Goal: Task Accomplishment & Management: Use online tool/utility

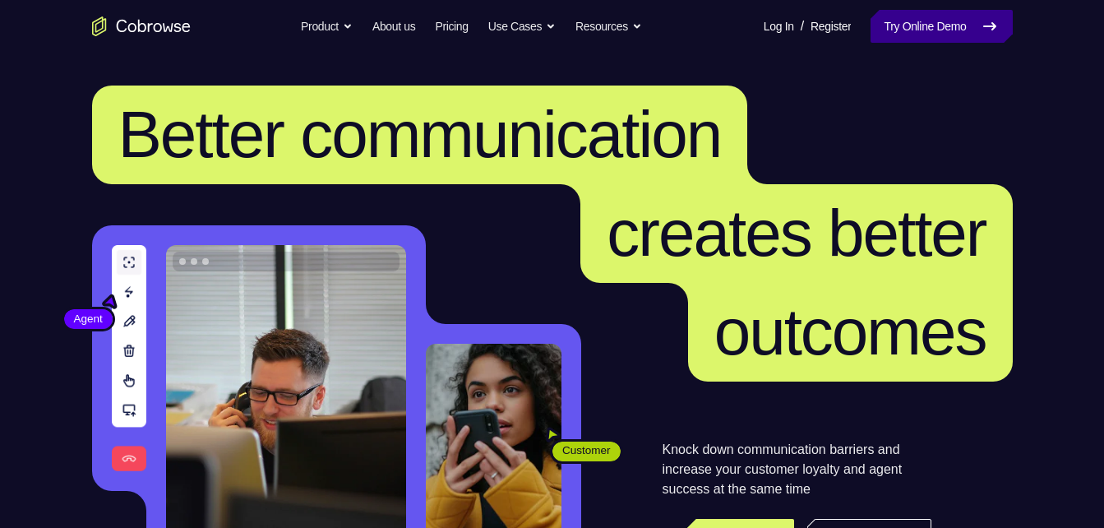
click at [904, 27] on link "Try Online Demo" at bounding box center [941, 26] width 141 height 33
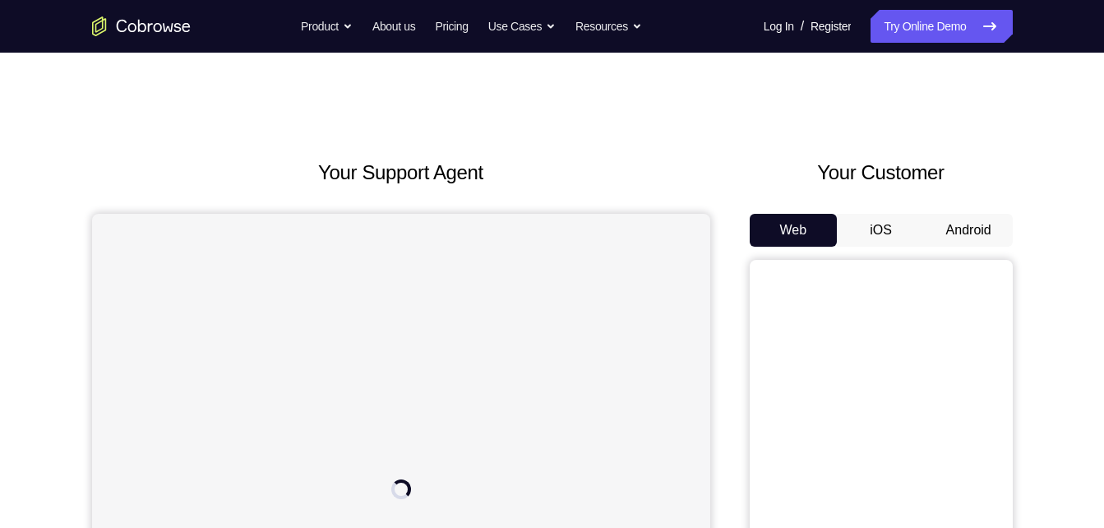
click at [957, 231] on button "Android" at bounding box center [969, 230] width 88 height 33
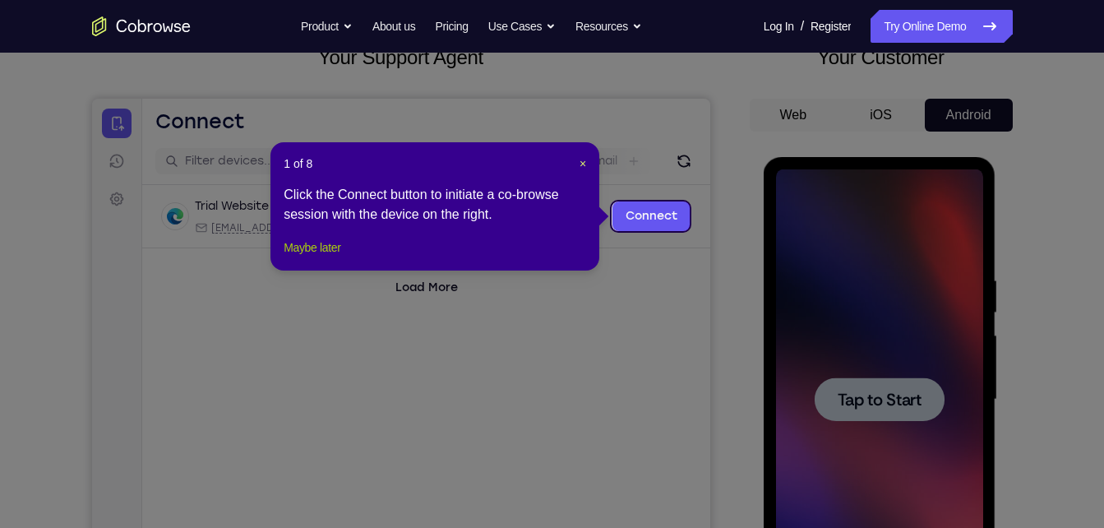
click at [327, 257] on button "Maybe later" at bounding box center [312, 248] width 57 height 20
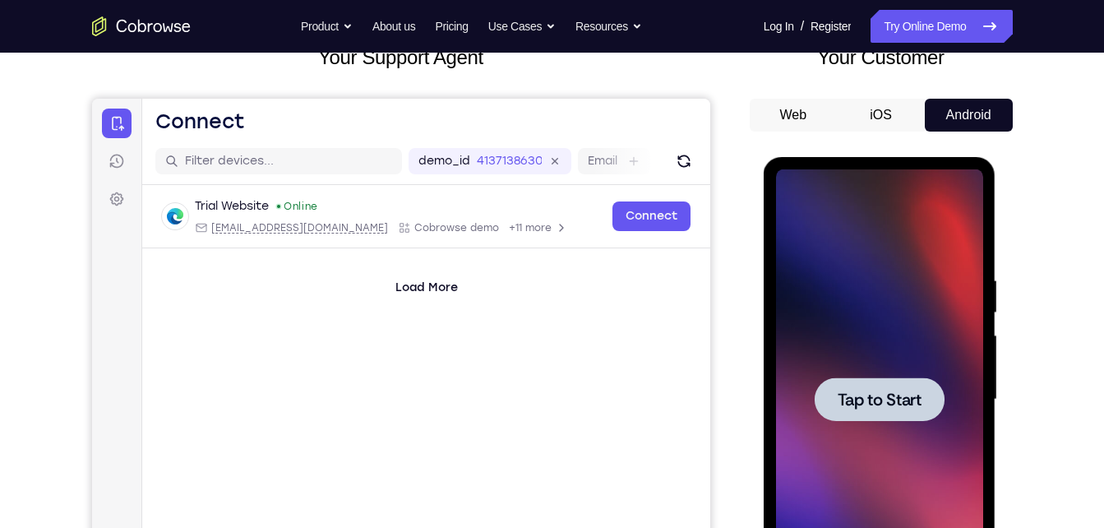
click at [937, 439] on div at bounding box center [879, 399] width 207 height 460
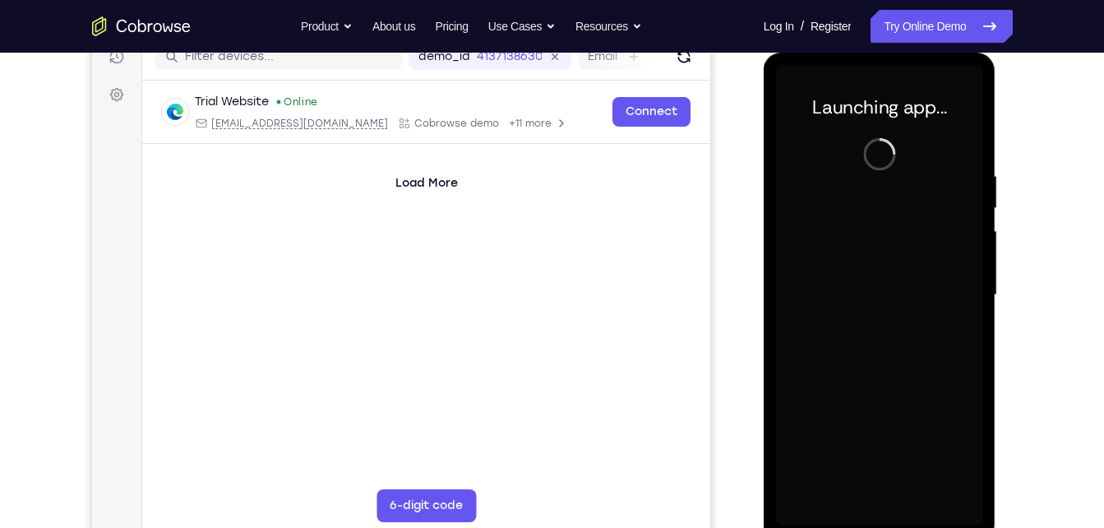
scroll to position [221, 0]
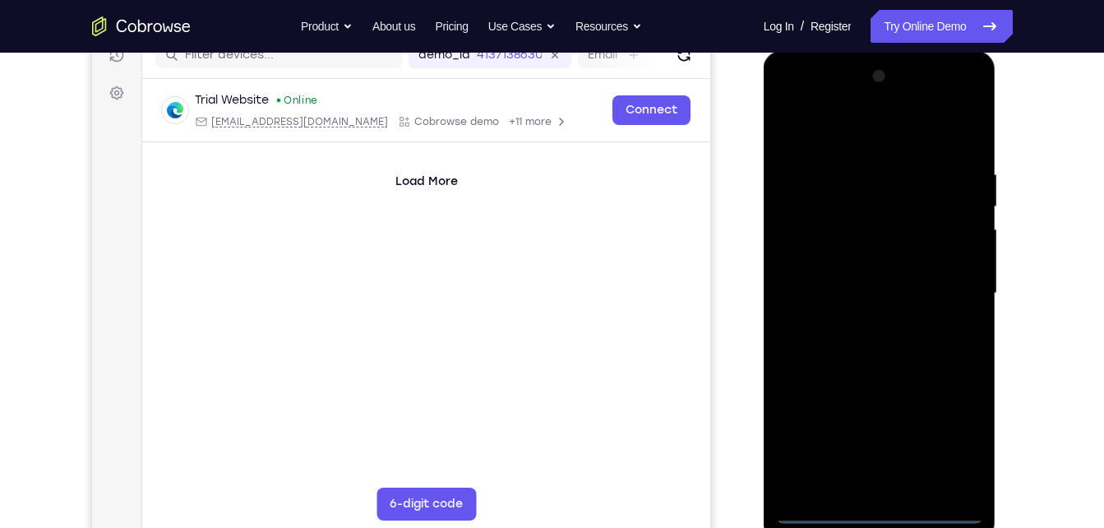
click at [883, 505] on div at bounding box center [879, 293] width 207 height 460
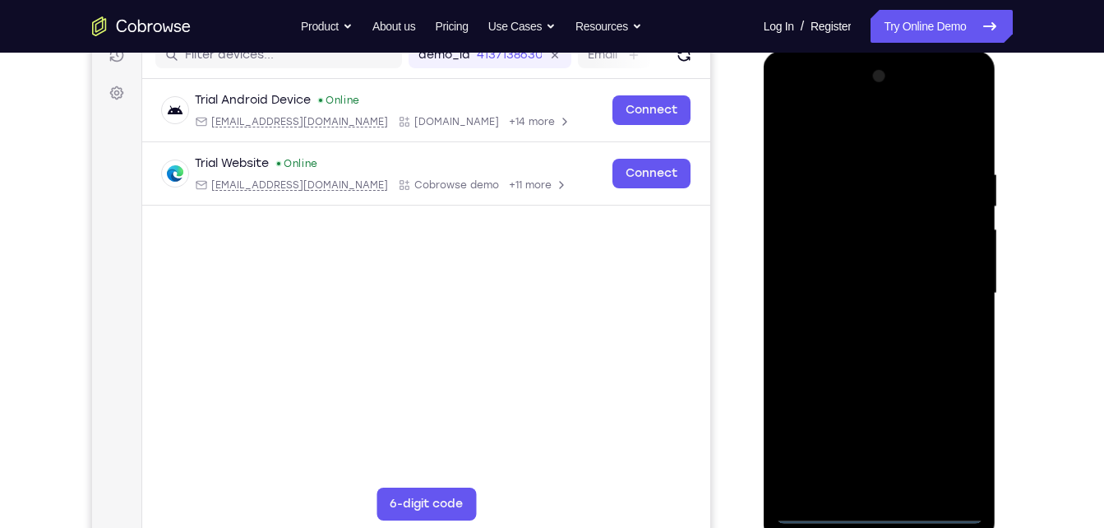
click at [887, 506] on div at bounding box center [879, 293] width 207 height 460
click at [886, 512] on div at bounding box center [879, 293] width 207 height 460
click at [935, 446] on div at bounding box center [879, 293] width 207 height 460
click at [951, 442] on div at bounding box center [879, 293] width 207 height 460
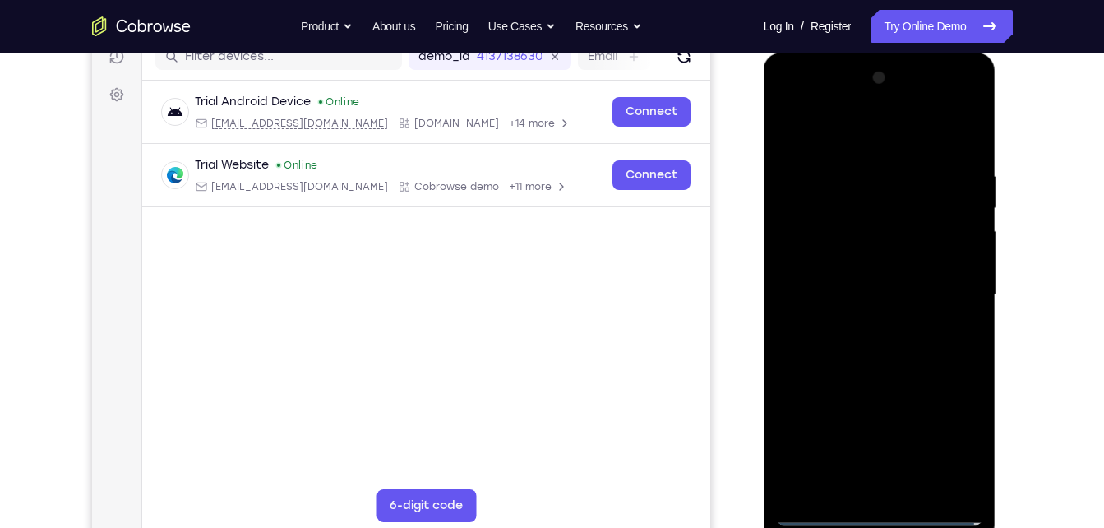
click at [812, 99] on div at bounding box center [879, 295] width 207 height 460
click at [945, 298] on div at bounding box center [879, 295] width 207 height 460
click at [863, 484] on div at bounding box center [879, 295] width 207 height 460
click at [914, 275] on div at bounding box center [879, 295] width 207 height 460
click at [886, 249] on div at bounding box center [879, 295] width 207 height 460
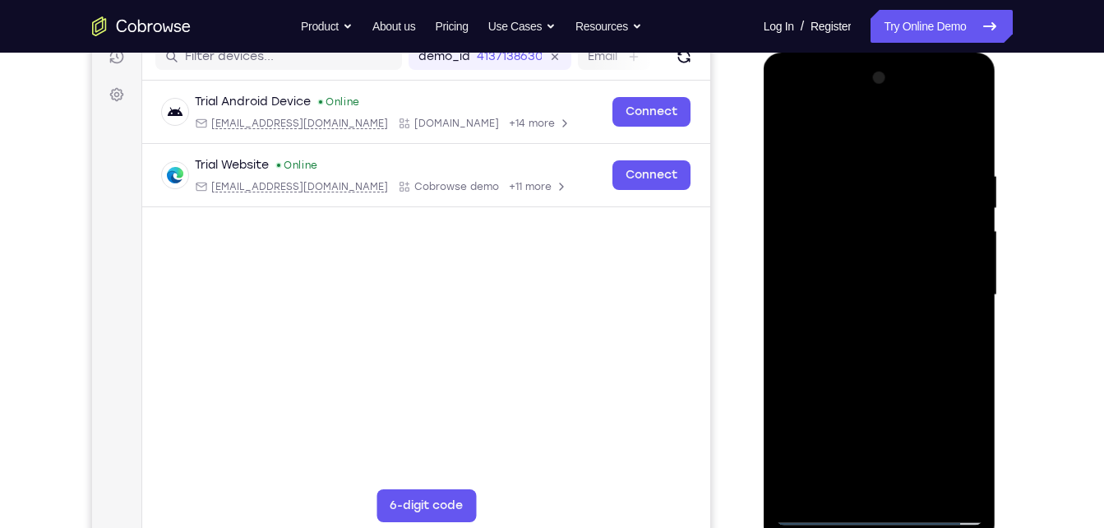
click at [877, 296] on div at bounding box center [879, 295] width 207 height 460
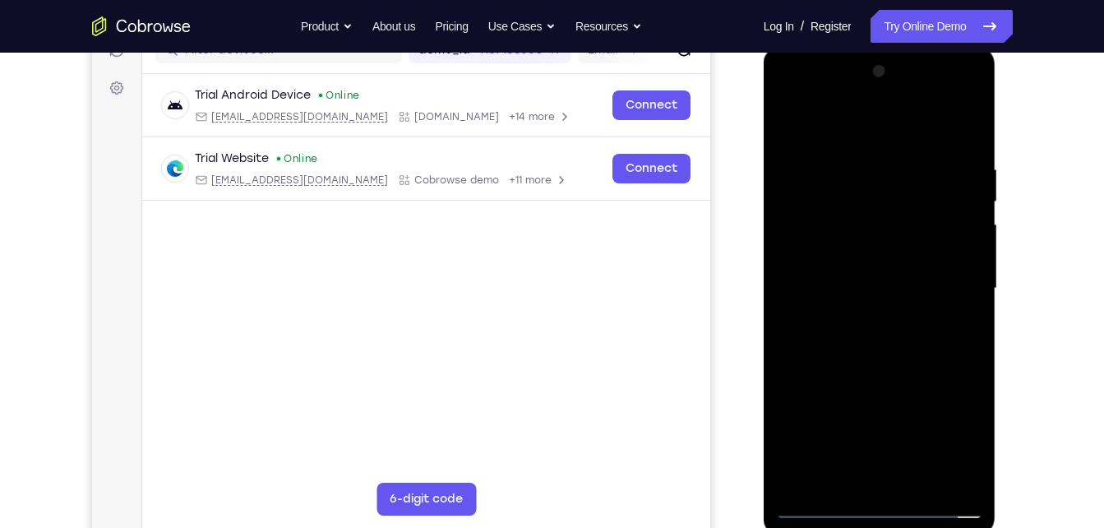
scroll to position [227, 0]
click at [853, 333] on div at bounding box center [879, 288] width 207 height 460
click at [871, 355] on div at bounding box center [879, 288] width 207 height 460
click at [912, 484] on div at bounding box center [879, 288] width 207 height 460
click at [864, 380] on div at bounding box center [879, 288] width 207 height 460
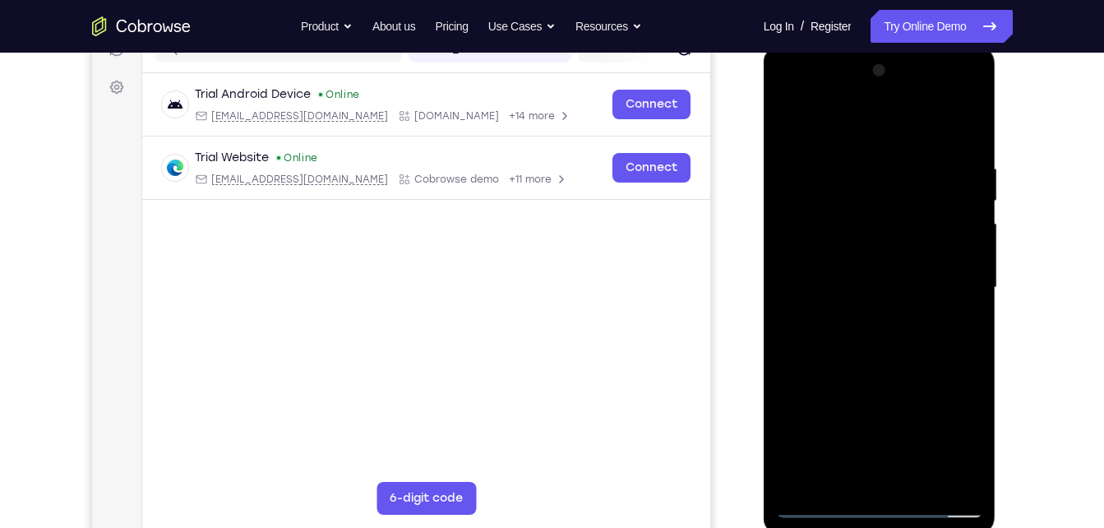
click at [893, 289] on div at bounding box center [879, 288] width 207 height 460
click at [954, 330] on div at bounding box center [879, 288] width 207 height 460
click at [960, 118] on div at bounding box center [879, 288] width 207 height 460
click at [787, 127] on div at bounding box center [879, 288] width 207 height 460
click at [867, 277] on div at bounding box center [879, 288] width 207 height 460
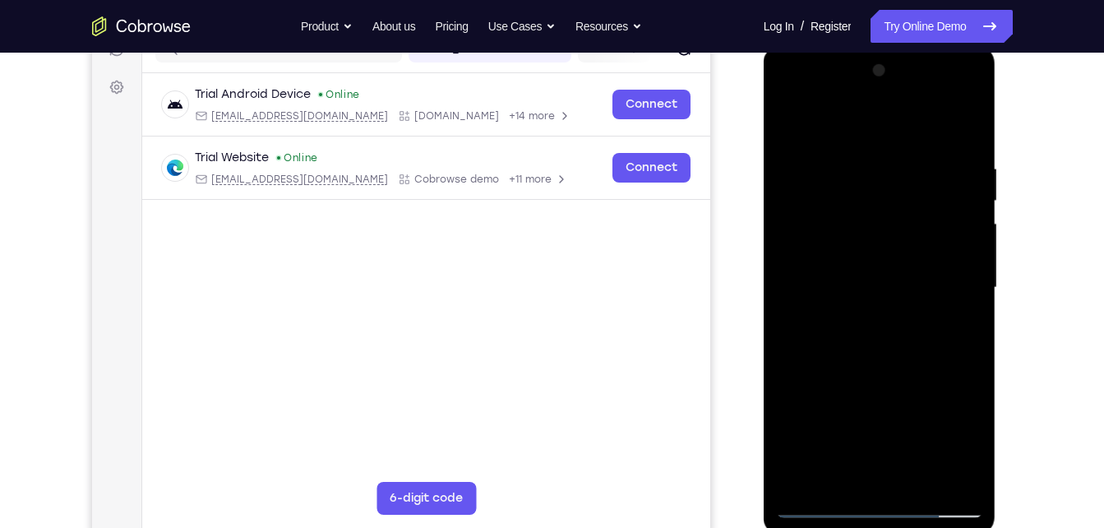
drag, startPoint x: 939, startPoint y: 281, endPoint x: 896, endPoint y: 409, distance: 135.2
click at [896, 409] on div at bounding box center [879, 288] width 207 height 460
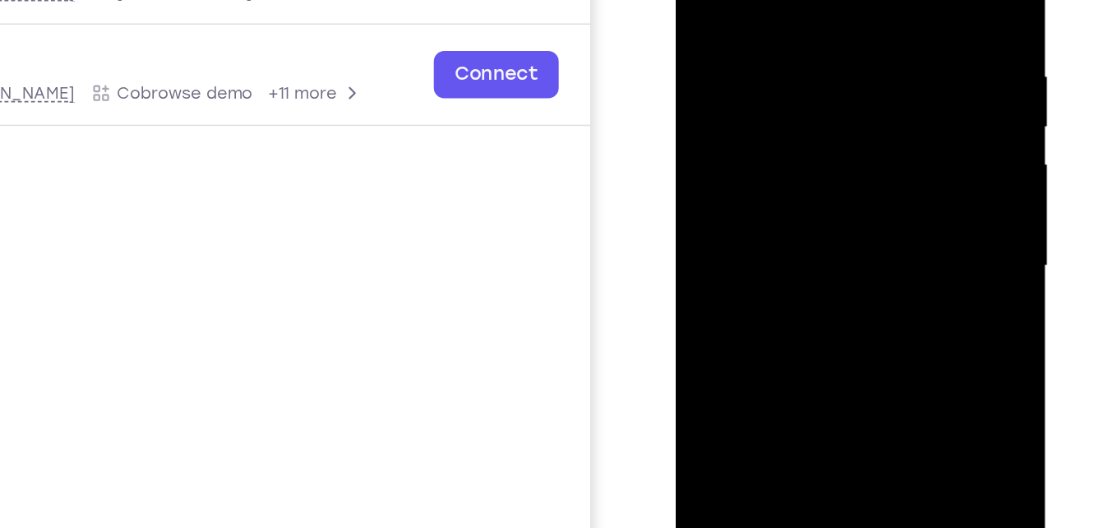
drag, startPoint x: 860, startPoint y: 158, endPoint x: 858, endPoint y: 79, distance: 79.0
click at [858, 79] on div at bounding box center [791, 121] width 207 height 460
drag, startPoint x: 880, startPoint y: 179, endPoint x: 881, endPoint y: 72, distance: 106.9
click at [881, 72] on div at bounding box center [791, 121] width 207 height 460
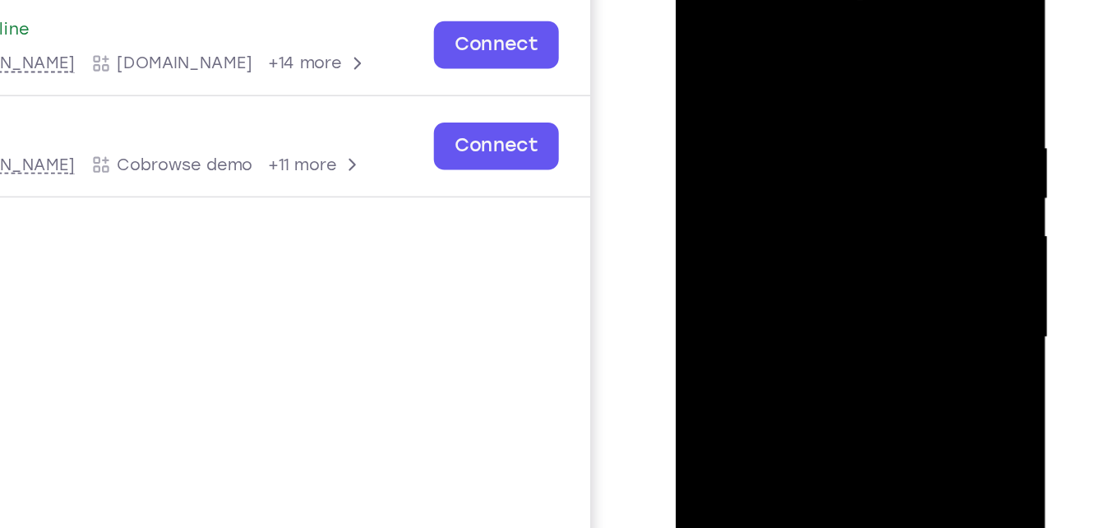
drag, startPoint x: 757, startPoint y: 114, endPoint x: 716, endPoint y: 229, distance: 121.5
click at [716, 229] on div at bounding box center [791, 193] width 207 height 460
click at [706, 37] on div at bounding box center [791, 193] width 207 height 460
drag, startPoint x: 766, startPoint y: 194, endPoint x: 773, endPoint y: 154, distance: 41.0
click at [773, 154] on div at bounding box center [791, 193] width 207 height 460
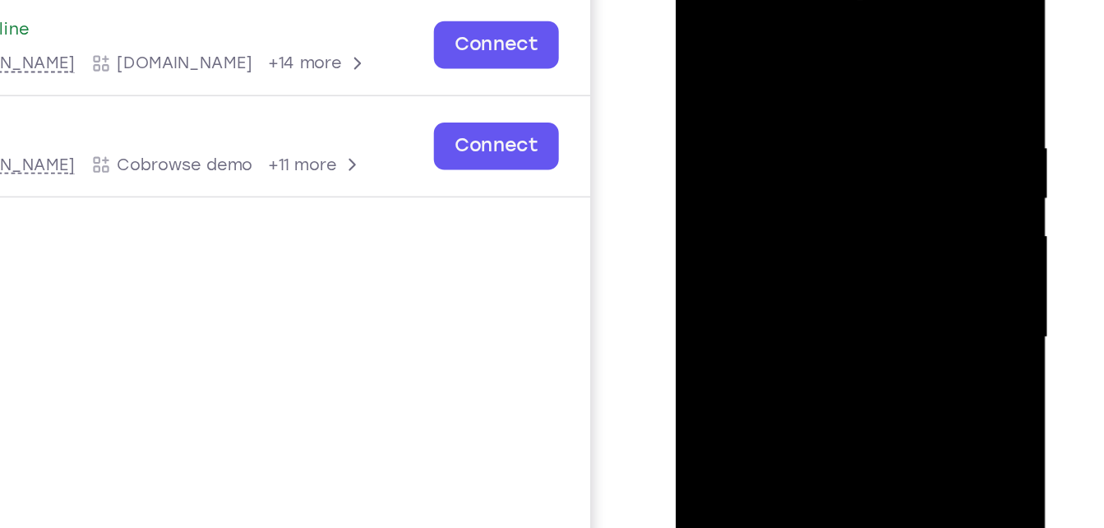
click at [775, 184] on div at bounding box center [791, 193] width 207 height 460
drag, startPoint x: 804, startPoint y: 214, endPoint x: 797, endPoint y: 118, distance: 95.7
click at [797, 118] on div at bounding box center [791, 193] width 207 height 460
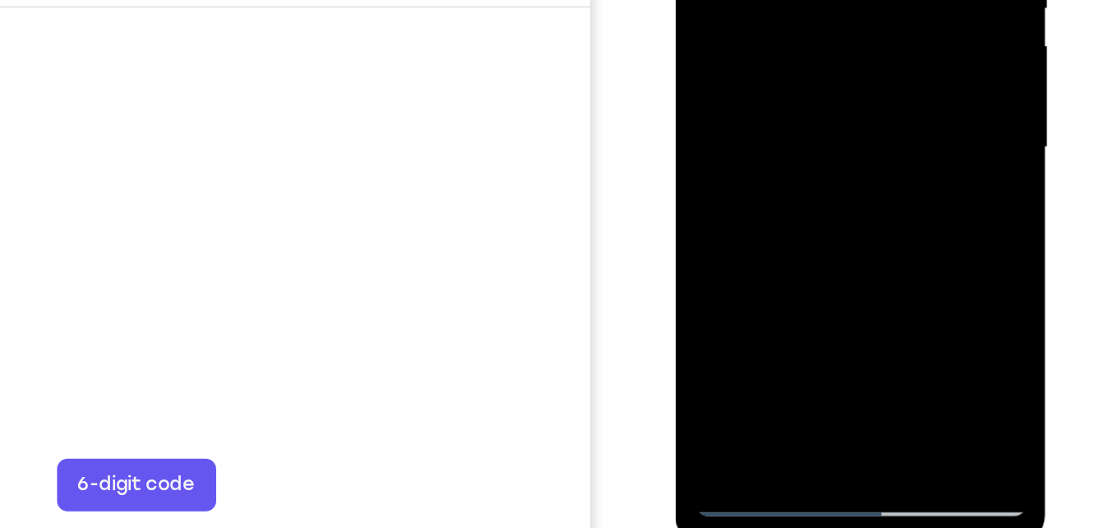
click at [872, 42] on div at bounding box center [791, 3] width 207 height 460
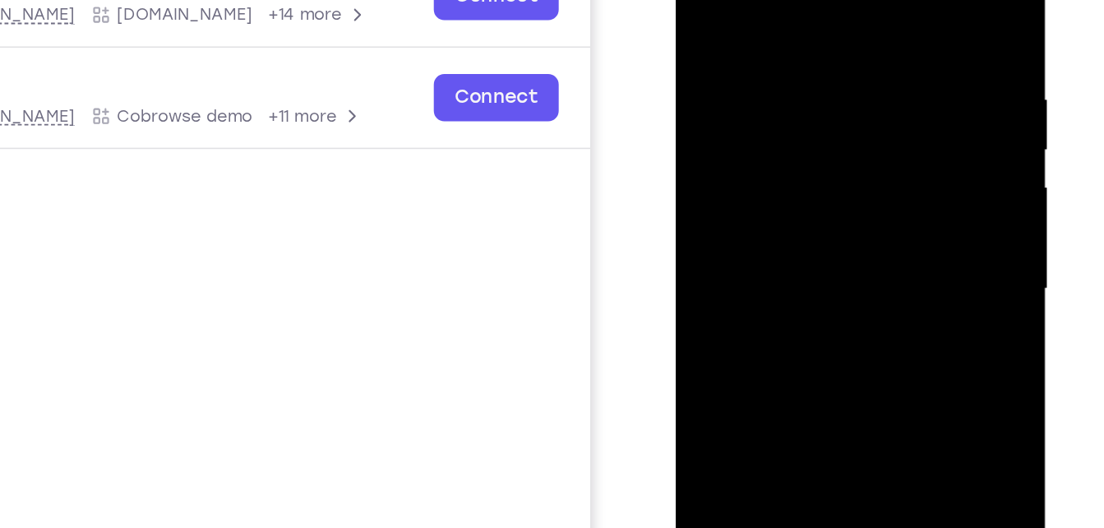
click at [701, 0] on div at bounding box center [791, 144] width 207 height 460
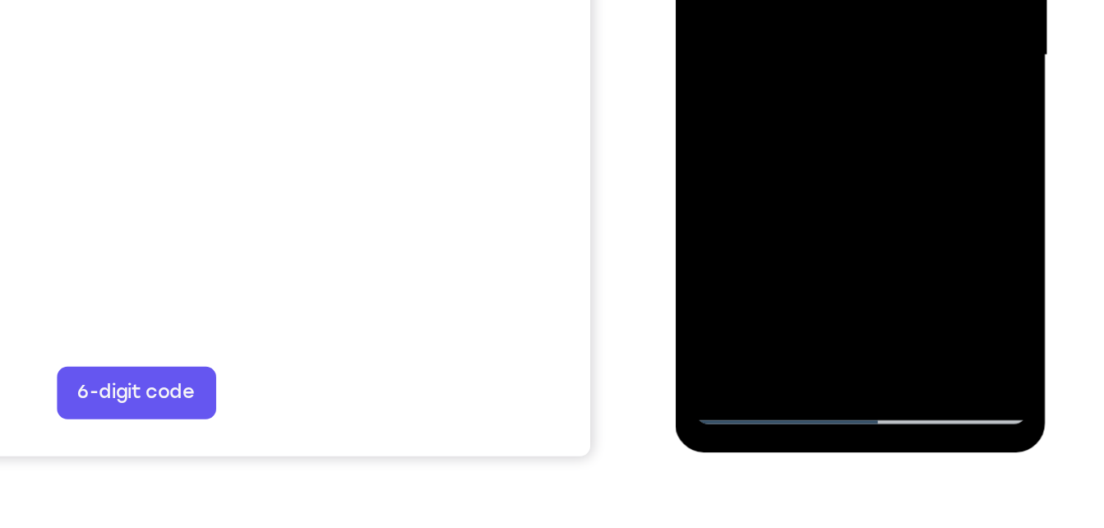
scroll to position [283, 0]
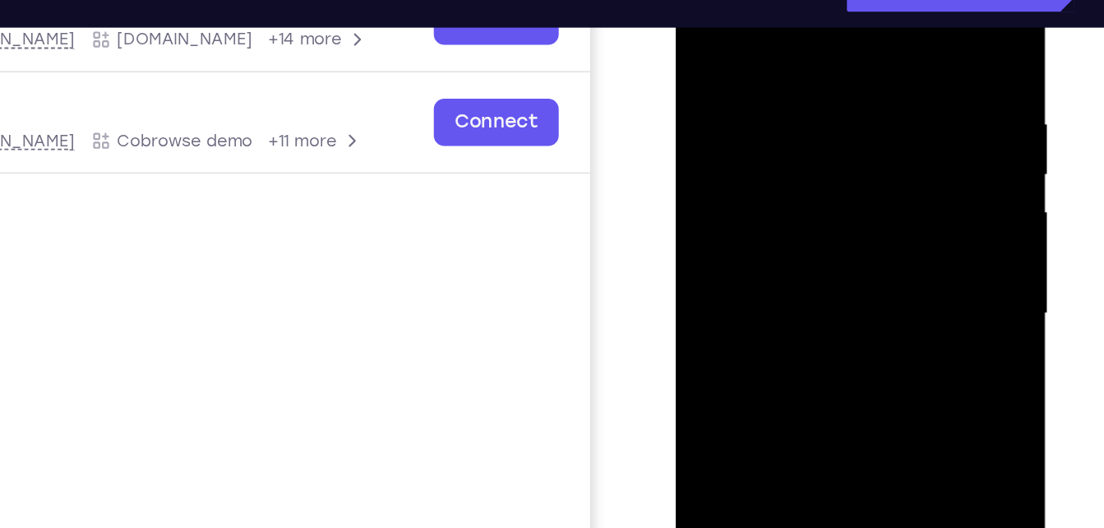
click at [707, 7] on div at bounding box center [791, 169] width 207 height 460
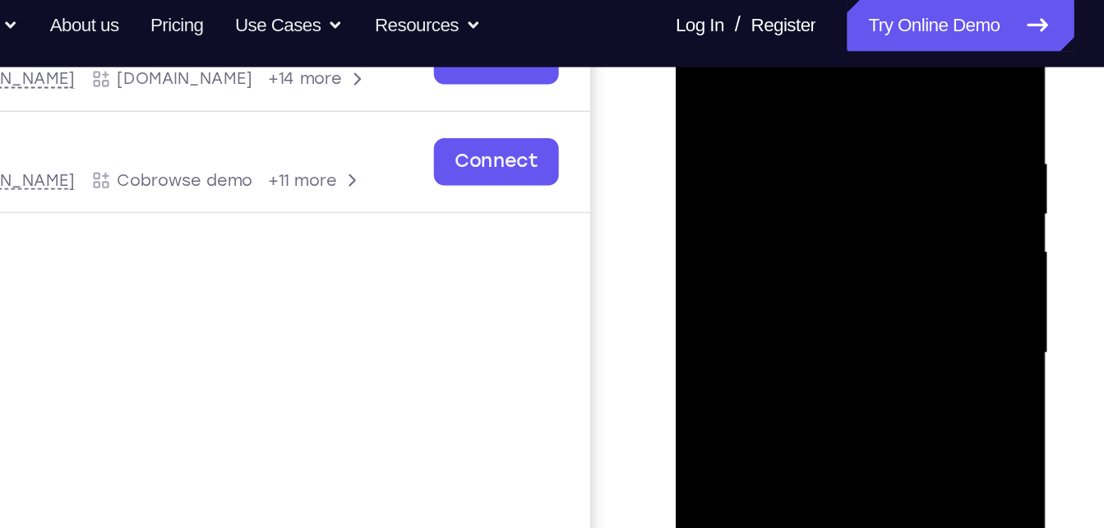
click at [754, 68] on div at bounding box center [791, 209] width 207 height 460
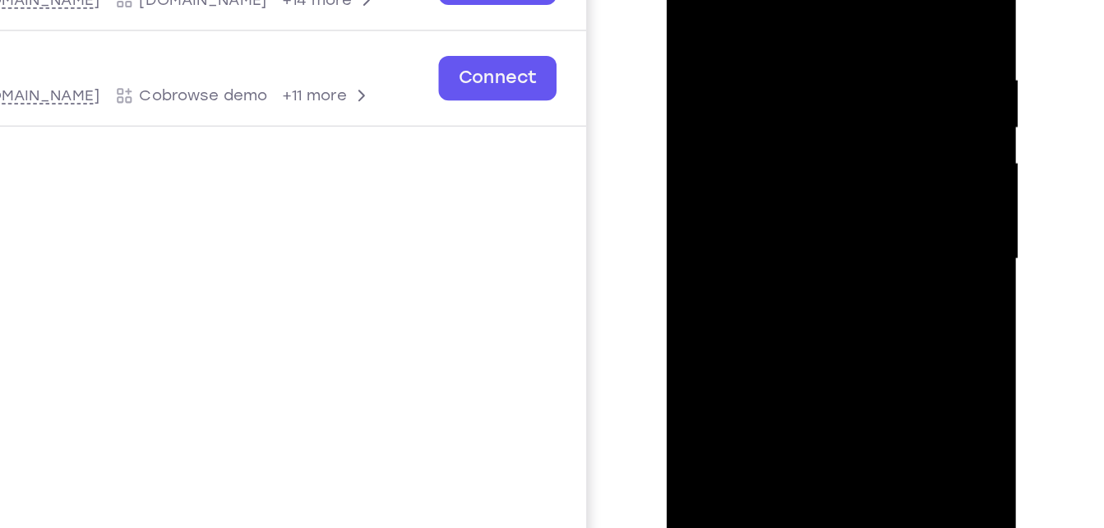
click at [867, 109] on div at bounding box center [782, 136] width 207 height 460
click at [856, 116] on div at bounding box center [782, 136] width 207 height 460
click at [850, 128] on div at bounding box center [782, 136] width 207 height 460
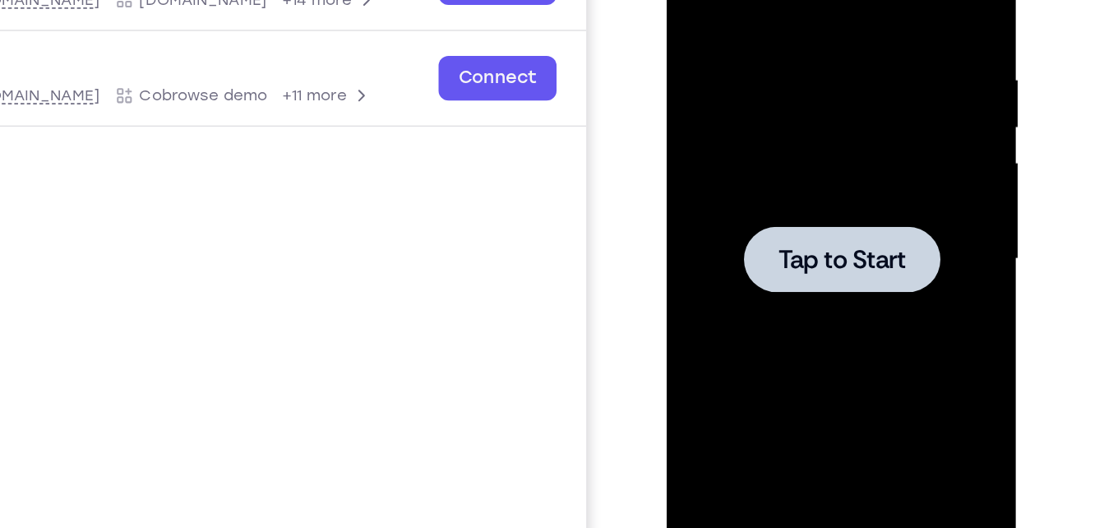
click at [803, 150] on div at bounding box center [783, 136] width 130 height 44
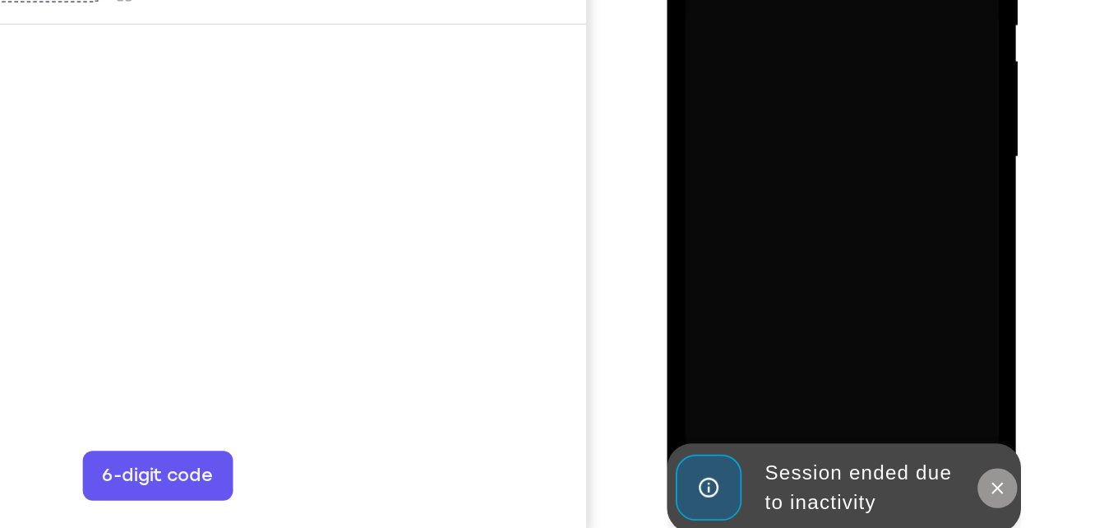
scroll to position [285, 0]
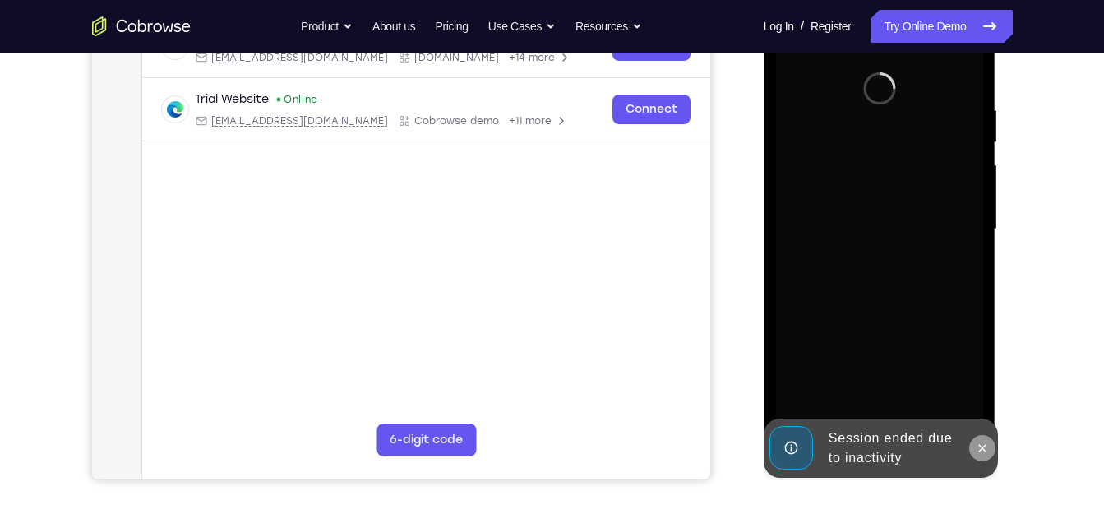
click at [978, 453] on icon at bounding box center [982, 448] width 13 height 13
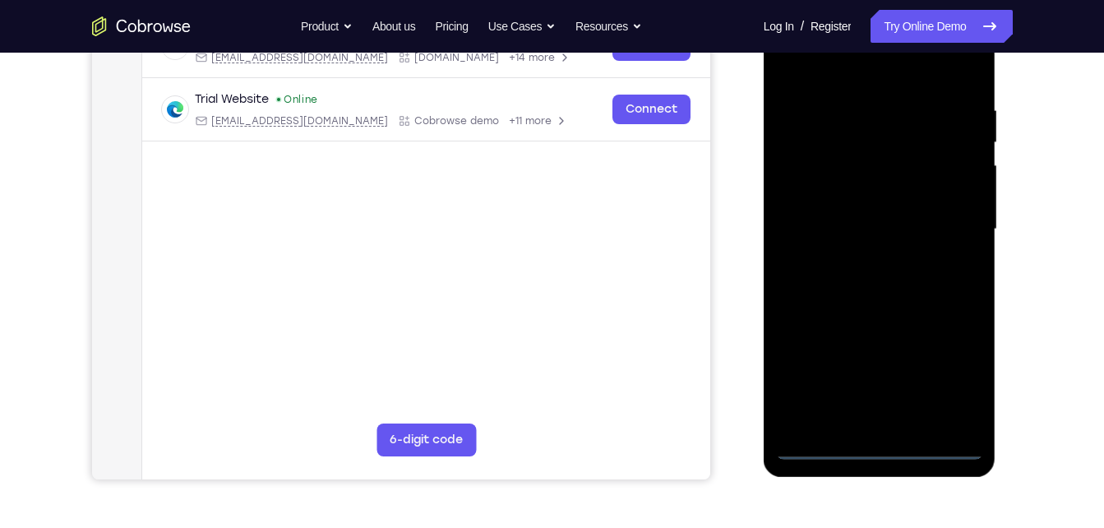
click at [888, 444] on div at bounding box center [879, 229] width 207 height 460
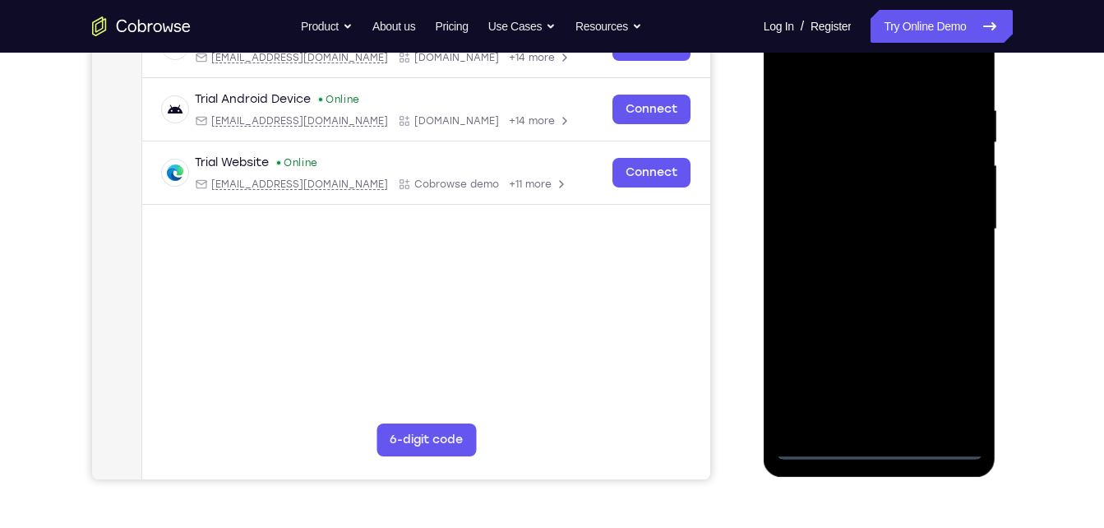
click at [946, 379] on div at bounding box center [879, 229] width 207 height 460
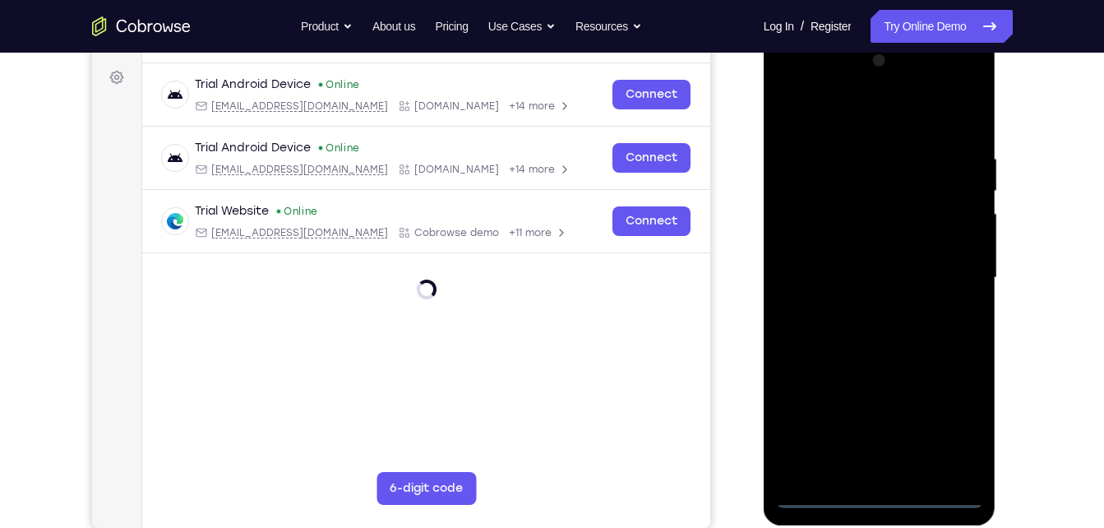
scroll to position [232, 0]
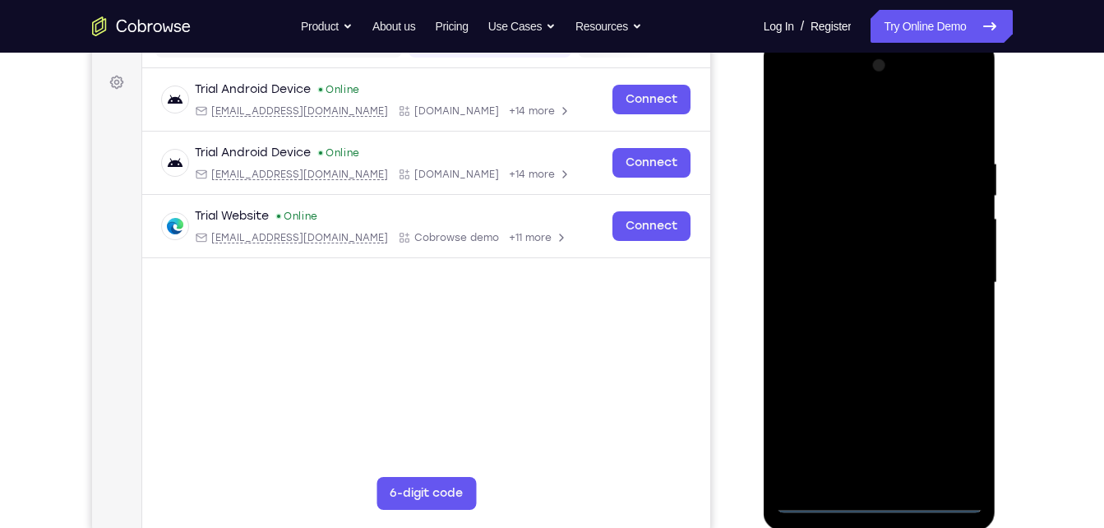
click at [817, 92] on div at bounding box center [879, 283] width 207 height 460
click at [944, 272] on div at bounding box center [879, 283] width 207 height 460
click at [856, 312] on div at bounding box center [879, 283] width 207 height 460
click at [837, 279] on div at bounding box center [879, 283] width 207 height 460
click at [893, 253] on div at bounding box center [879, 283] width 207 height 460
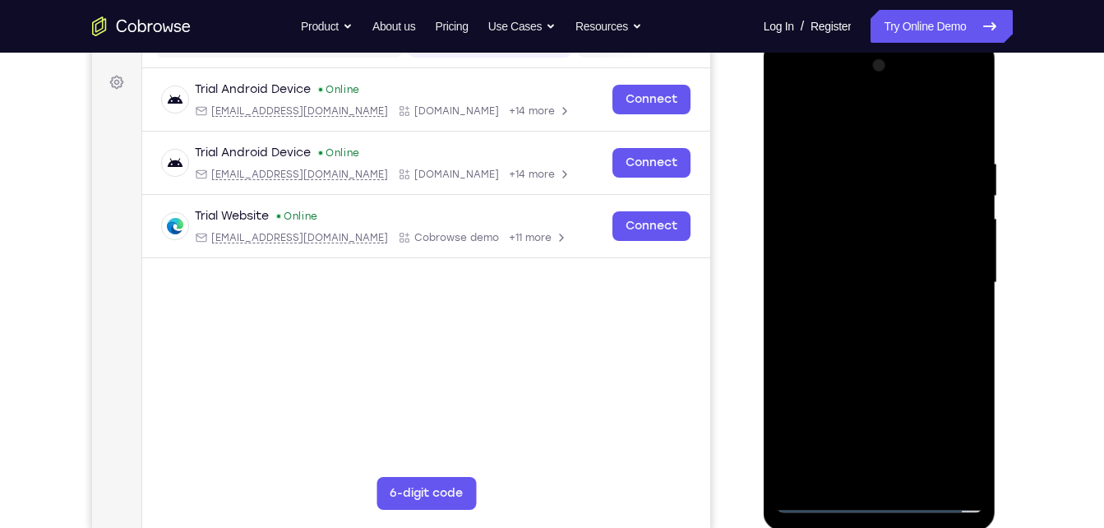
click at [869, 281] on div at bounding box center [879, 283] width 207 height 460
click at [895, 339] on div at bounding box center [879, 283] width 207 height 460
click at [906, 328] on div at bounding box center [879, 283] width 207 height 460
drag, startPoint x: 925, startPoint y: 470, endPoint x: 902, endPoint y: 474, distance: 23.3
click at [902, 474] on div at bounding box center [879, 283] width 207 height 460
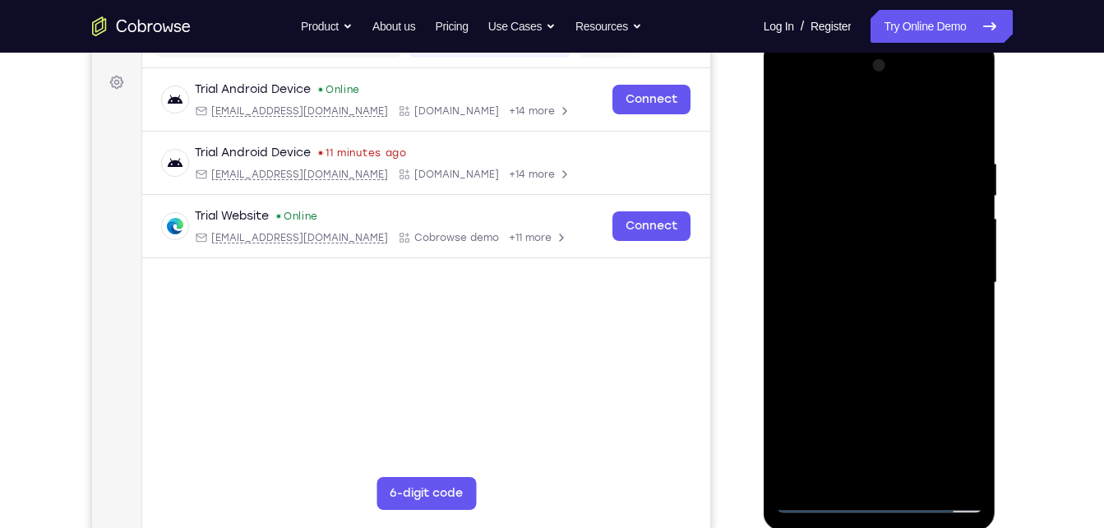
click at [902, 474] on div at bounding box center [879, 283] width 207 height 460
click at [920, 474] on div at bounding box center [879, 283] width 207 height 460
click at [923, 368] on div at bounding box center [879, 283] width 207 height 460
click at [924, 469] on div at bounding box center [879, 283] width 207 height 460
click at [914, 372] on div at bounding box center [879, 283] width 207 height 460
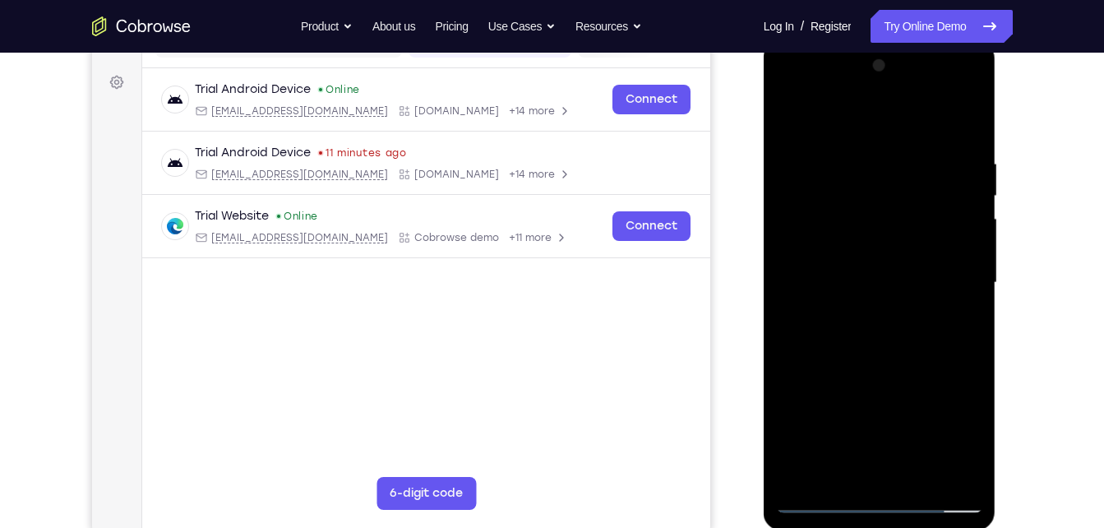
click at [793, 114] on div at bounding box center [879, 283] width 207 height 460
click at [923, 483] on div at bounding box center [879, 283] width 207 height 460
click at [812, 304] on div at bounding box center [879, 283] width 207 height 460
click at [822, 112] on div at bounding box center [879, 283] width 207 height 460
click at [831, 496] on div at bounding box center [879, 283] width 207 height 460
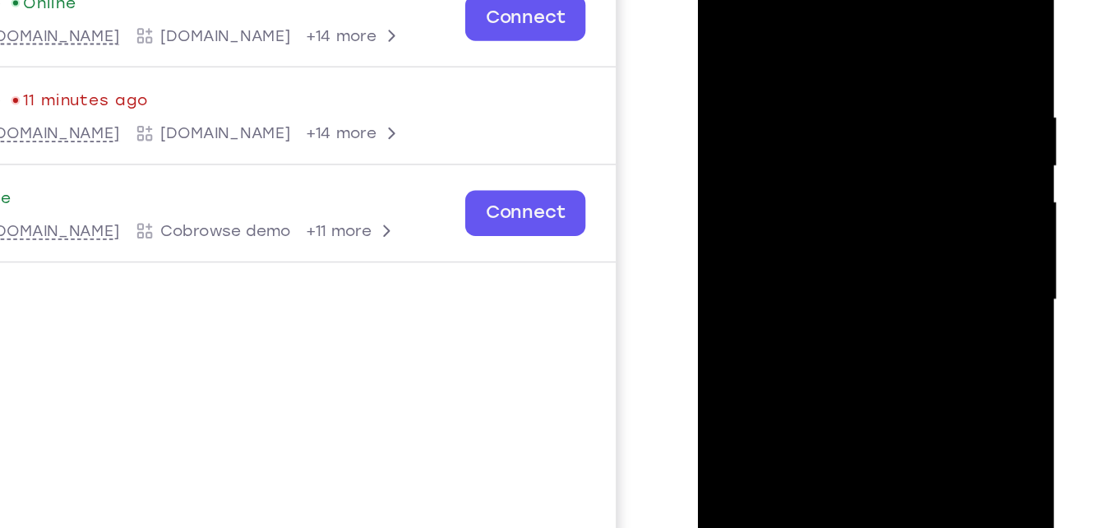
drag, startPoint x: 872, startPoint y: 97, endPoint x: 864, endPoint y: 129, distance: 32.9
click at [864, 129] on div at bounding box center [813, 169] width 207 height 460
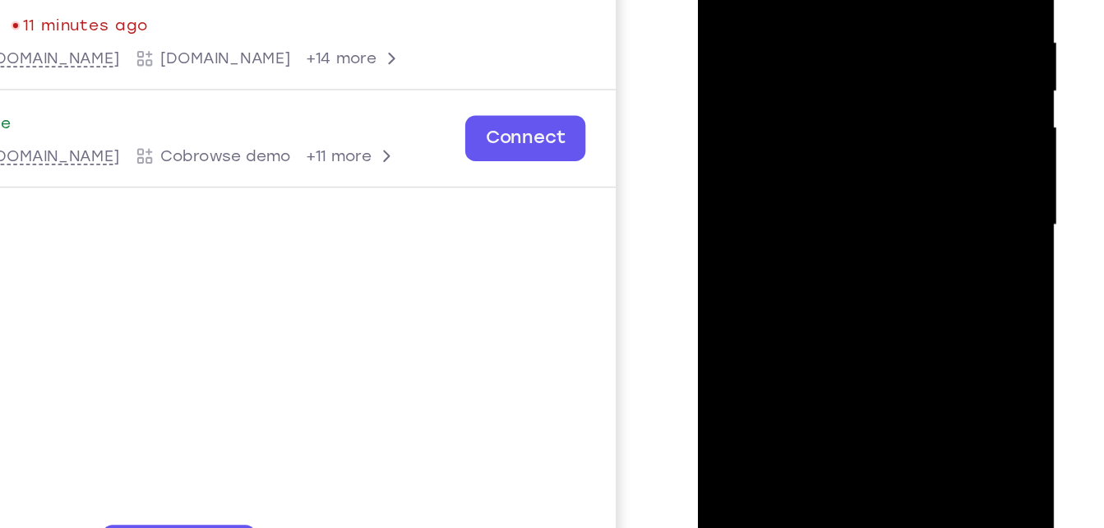
drag, startPoint x: 887, startPoint y: 107, endPoint x: 882, endPoint y: 58, distance: 49.6
click at [882, 58] on div at bounding box center [813, 94] width 207 height 460
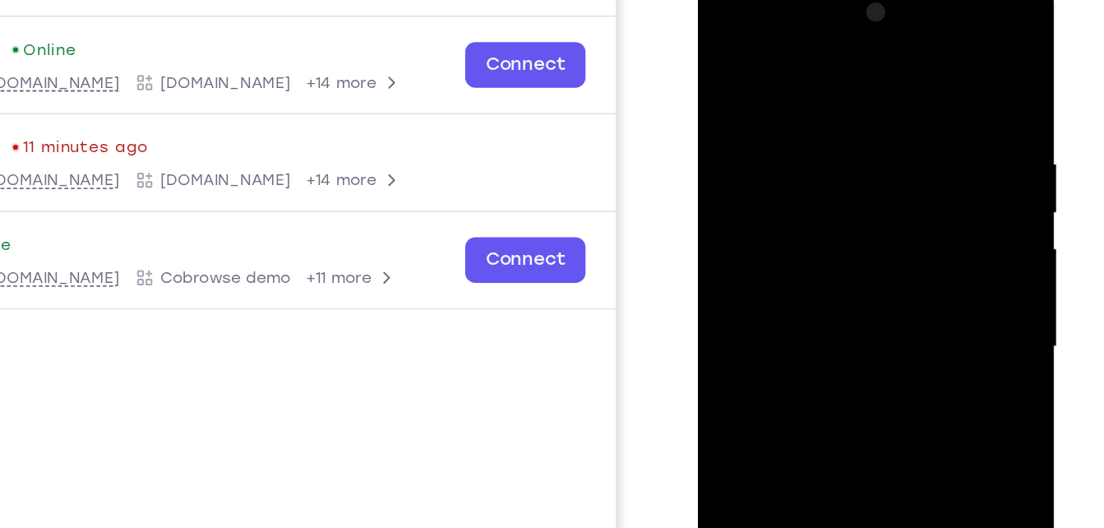
click at [723, 53] on div at bounding box center [813, 216] width 207 height 460
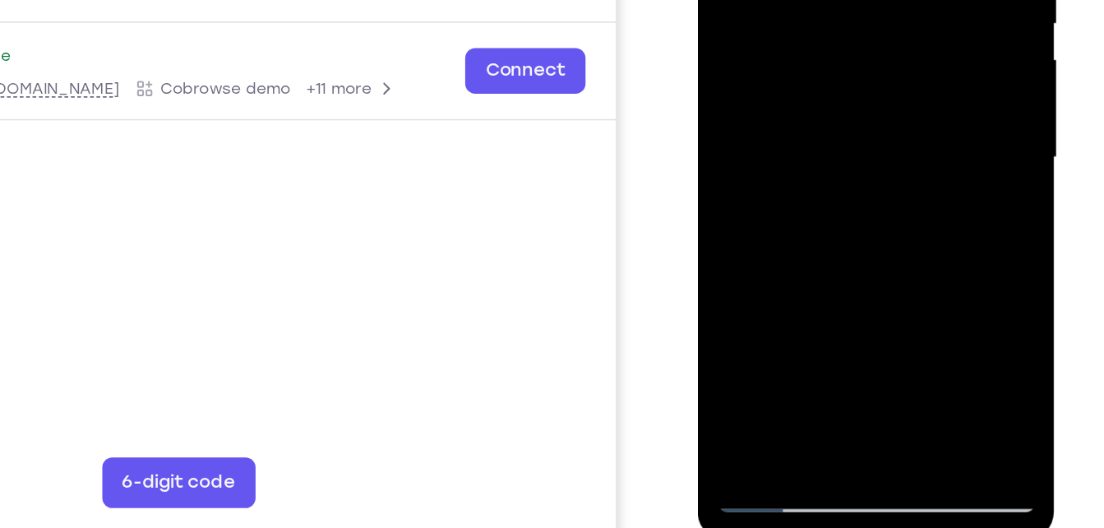
scroll to position [236, 0]
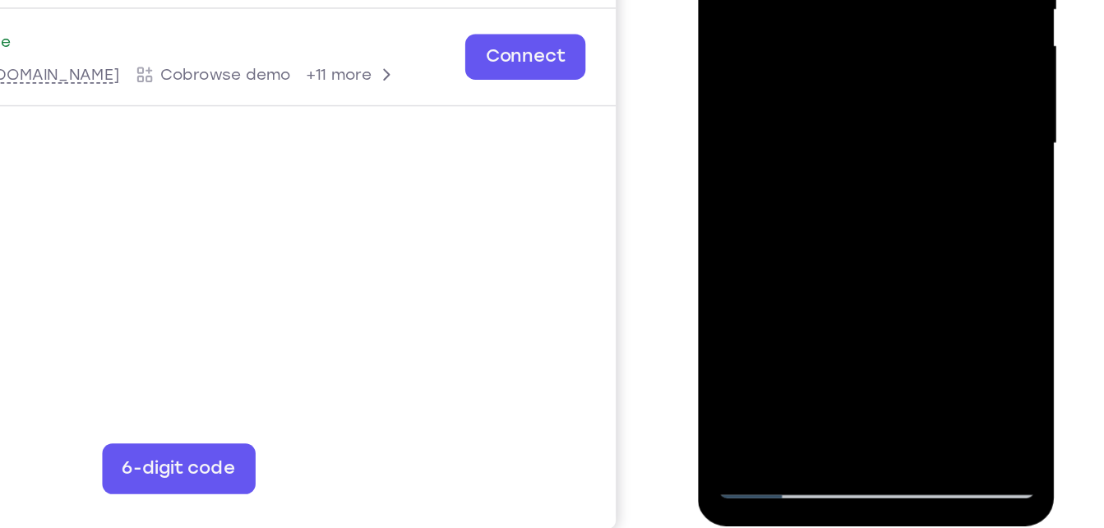
click at [753, 234] on div at bounding box center [813, 14] width 207 height 460
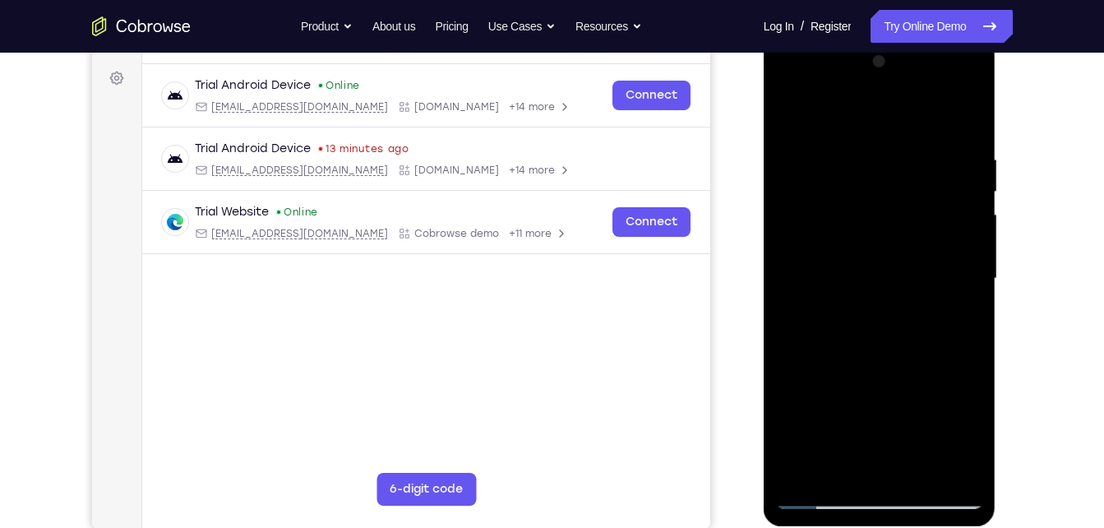
click at [821, 502] on div at bounding box center [879, 279] width 207 height 460
click at [910, 136] on div at bounding box center [879, 279] width 207 height 460
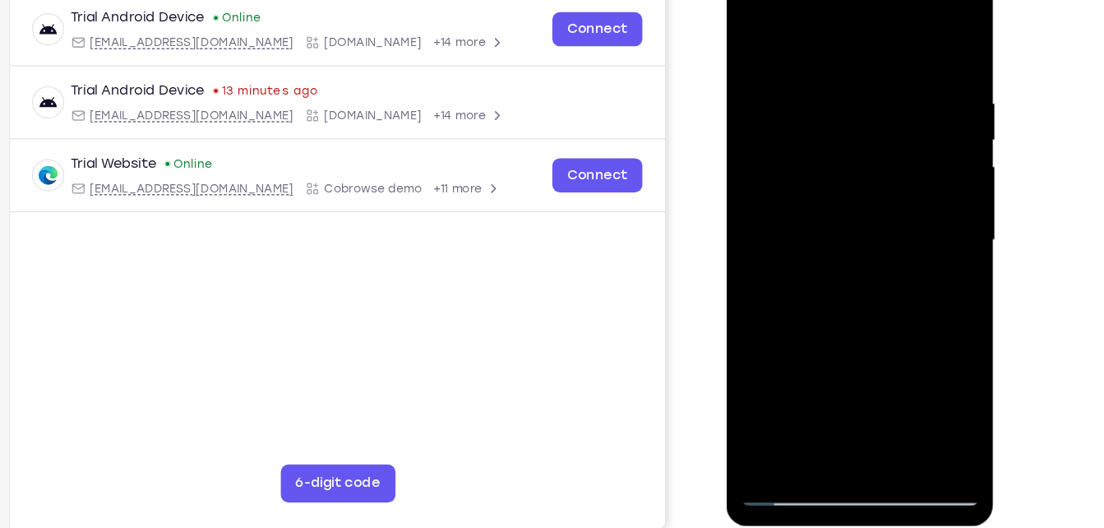
click at [901, 138] on div at bounding box center [842, 204] width 207 height 460
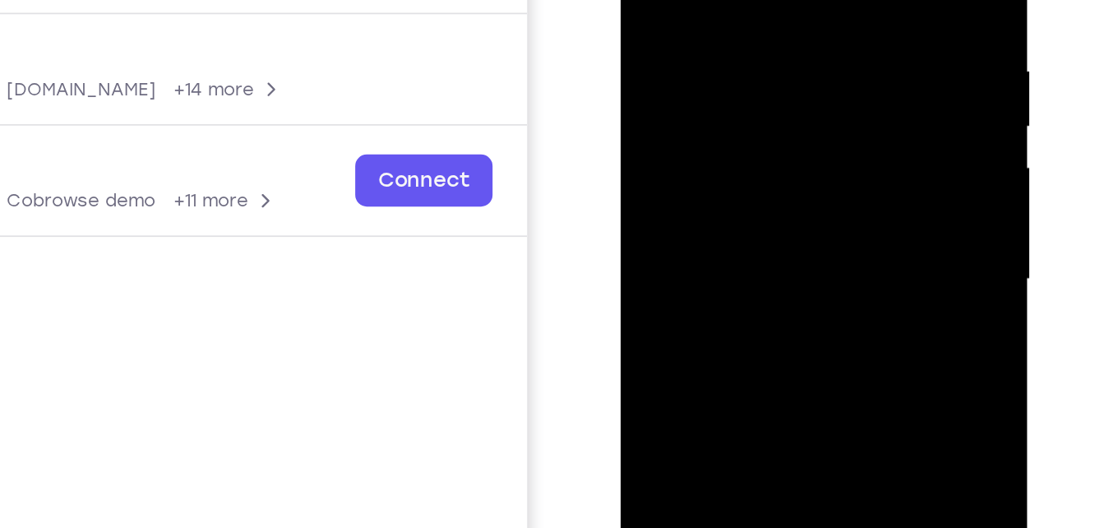
click at [655, 59] on div at bounding box center [737, 97] width 207 height 460
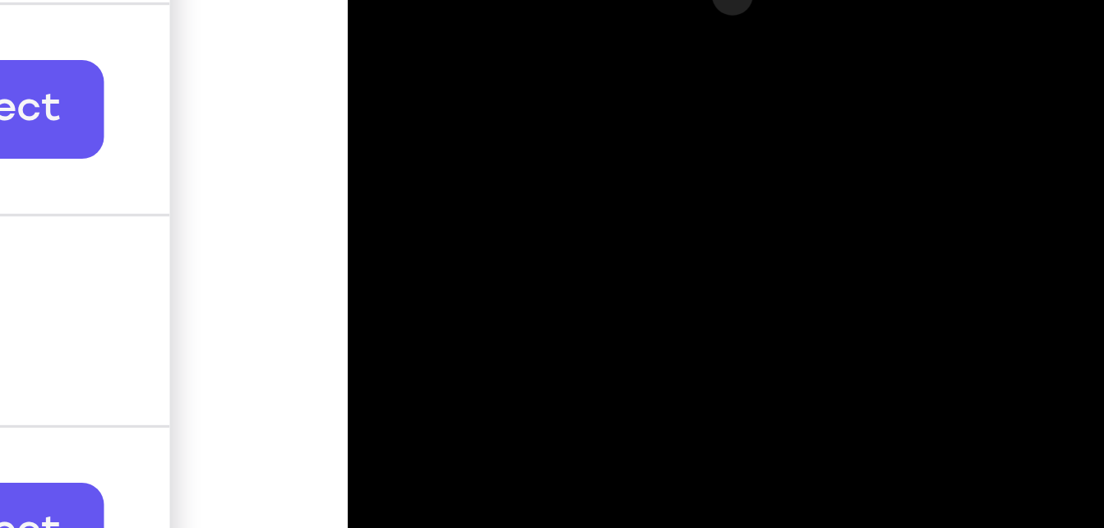
click at [544, 0] on div at bounding box center [463, 155] width 207 height 460
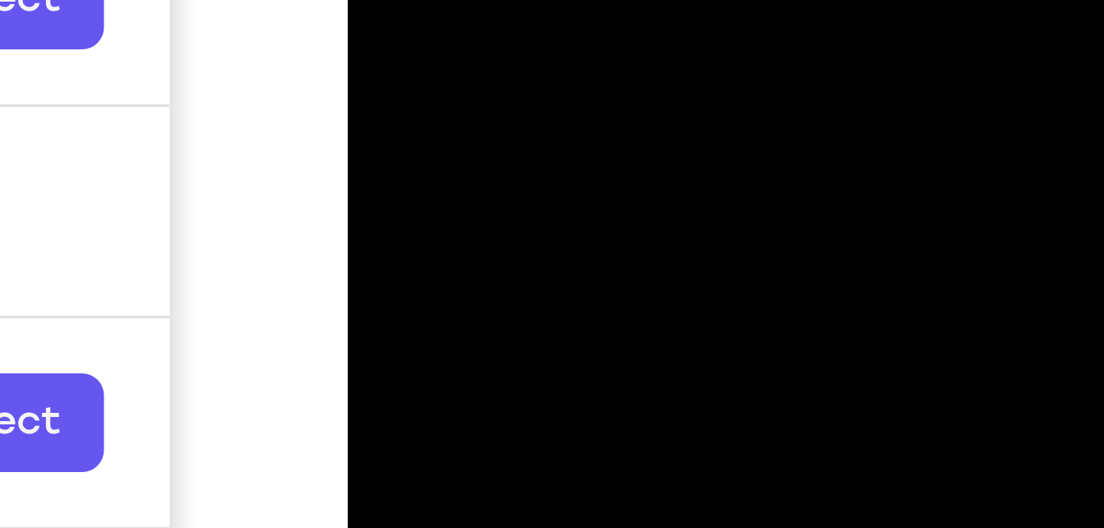
click at [502, 0] on div at bounding box center [463, 45] width 207 height 460
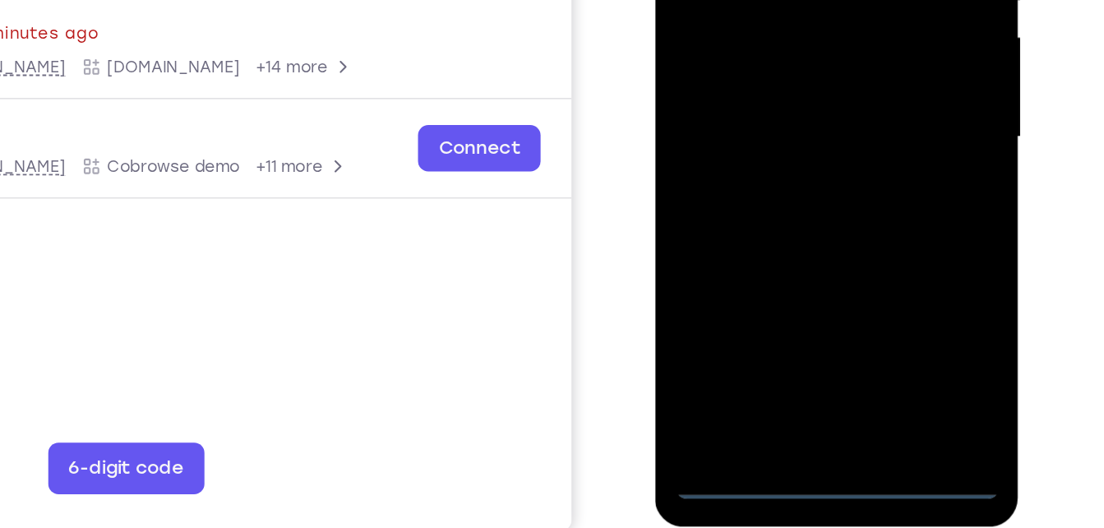
scroll to position [242, 0]
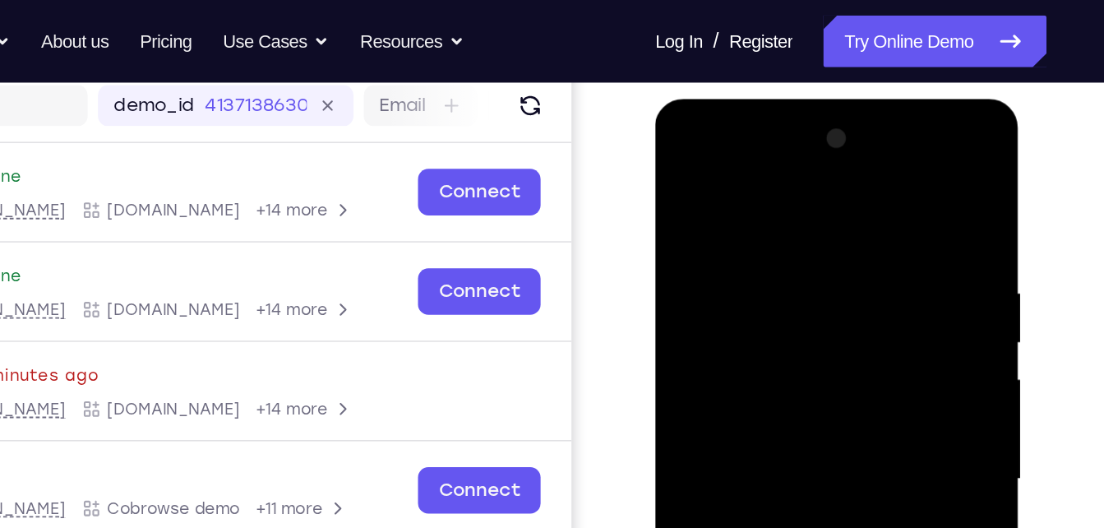
scroll to position [206, 0]
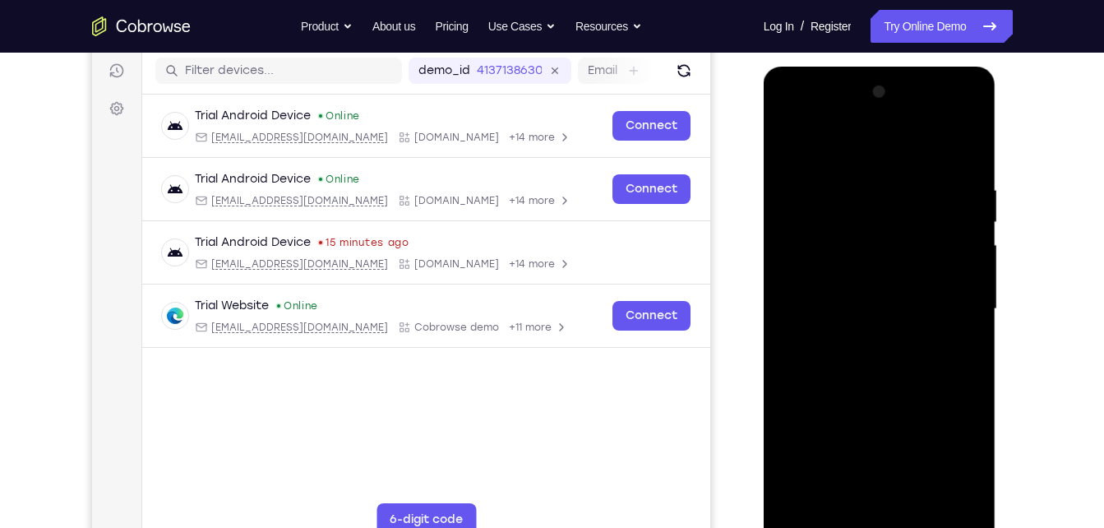
click at [807, 109] on div at bounding box center [879, 309] width 207 height 460
click at [821, 119] on div at bounding box center [879, 309] width 207 height 460
click at [953, 302] on div at bounding box center [879, 309] width 207 height 460
click at [867, 336] on div at bounding box center [879, 309] width 207 height 460
click at [862, 294] on div at bounding box center [879, 309] width 207 height 460
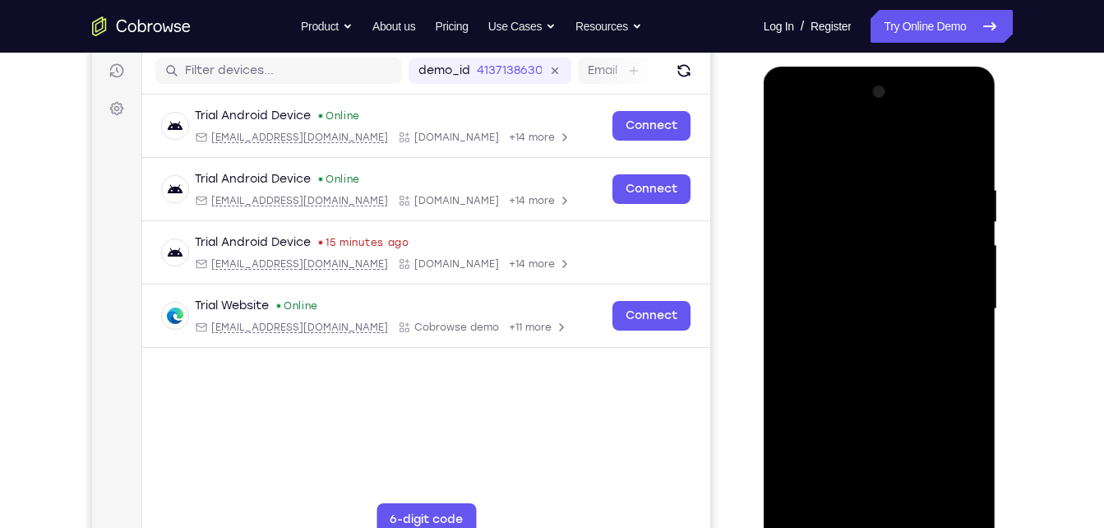
click at [863, 274] on div at bounding box center [879, 309] width 207 height 460
click at [846, 303] on div at bounding box center [879, 309] width 207 height 460
click at [918, 359] on div at bounding box center [879, 309] width 207 height 460
click at [914, 347] on div at bounding box center [879, 309] width 207 height 460
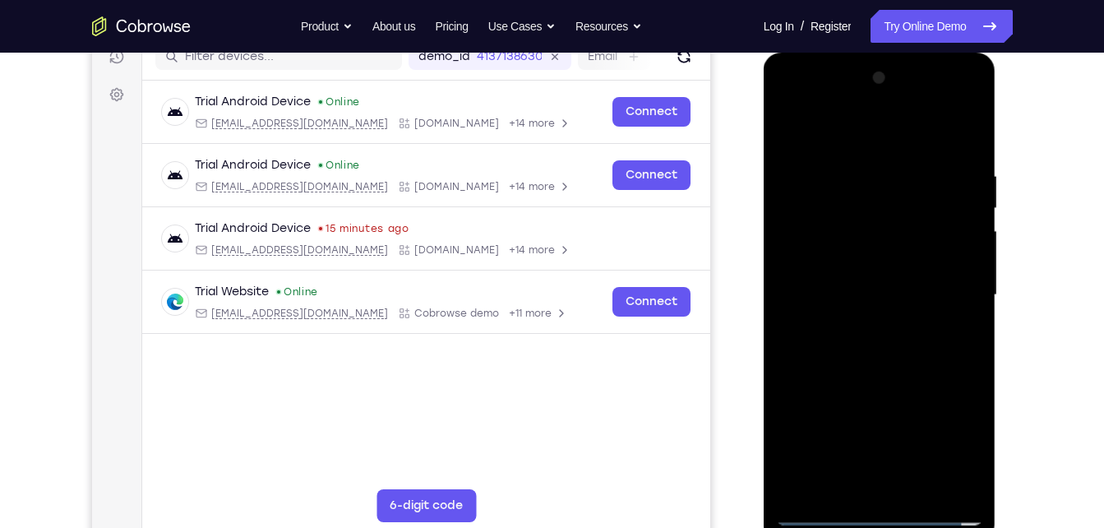
scroll to position [220, 0]
click at [887, 372] on div at bounding box center [879, 294] width 207 height 460
click at [912, 486] on div at bounding box center [879, 294] width 207 height 460
click at [907, 380] on div at bounding box center [879, 294] width 207 height 460
click at [817, 206] on div at bounding box center [879, 294] width 207 height 460
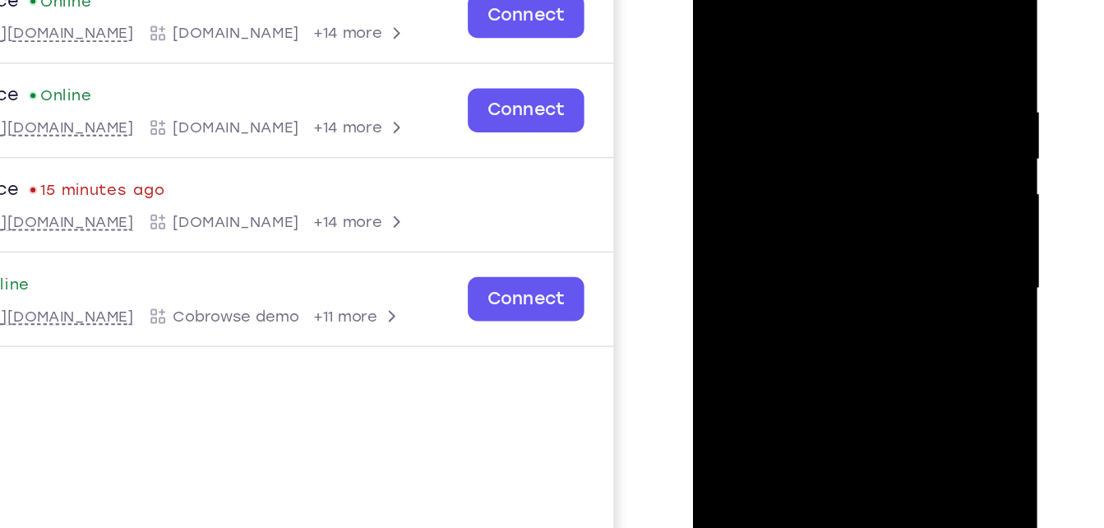
click at [858, 193] on div at bounding box center [809, 171] width 207 height 460
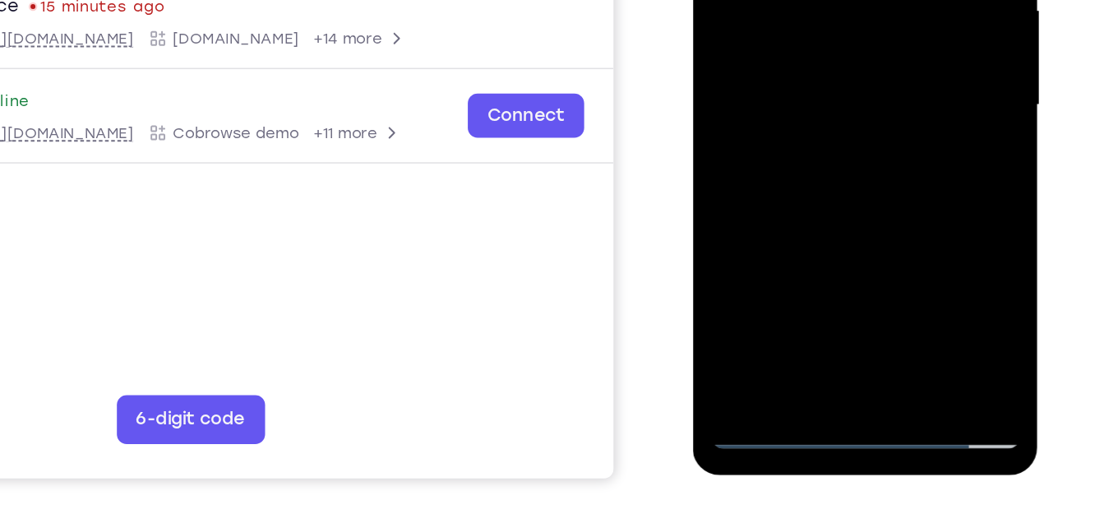
scroll to position [269, 0]
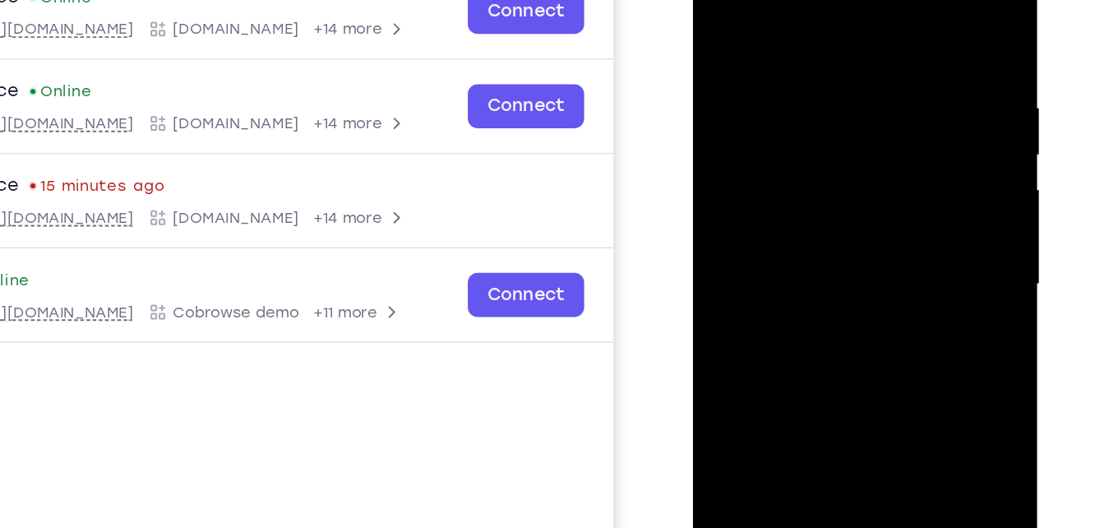
click at [835, 124] on div at bounding box center [809, 167] width 207 height 460
click at [810, 73] on div at bounding box center [809, 167] width 207 height 460
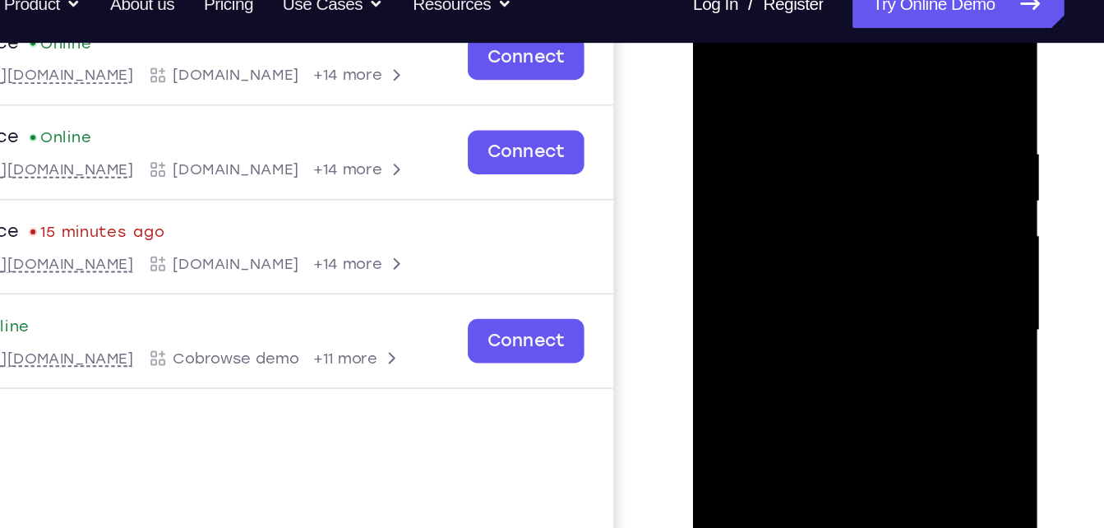
scroll to position [257, 0]
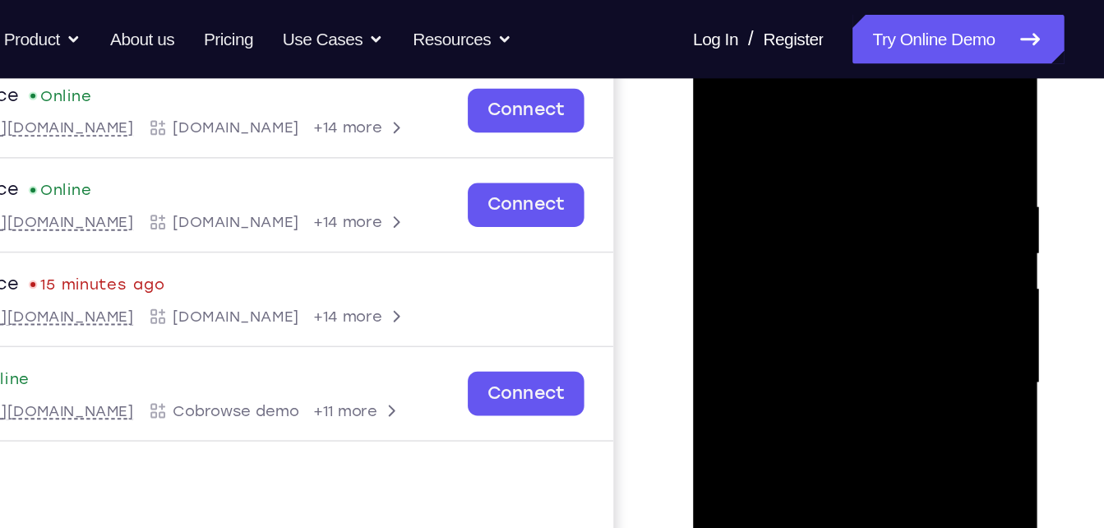
click at [724, 104] on div at bounding box center [809, 264] width 207 height 460
click at [840, 178] on div at bounding box center [809, 264] width 207 height 460
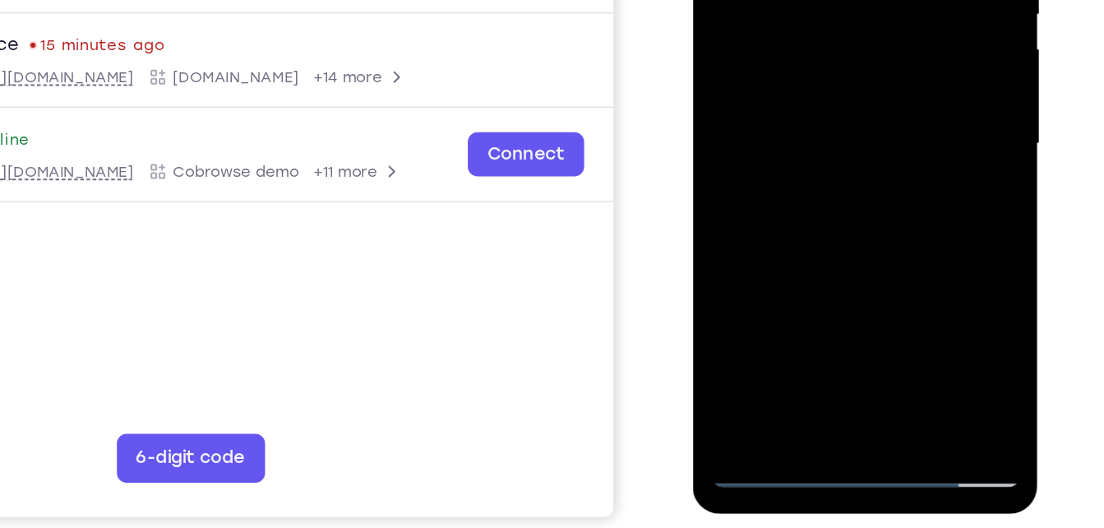
click at [733, 169] on div at bounding box center [809, 26] width 207 height 460
click at [754, 154] on div at bounding box center [809, 26] width 207 height 460
drag, startPoint x: 765, startPoint y: 155, endPoint x: 792, endPoint y: 160, distance: 27.6
click at [792, 160] on div at bounding box center [809, 26] width 207 height 460
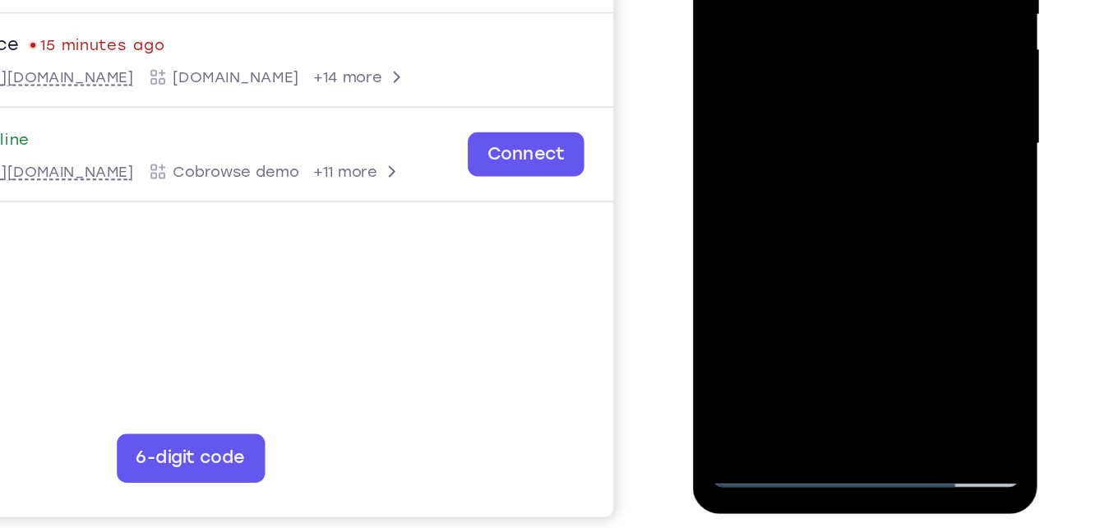
click at [839, 78] on div at bounding box center [809, 26] width 207 height 460
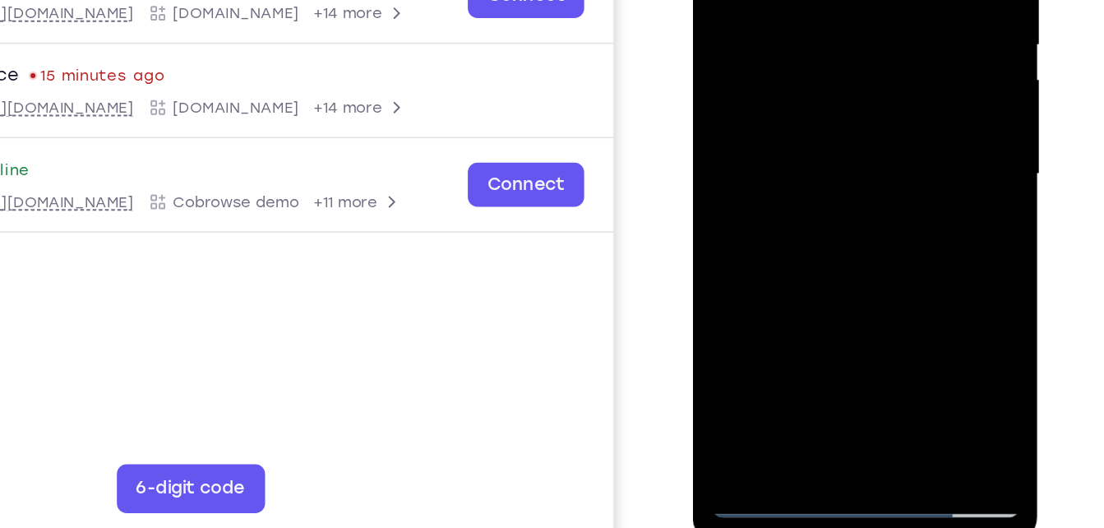
click at [749, 283] on div at bounding box center [809, 57] width 207 height 460
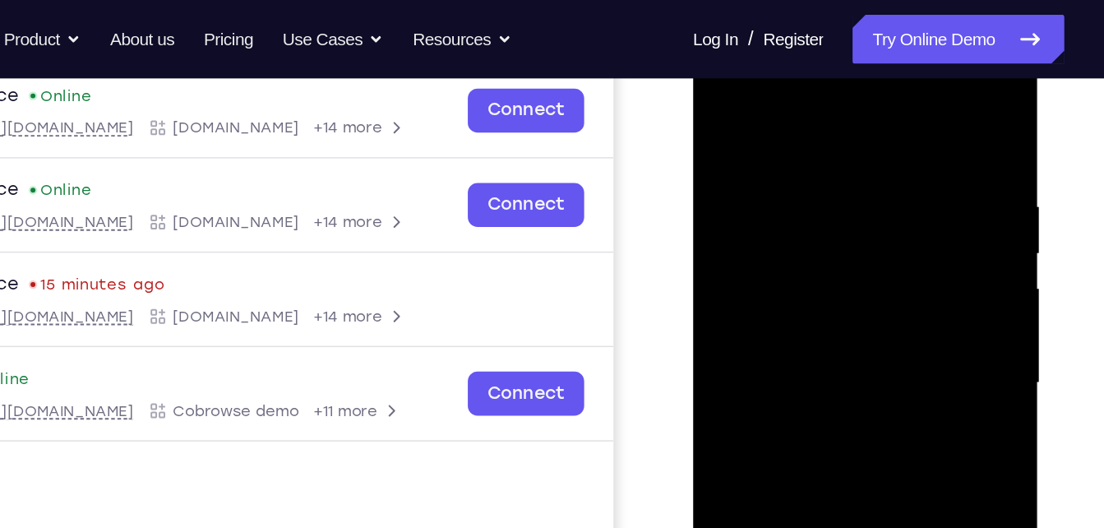
scroll to position [256, 0]
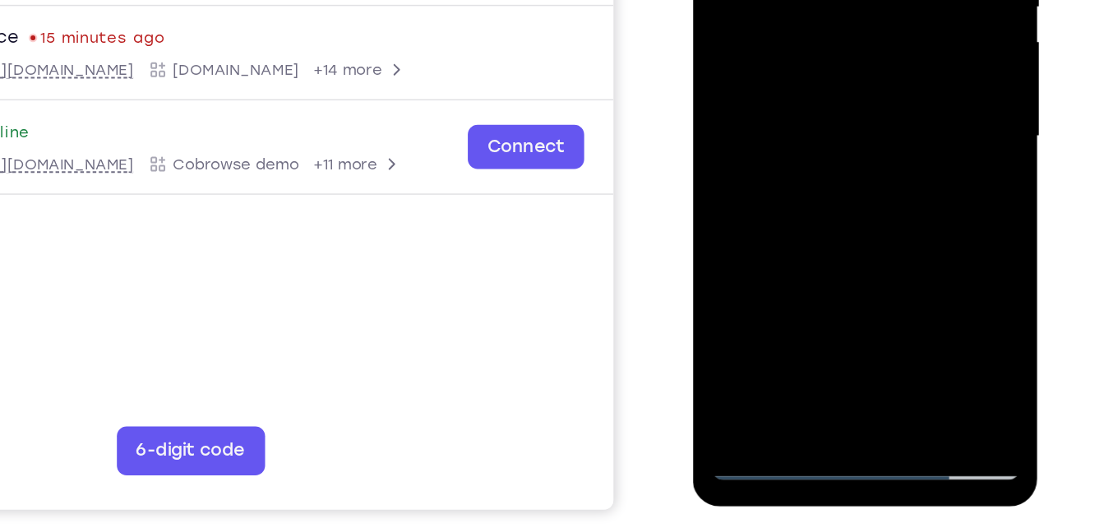
click at [765, 212] on div at bounding box center [809, 19] width 207 height 460
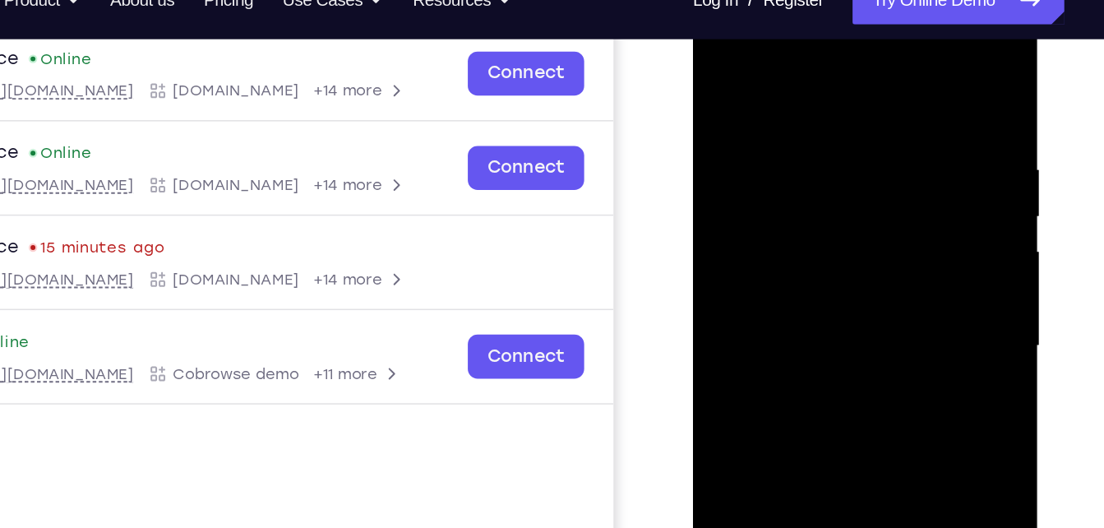
click at [829, 63] on div at bounding box center [809, 228] width 207 height 460
click at [780, 97] on div at bounding box center [809, 228] width 207 height 460
drag, startPoint x: 826, startPoint y: 165, endPoint x: 816, endPoint y: -20, distance: 185.3
click at [816, 0] on html "Online web based iOS Simulators and Android Emulators. Run iPhone, iPad, Mobile…" at bounding box center [810, 232] width 234 height 493
drag, startPoint x: 836, startPoint y: 127, endPoint x: 793, endPoint y: 275, distance: 155.1
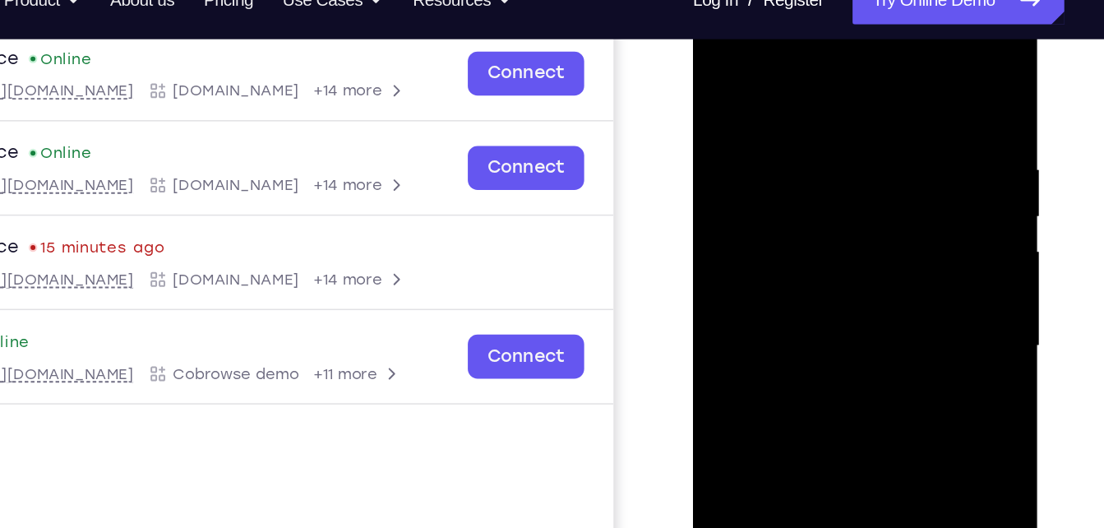
click at [793, 275] on div at bounding box center [809, 228] width 207 height 460
click at [840, 99] on div at bounding box center [809, 228] width 207 height 460
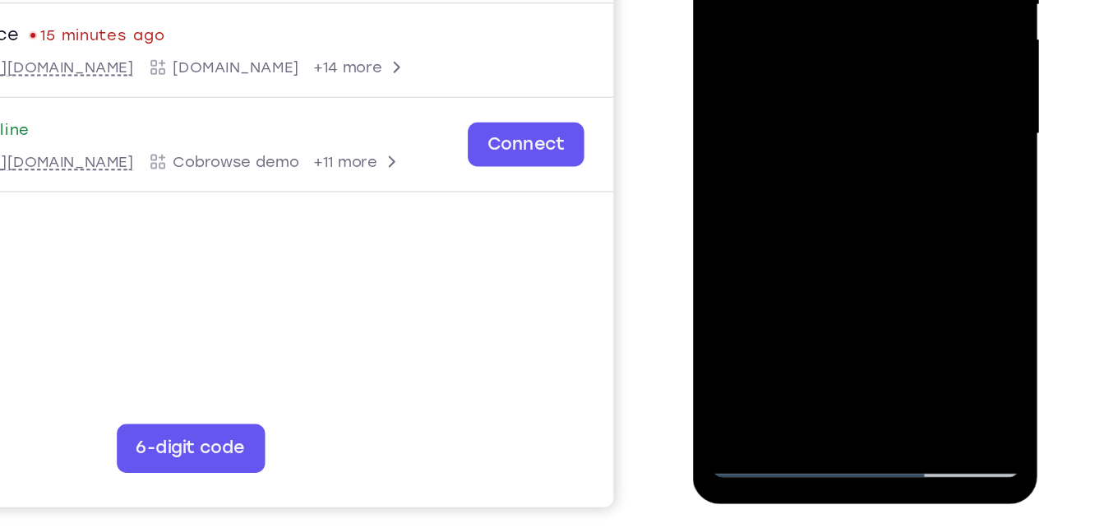
click at [883, 62] on div at bounding box center [809, 16] width 207 height 460
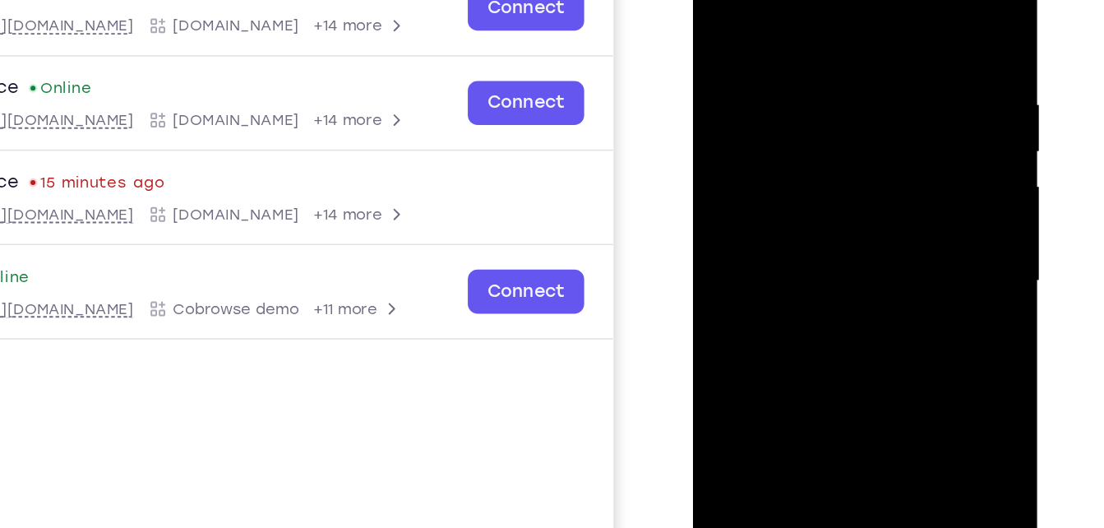
click at [722, 0] on div at bounding box center [809, 163] width 207 height 460
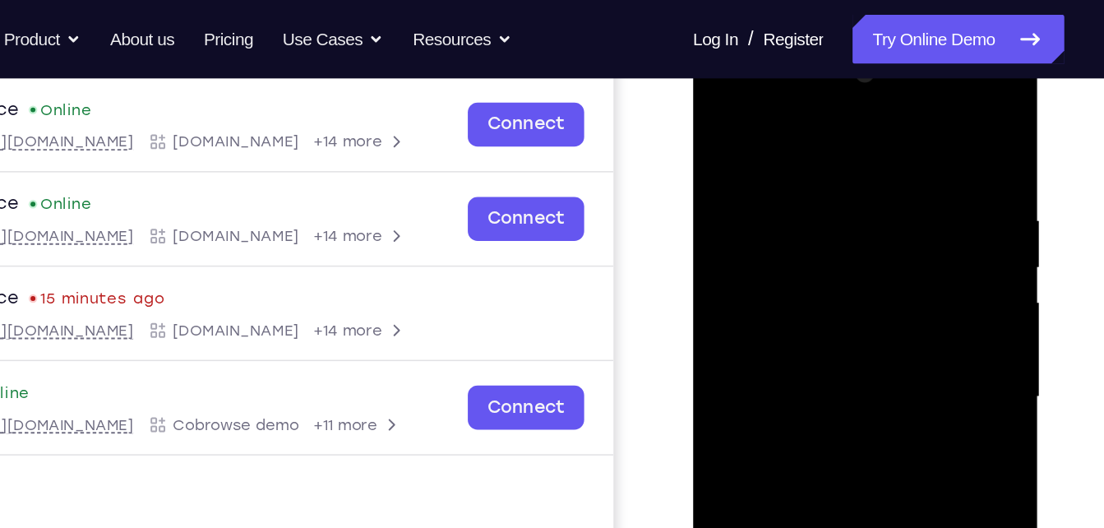
scroll to position [247, 0]
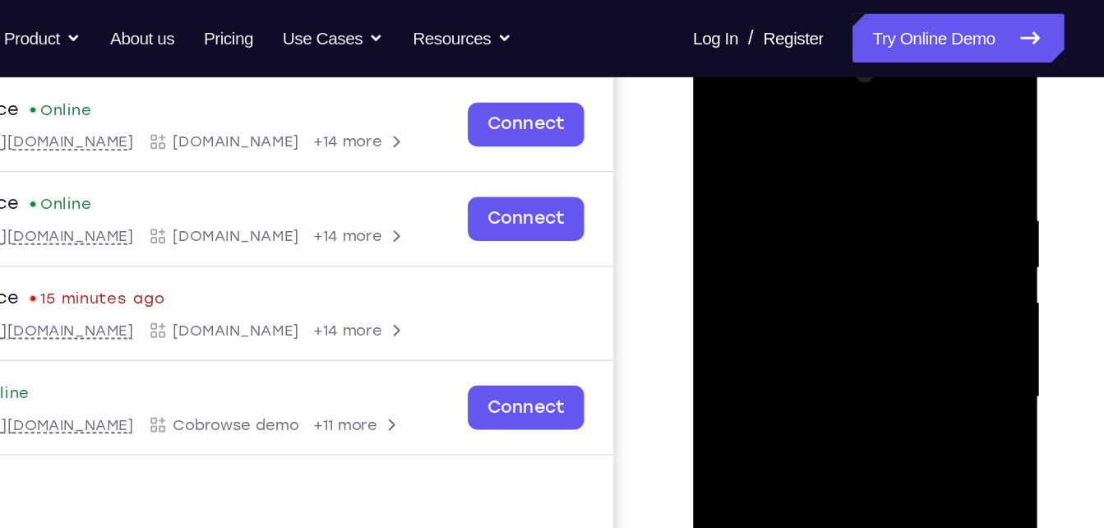
click at [720, 118] on div at bounding box center [809, 279] width 207 height 460
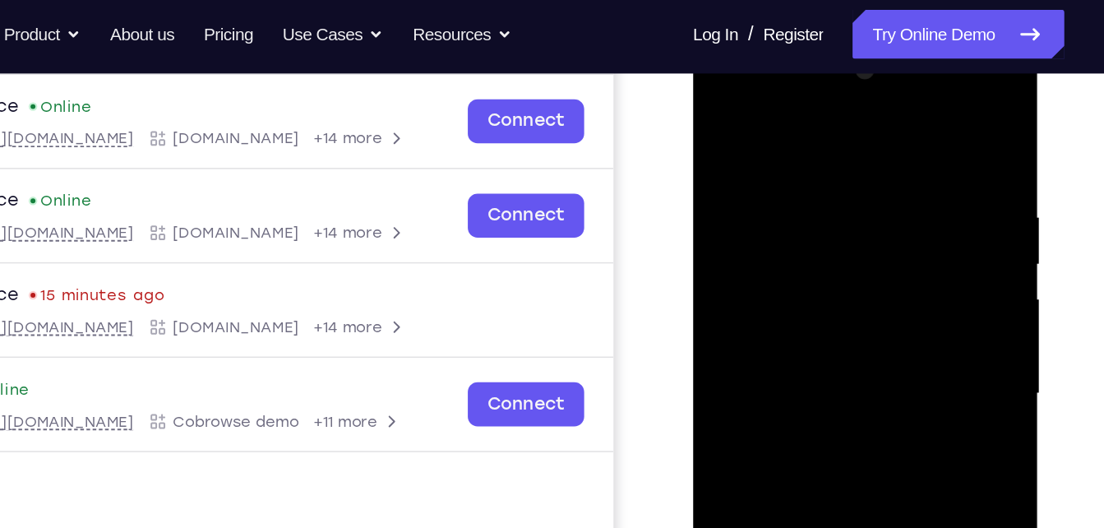
scroll to position [217, 0]
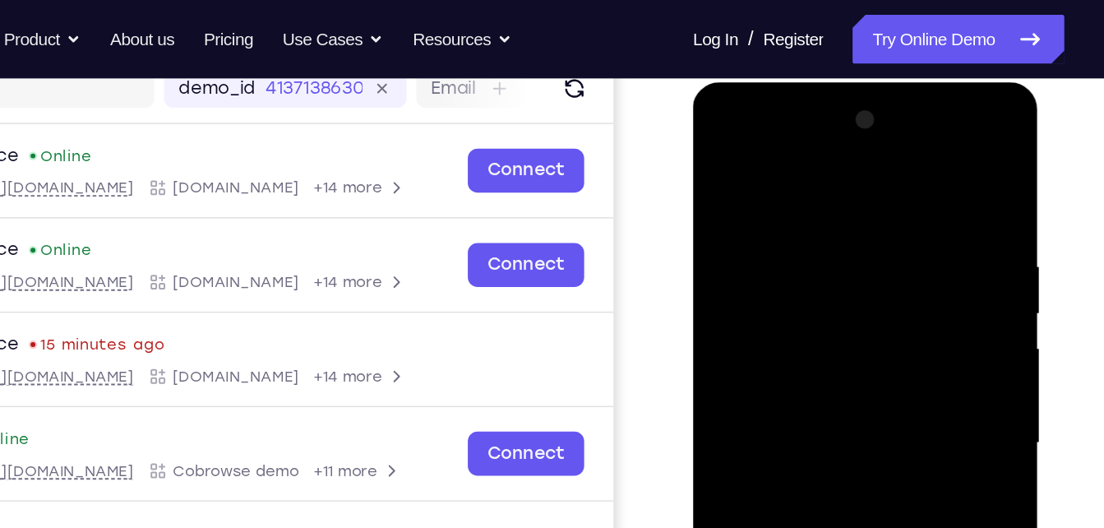
drag, startPoint x: 863, startPoint y: 188, endPoint x: 749, endPoint y: 187, distance: 114.3
click at [749, 187] on div at bounding box center [809, 324] width 207 height 460
drag, startPoint x: 854, startPoint y: 181, endPoint x: 729, endPoint y: 192, distance: 124.7
click at [729, 192] on div at bounding box center [809, 324] width 207 height 460
drag, startPoint x: 846, startPoint y: 178, endPoint x: 745, endPoint y: 182, distance: 101.2
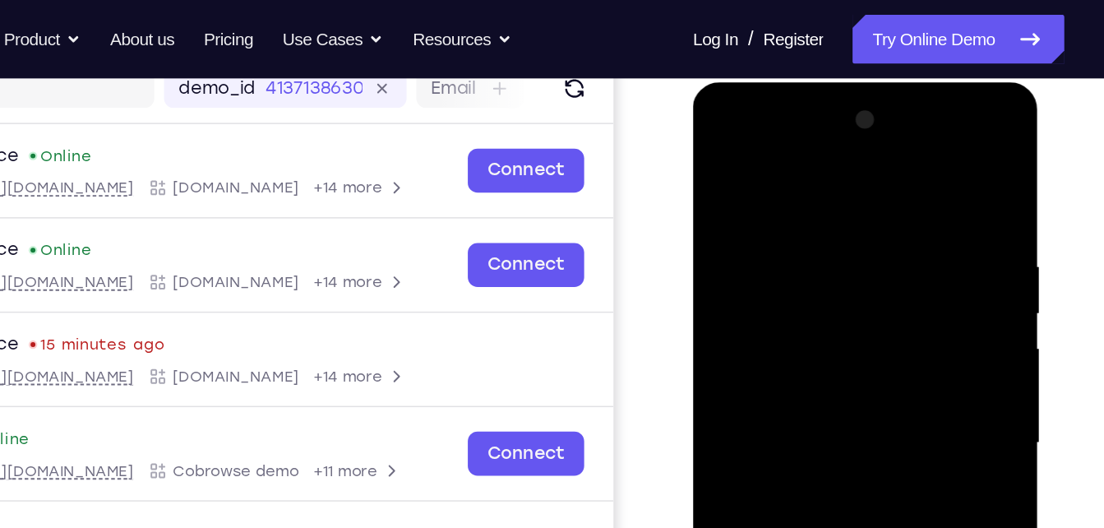
click at [745, 182] on div at bounding box center [809, 324] width 207 height 460
drag, startPoint x: 853, startPoint y: 185, endPoint x: 736, endPoint y: 183, distance: 116.8
click at [736, 183] on div at bounding box center [809, 324] width 207 height 460
click at [884, 178] on div at bounding box center [809, 324] width 207 height 460
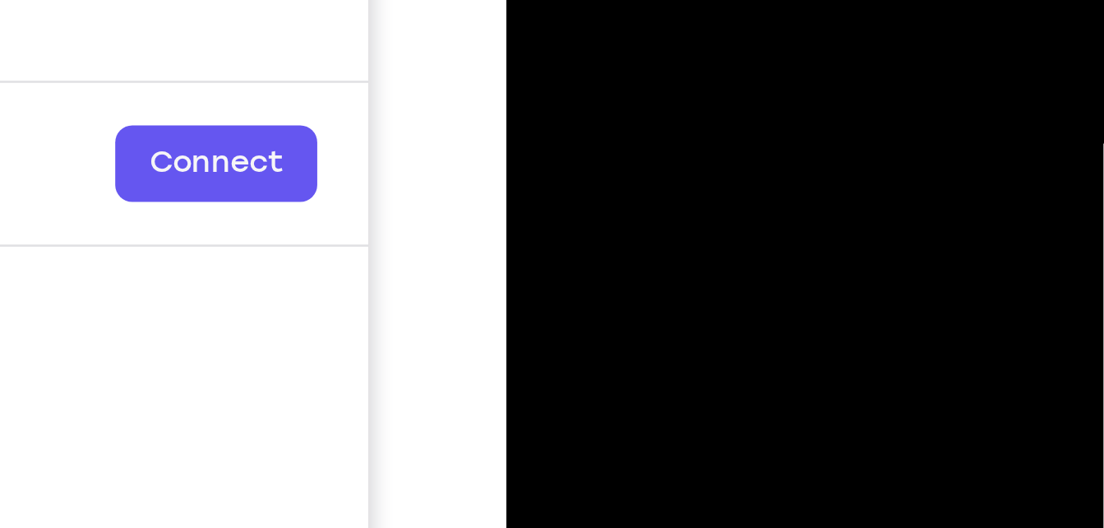
drag, startPoint x: 1506, startPoint y: -139, endPoint x: 561, endPoint y: -181, distance: 945.7
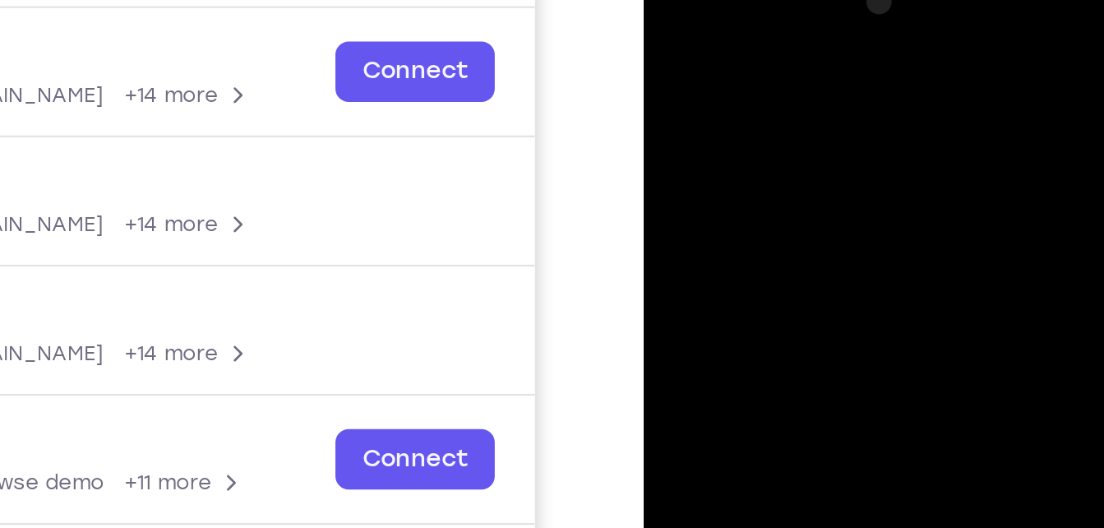
click at [849, 30] on div at bounding box center [759, 194] width 207 height 460
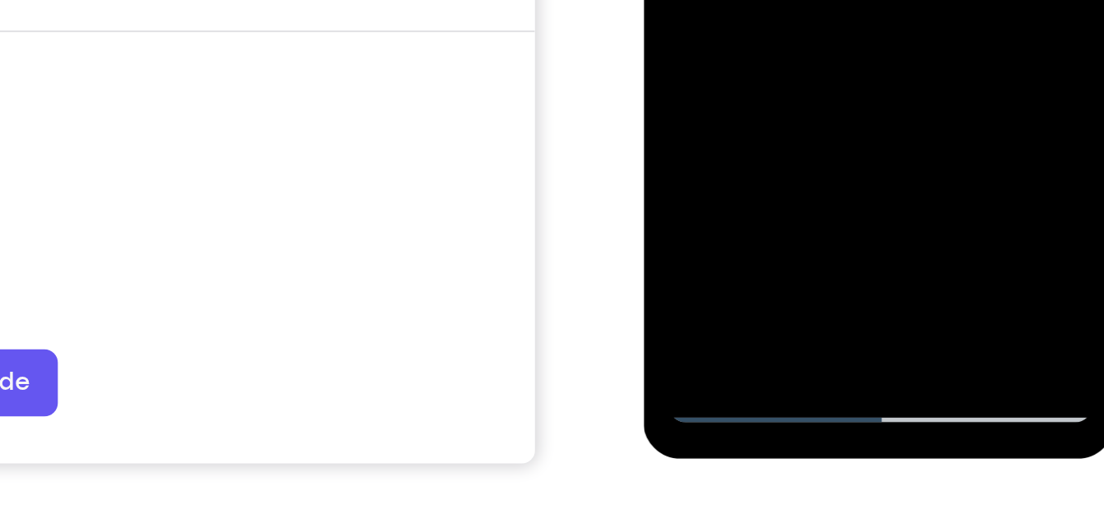
scroll to position [268, 0]
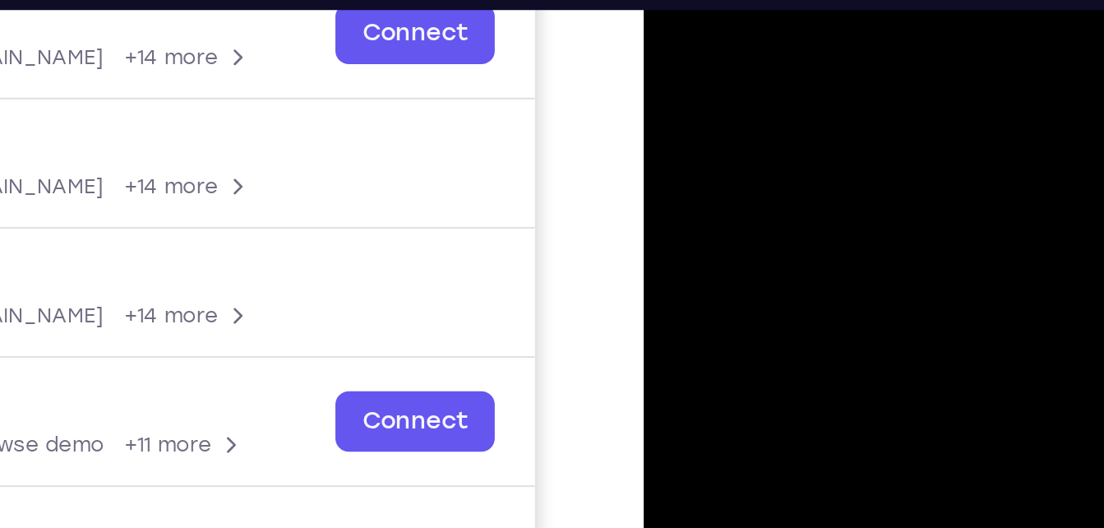
click at [764, 0] on div at bounding box center [759, 155] width 207 height 460
drag, startPoint x: 754, startPoint y: 22, endPoint x: 740, endPoint y: 141, distance: 120.0
click at [740, 141] on div at bounding box center [759, 155] width 207 height 460
click at [762, 24] on div at bounding box center [759, 155] width 207 height 460
click at [691, 42] on div at bounding box center [759, 155] width 207 height 460
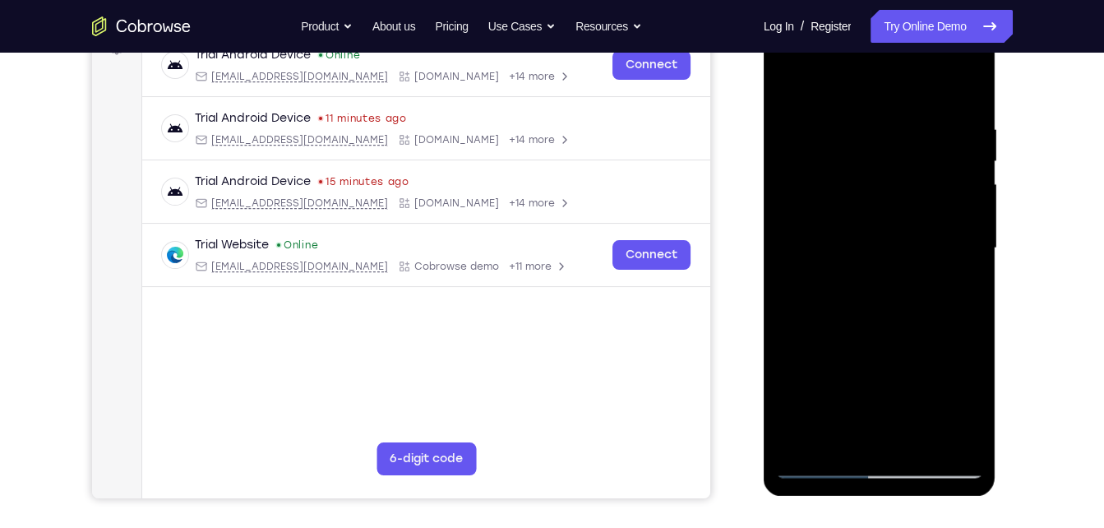
scroll to position [252, 0]
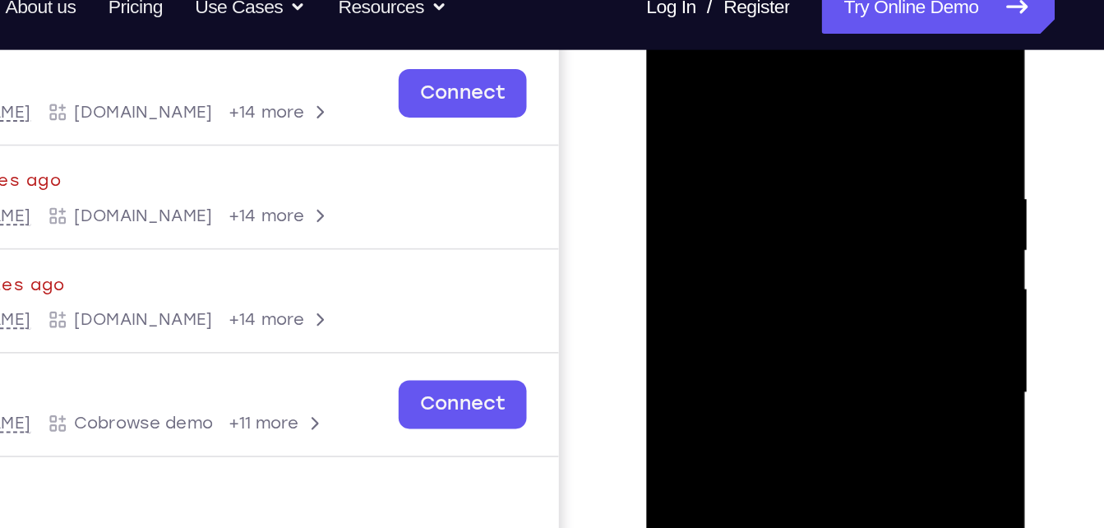
click at [846, 80] on div at bounding box center [762, 239] width 207 height 460
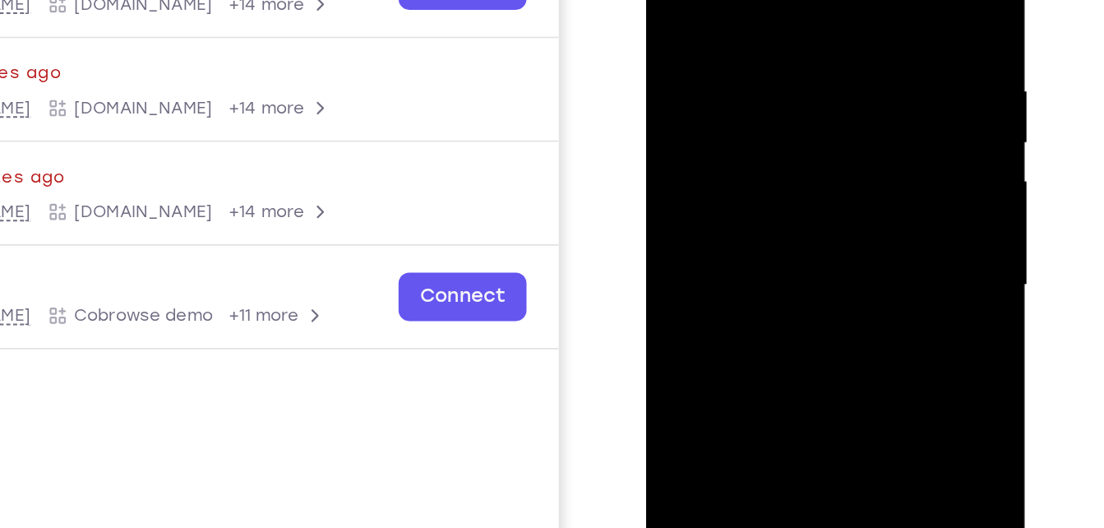
drag, startPoint x: 696, startPoint y: 6, endPoint x: 858, endPoint y: 85, distance: 180.2
click at [858, 85] on div at bounding box center [762, 131] width 207 height 460
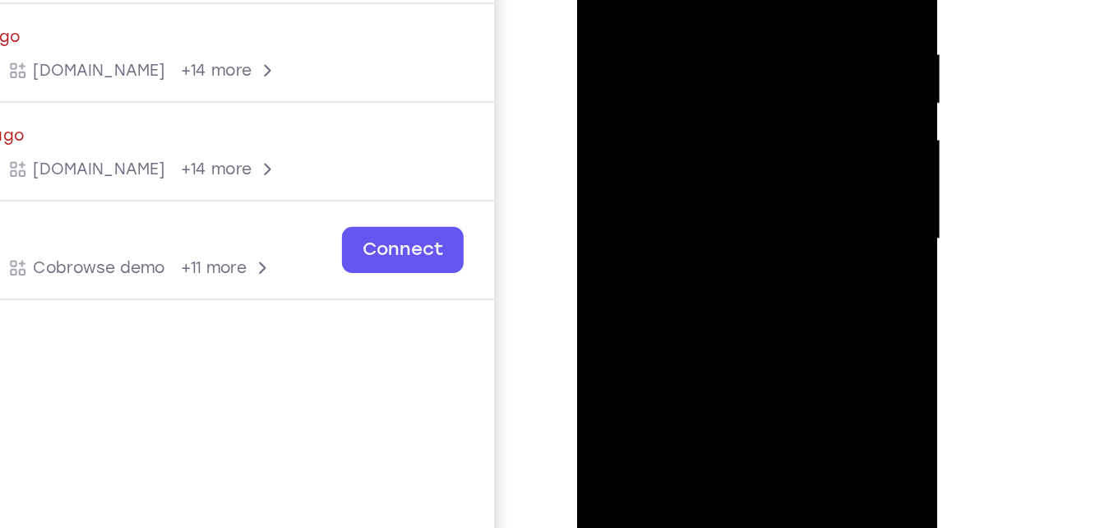
drag, startPoint x: 663, startPoint y: 202, endPoint x: 657, endPoint y: 77, distance: 125.1
click at [657, 77] on div at bounding box center [693, 104] width 207 height 460
click at [705, 119] on div at bounding box center [693, 104] width 207 height 460
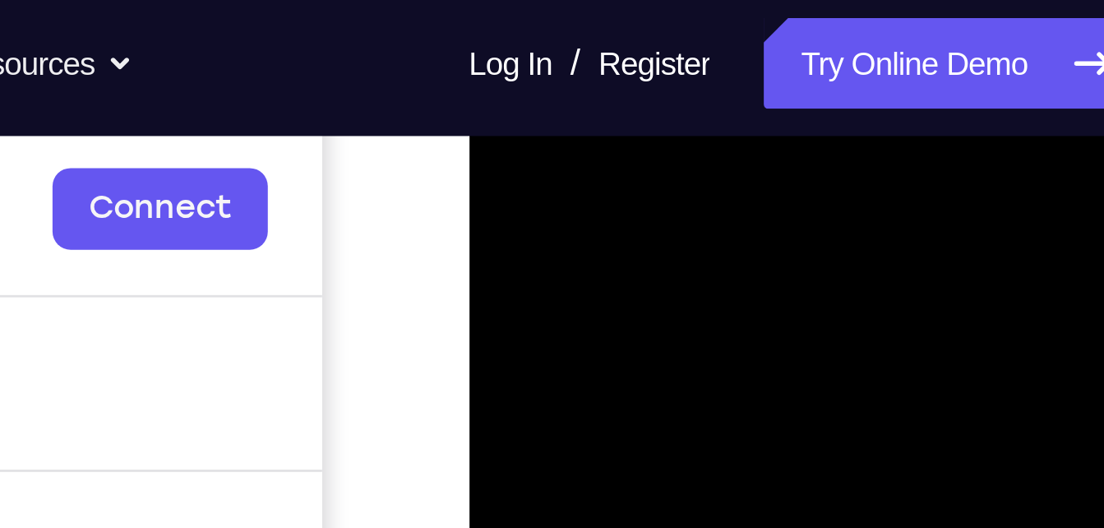
click at [496, 123] on div at bounding box center [584, 288] width 207 height 460
drag, startPoint x: 599, startPoint y: 132, endPoint x: 517, endPoint y: 235, distance: 131.8
click at [517, 235] on div at bounding box center [584, 288] width 207 height 460
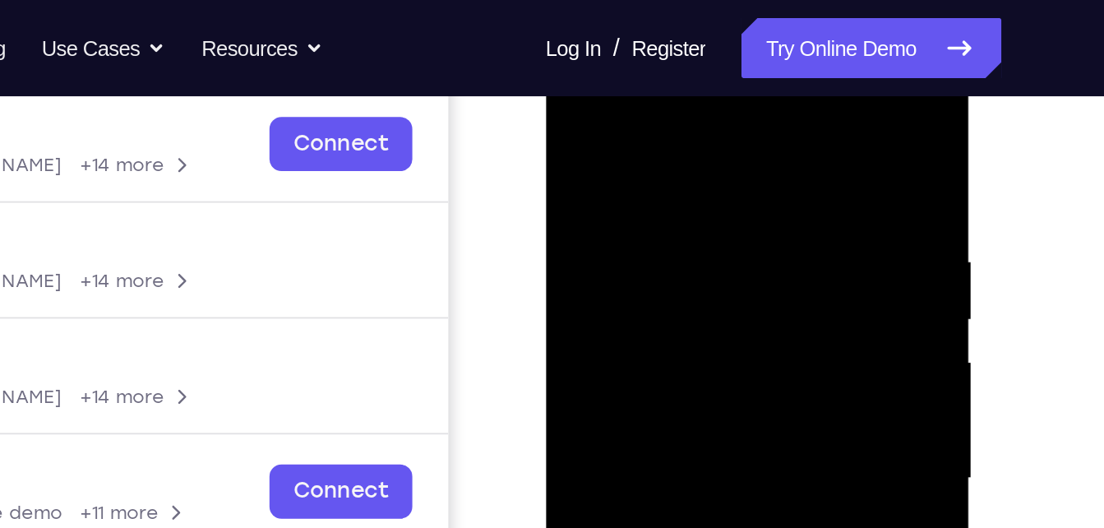
click at [582, 115] on div at bounding box center [661, 278] width 207 height 460
click at [748, 108] on div at bounding box center [661, 278] width 207 height 460
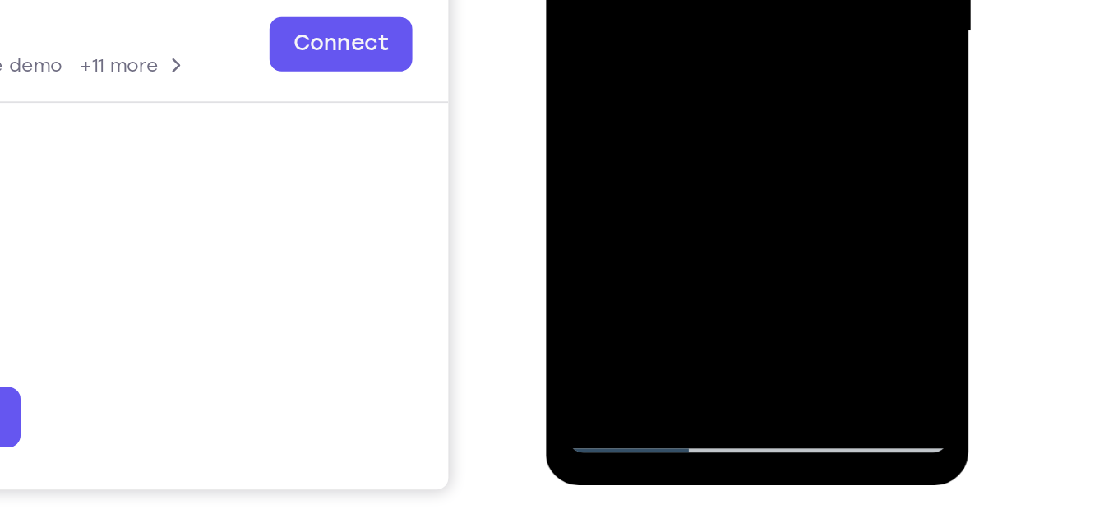
drag, startPoint x: 671, startPoint y: 25, endPoint x: 641, endPoint y: 21, distance: 29.9
drag, startPoint x: 675, startPoint y: -107, endPoint x: 565, endPoint y: 110, distance: 243.4
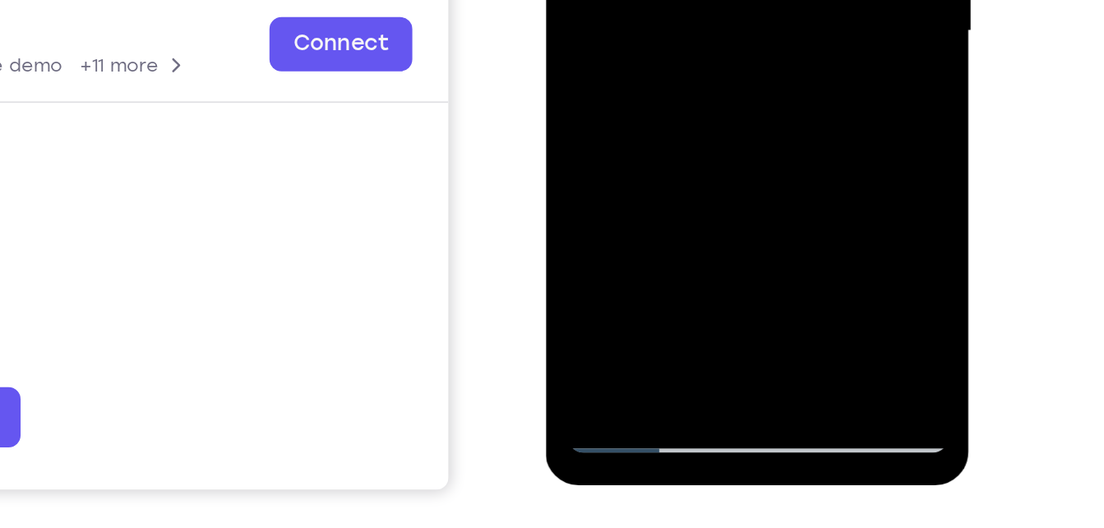
drag, startPoint x: 676, startPoint y: -90, endPoint x: 643, endPoint y: 18, distance: 113.4
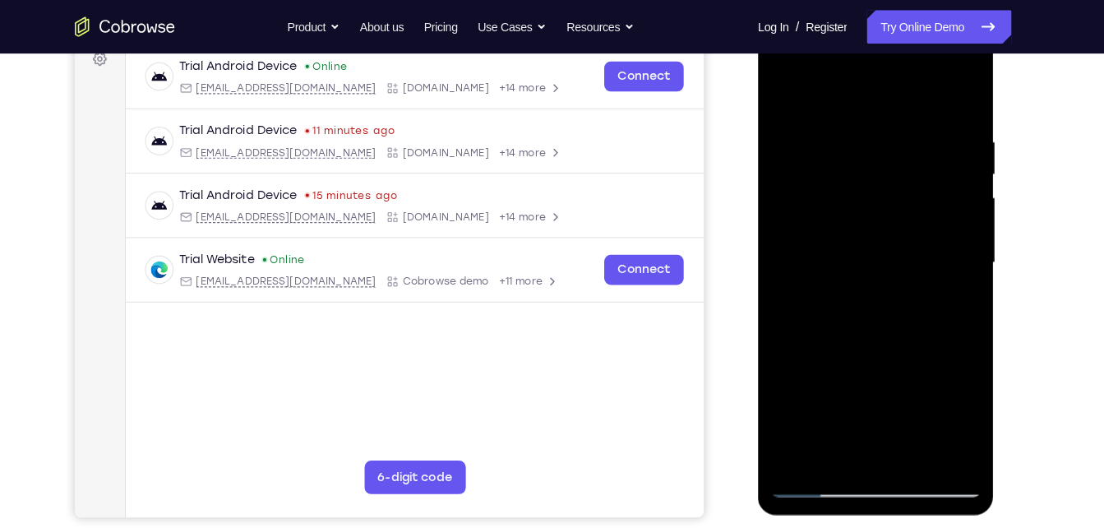
scroll to position [250, 0]
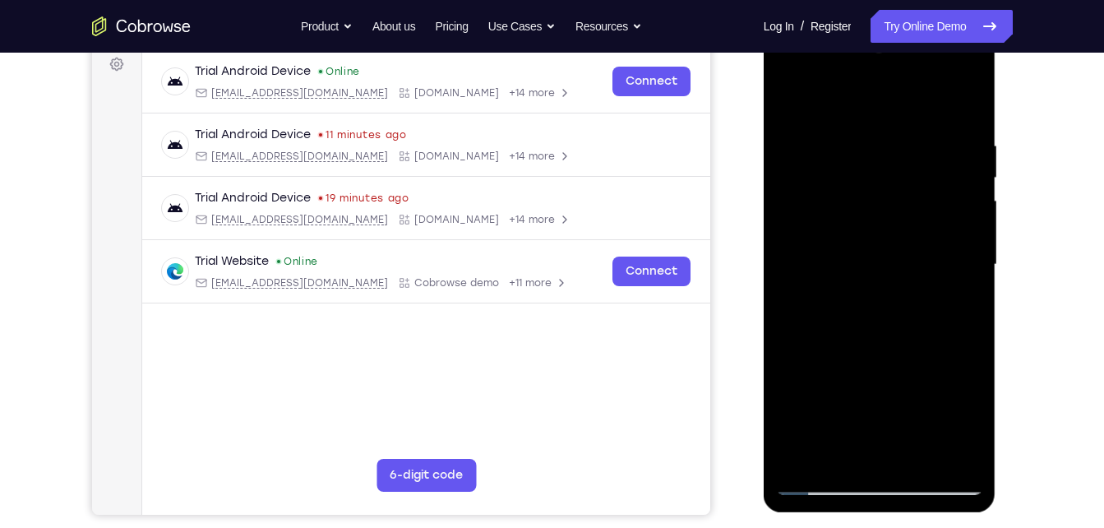
click at [832, 489] on div at bounding box center [879, 265] width 207 height 460
click at [808, 453] on div at bounding box center [879, 265] width 207 height 460
click at [849, 146] on div at bounding box center [879, 265] width 207 height 460
click at [948, 261] on div at bounding box center [879, 265] width 207 height 460
click at [965, 103] on div at bounding box center [879, 265] width 207 height 460
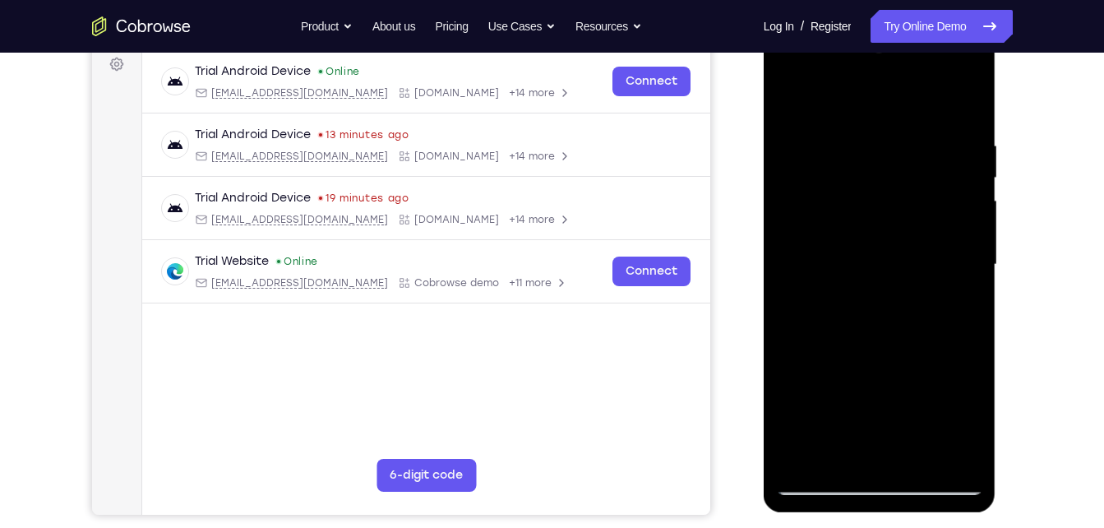
click at [840, 456] on div at bounding box center [879, 265] width 207 height 460
click at [895, 95] on div at bounding box center [879, 265] width 207 height 460
click at [824, 213] on div at bounding box center [879, 265] width 207 height 460
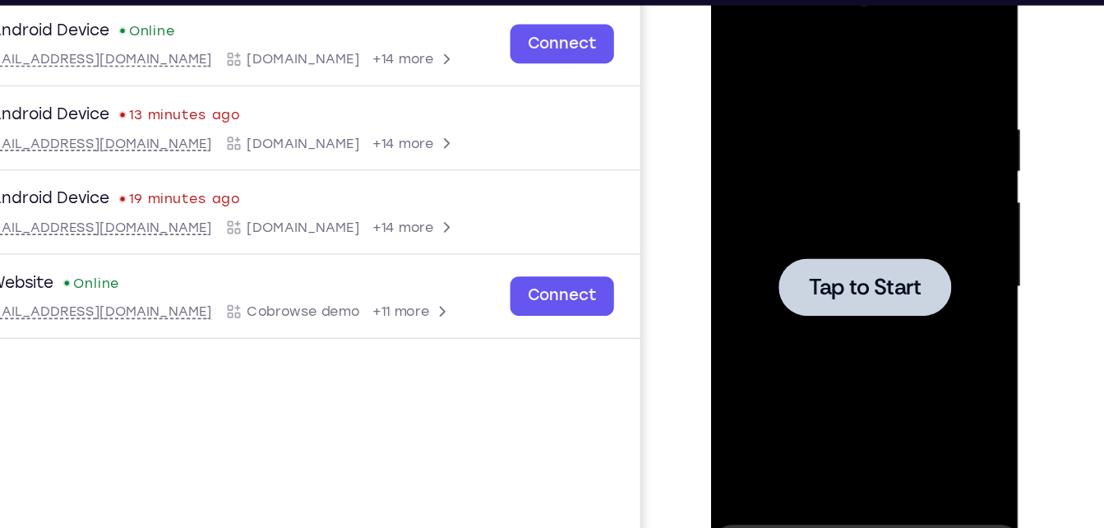
drag, startPoint x: 851, startPoint y: 197, endPoint x: 836, endPoint y: -15, distance: 212.7
click at [858, 184] on div at bounding box center [826, 208] width 207 height 460
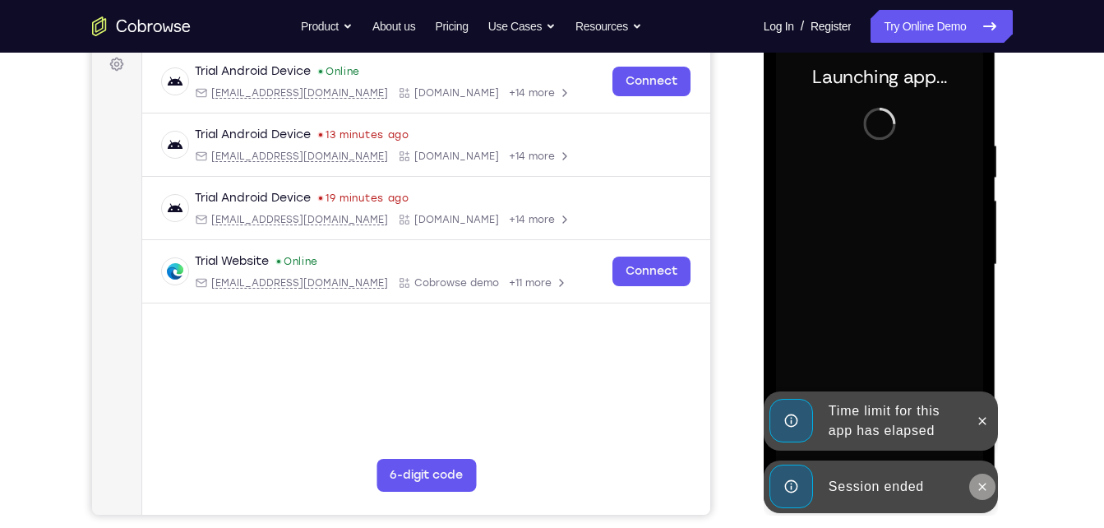
click at [980, 488] on icon at bounding box center [982, 486] width 13 height 13
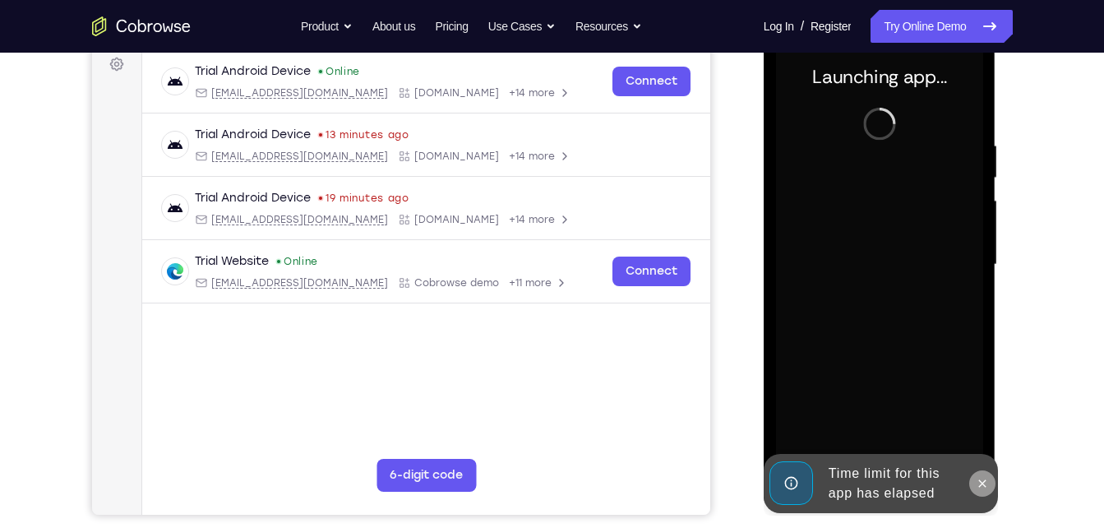
click at [980, 478] on icon at bounding box center [982, 483] width 13 height 13
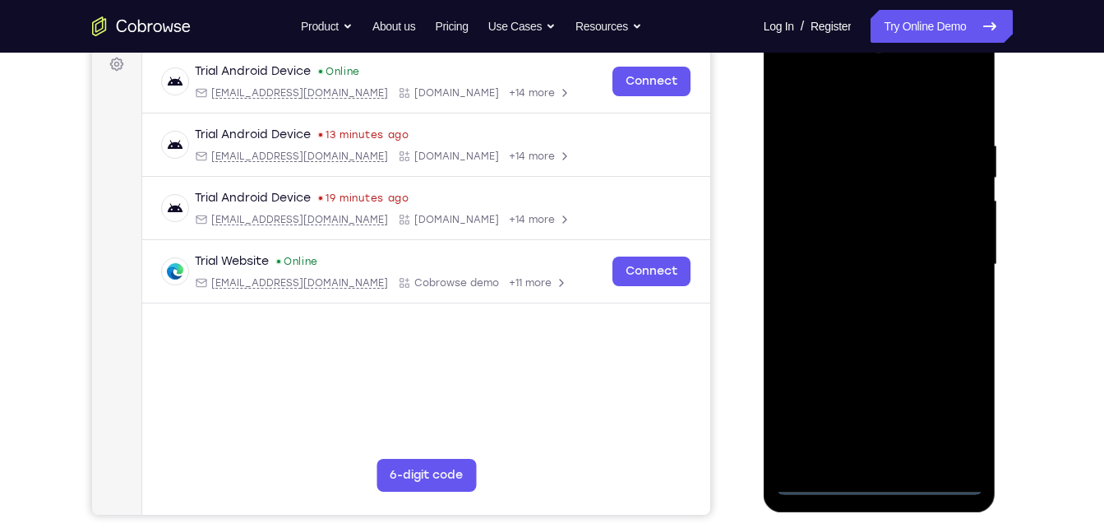
click at [872, 484] on div at bounding box center [879, 265] width 207 height 460
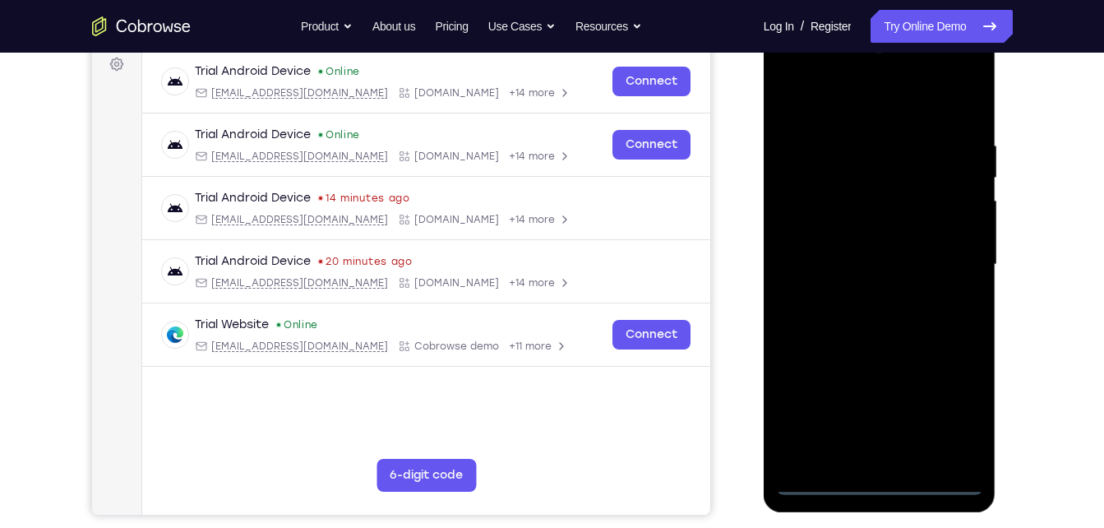
click at [951, 399] on div at bounding box center [879, 265] width 207 height 460
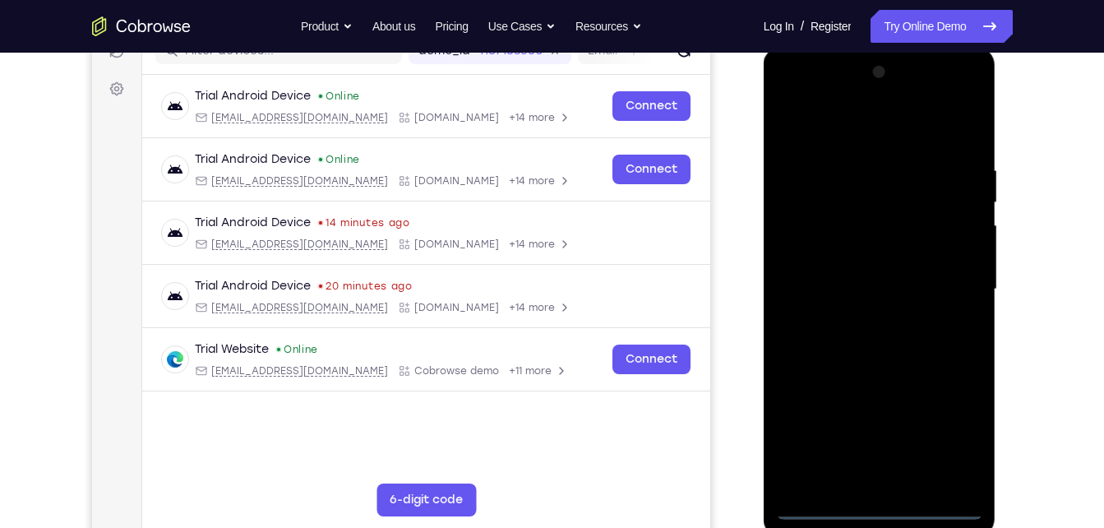
scroll to position [226, 0]
click at [796, 94] on div at bounding box center [879, 288] width 207 height 460
click at [946, 282] on div at bounding box center [879, 288] width 207 height 460
click at [860, 318] on div at bounding box center [879, 288] width 207 height 460
click at [817, 279] on div at bounding box center [879, 288] width 207 height 460
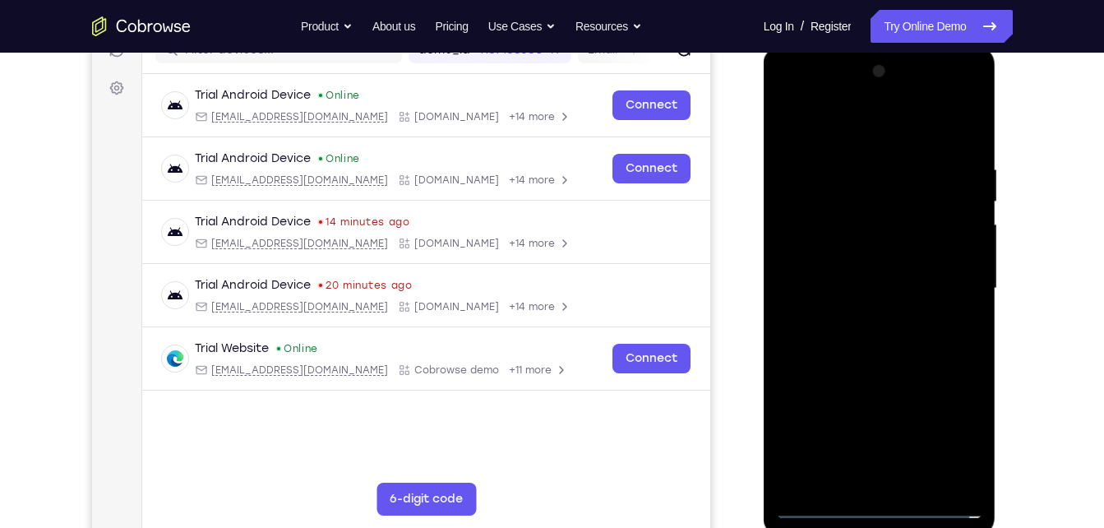
click at [846, 251] on div at bounding box center [879, 288] width 207 height 460
click at [843, 285] on div at bounding box center [879, 288] width 207 height 460
click at [834, 348] on div at bounding box center [879, 288] width 207 height 460
click at [886, 366] on div at bounding box center [879, 288] width 207 height 460
click at [951, 127] on div at bounding box center [879, 288] width 207 height 460
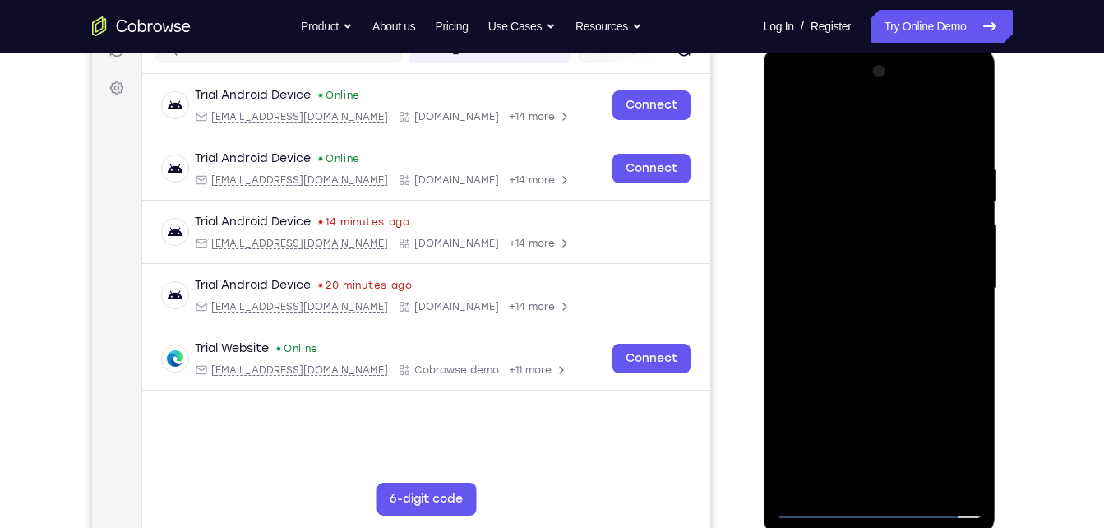
click at [905, 160] on div at bounding box center [879, 288] width 207 height 460
click at [960, 127] on div at bounding box center [879, 288] width 207 height 460
click at [968, 125] on div at bounding box center [879, 288] width 207 height 460
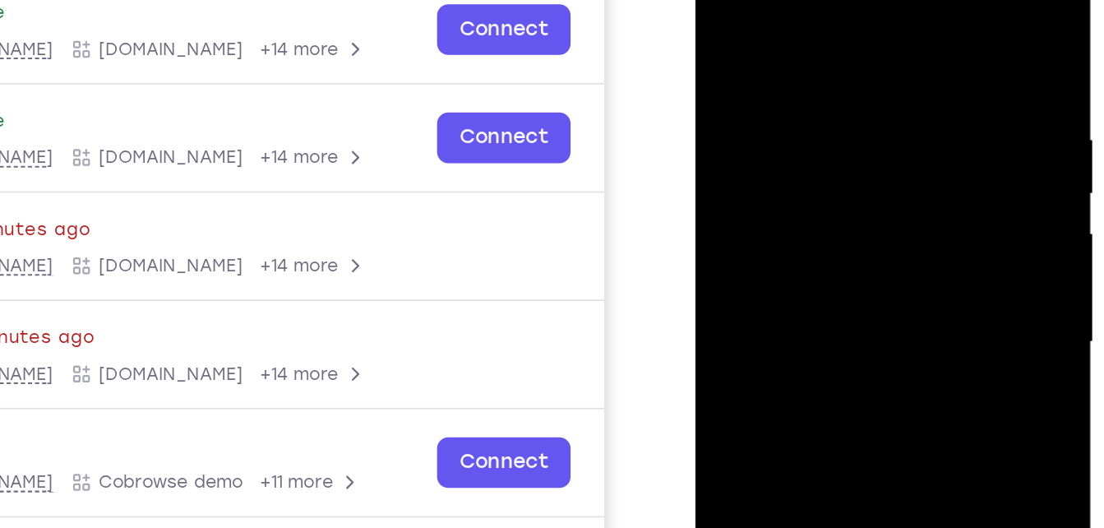
click at [721, 1] on div at bounding box center [811, 171] width 207 height 460
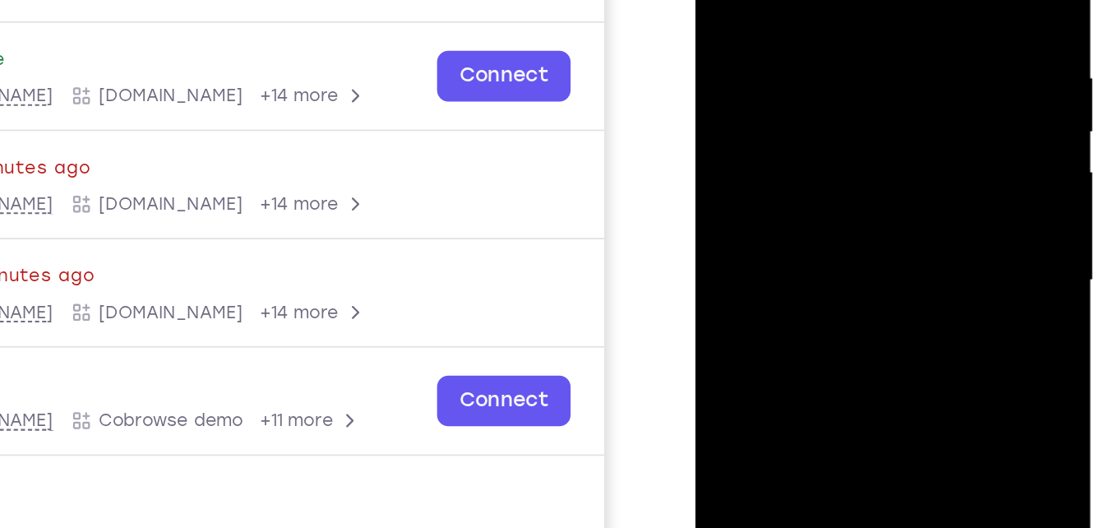
drag, startPoint x: 818, startPoint y: 162, endPoint x: 824, endPoint y: -32, distance: 194.1
click at [824, 0] on div at bounding box center [811, 109] width 207 height 460
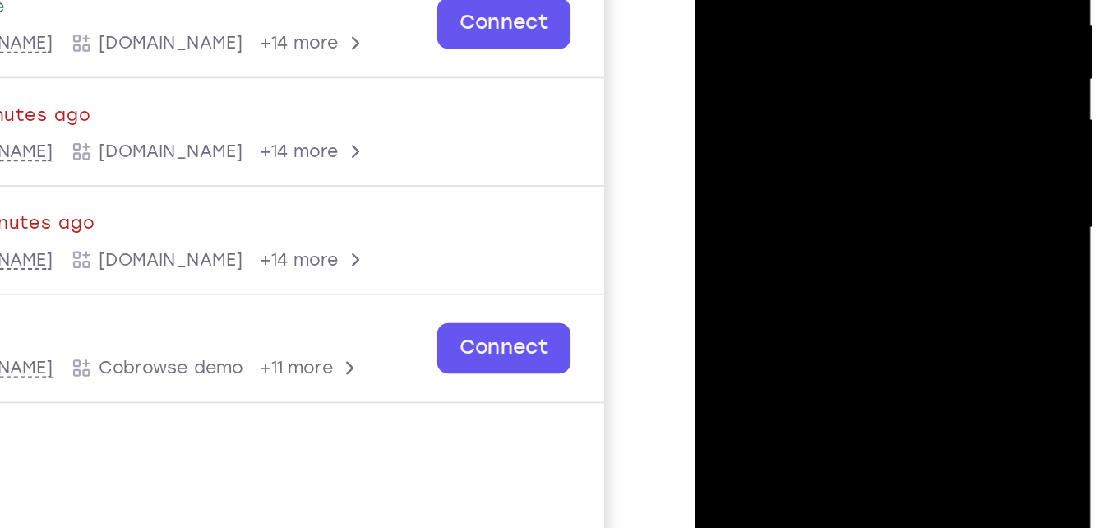
drag, startPoint x: 824, startPoint y: 112, endPoint x: 788, endPoint y: -53, distance: 169.2
click at [788, 0] on div at bounding box center [811, 57] width 207 height 460
drag, startPoint x: 790, startPoint y: 57, endPoint x: 735, endPoint y: -113, distance: 178.1
click at [735, 0] on div at bounding box center [811, 57] width 207 height 460
drag, startPoint x: 781, startPoint y: 120, endPoint x: 752, endPoint y: -113, distance: 234.6
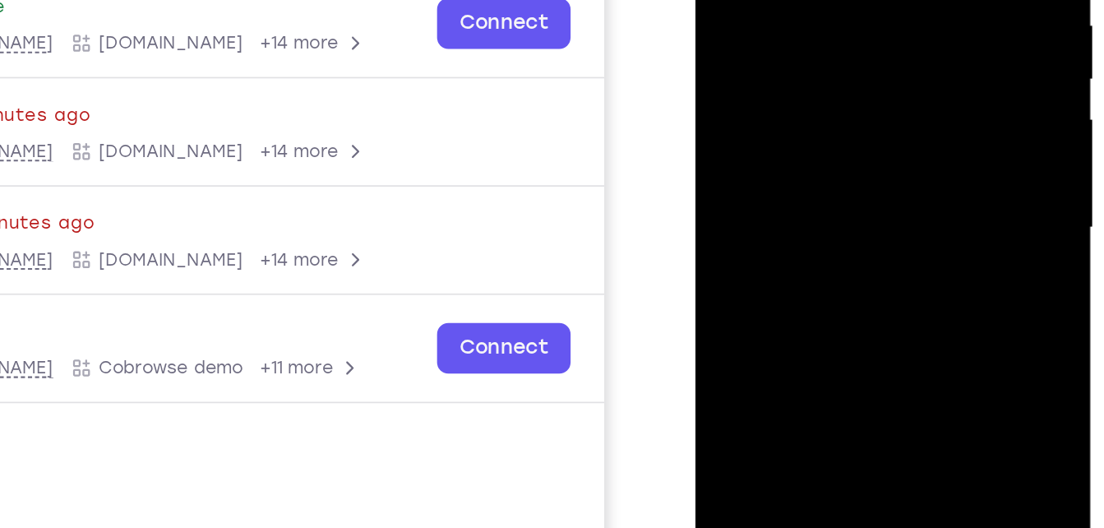
click at [752, 0] on div at bounding box center [811, 57] width 207 height 460
drag, startPoint x: 830, startPoint y: 155, endPoint x: 789, endPoint y: -91, distance: 249.4
click at [789, 0] on div at bounding box center [811, 57] width 207 height 460
drag, startPoint x: 842, startPoint y: 173, endPoint x: 797, endPoint y: -100, distance: 277.5
click at [797, 0] on div at bounding box center [811, 57] width 207 height 460
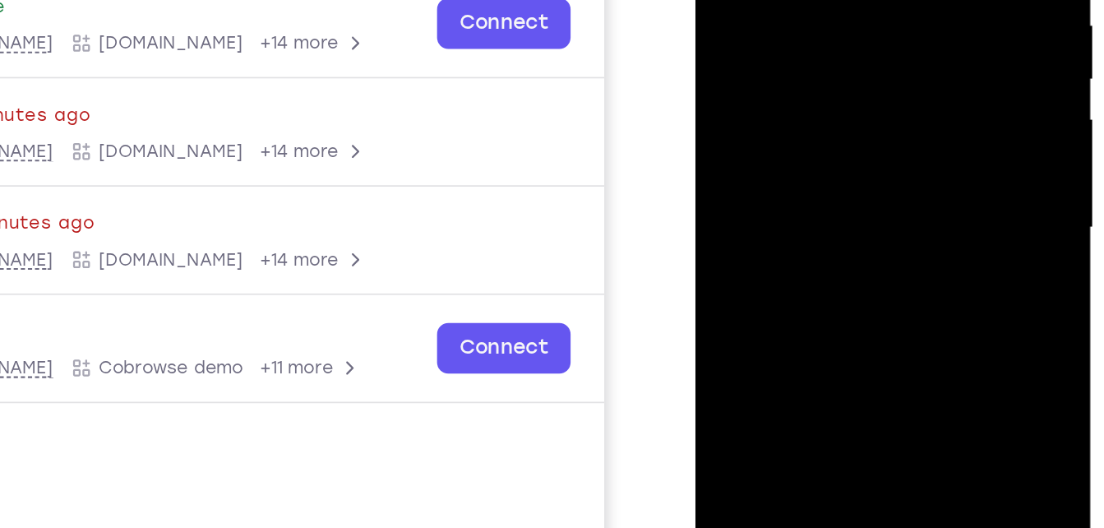
drag, startPoint x: 835, startPoint y: 164, endPoint x: 746, endPoint y: -56, distance: 237.9
click at [746, 0] on div at bounding box center [811, 57] width 207 height 460
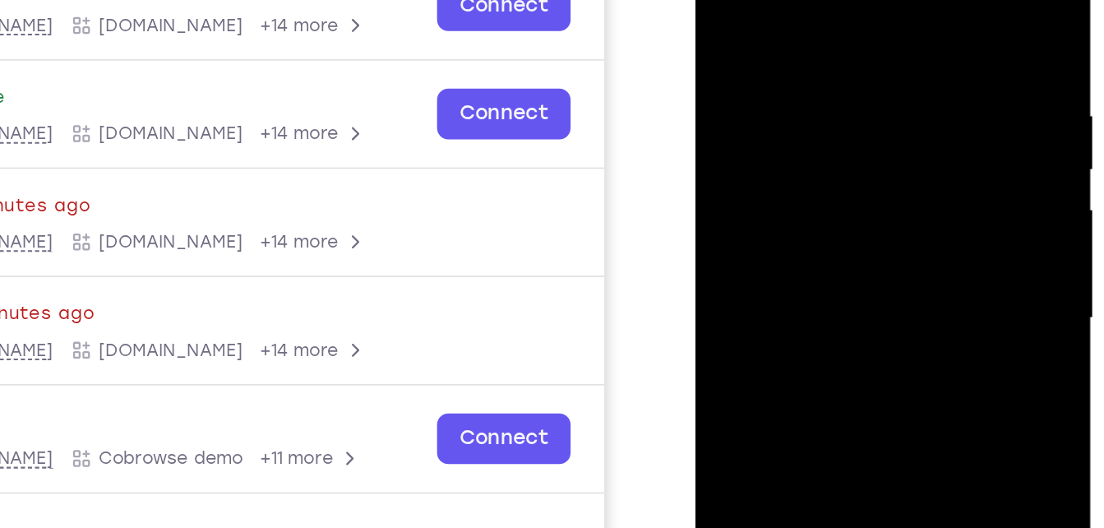
click at [785, 0] on div at bounding box center [811, 147] width 207 height 460
click at [773, 21] on div at bounding box center [811, 147] width 207 height 460
drag, startPoint x: 793, startPoint y: 90, endPoint x: 788, endPoint y: -76, distance: 166.2
click at [788, 0] on div at bounding box center [811, 147] width 207 height 460
click at [752, 97] on div at bounding box center [811, 147] width 207 height 460
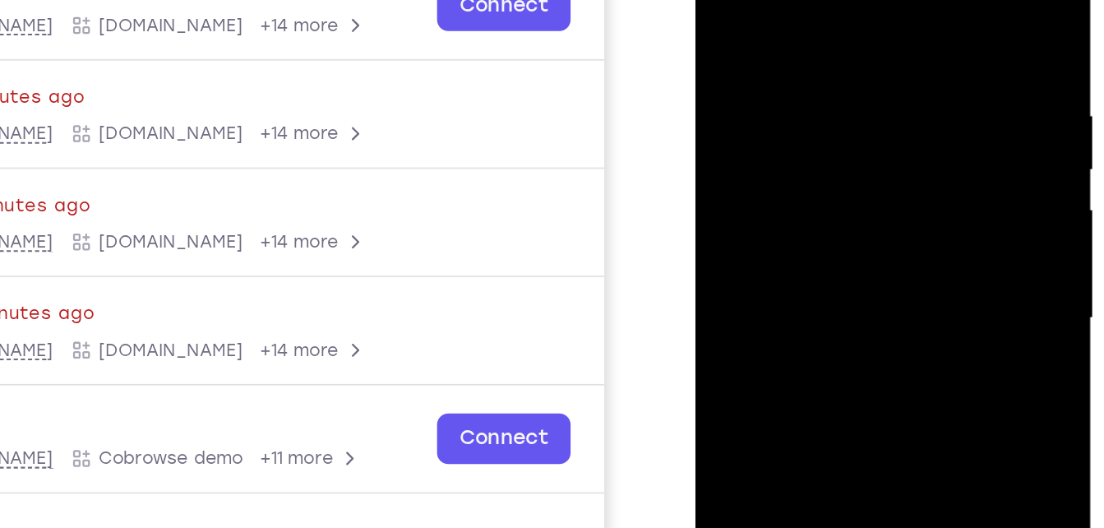
drag, startPoint x: 820, startPoint y: 138, endPoint x: 807, endPoint y: 174, distance: 38.5
click at [807, 174] on div at bounding box center [811, 147] width 207 height 460
click at [894, 97] on div at bounding box center [811, 147] width 207 height 460
click at [891, 101] on div at bounding box center [811, 147] width 207 height 460
click at [908, 101] on div at bounding box center [811, 147] width 207 height 460
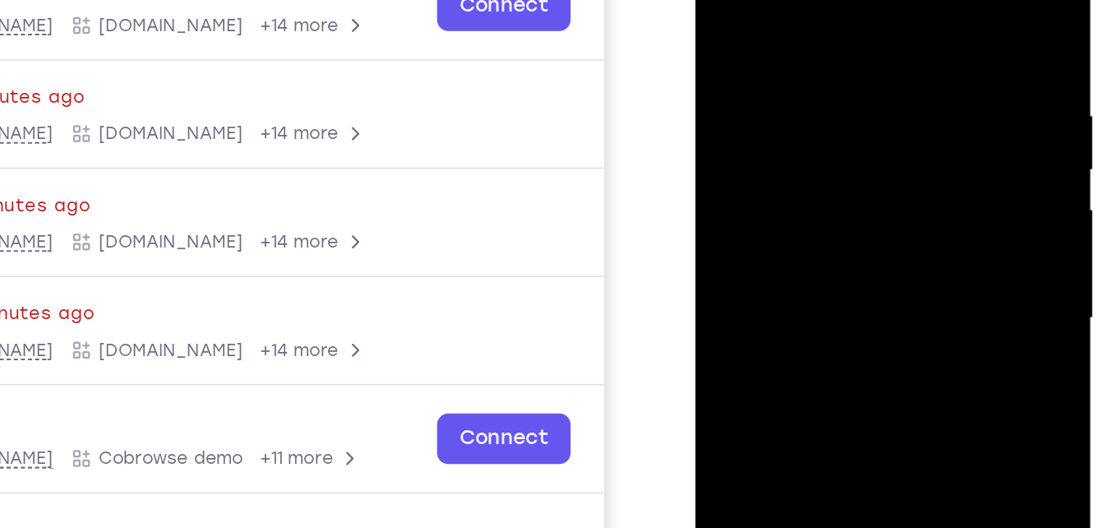
click at [900, 98] on div at bounding box center [811, 147] width 207 height 460
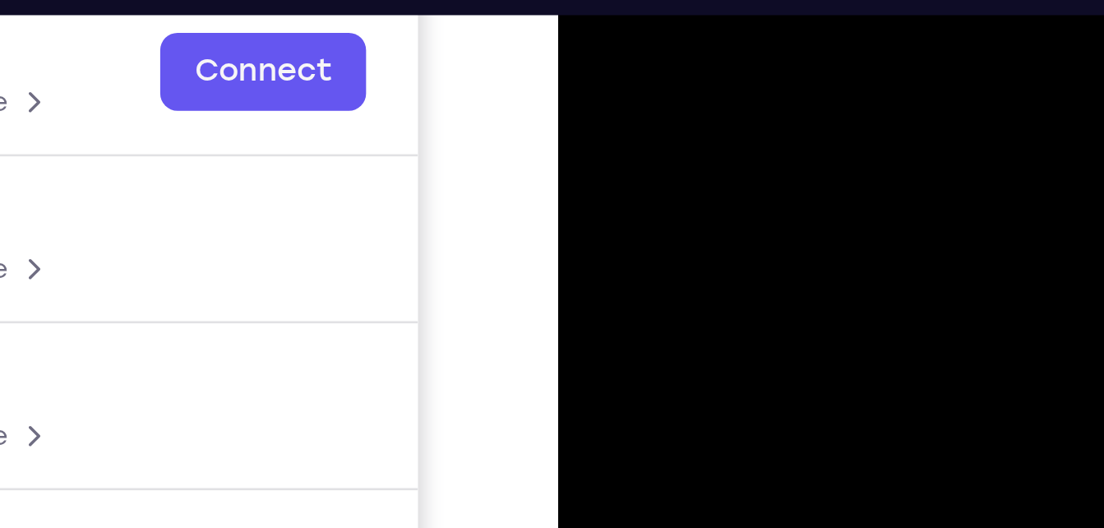
click at [585, 0] on div at bounding box center [674, 158] width 207 height 460
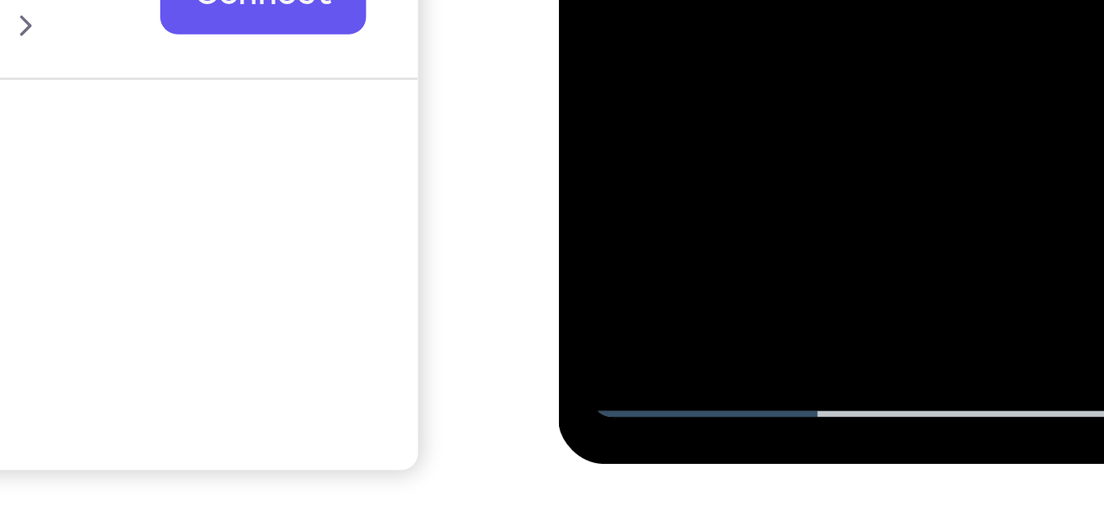
scroll to position [260, 0]
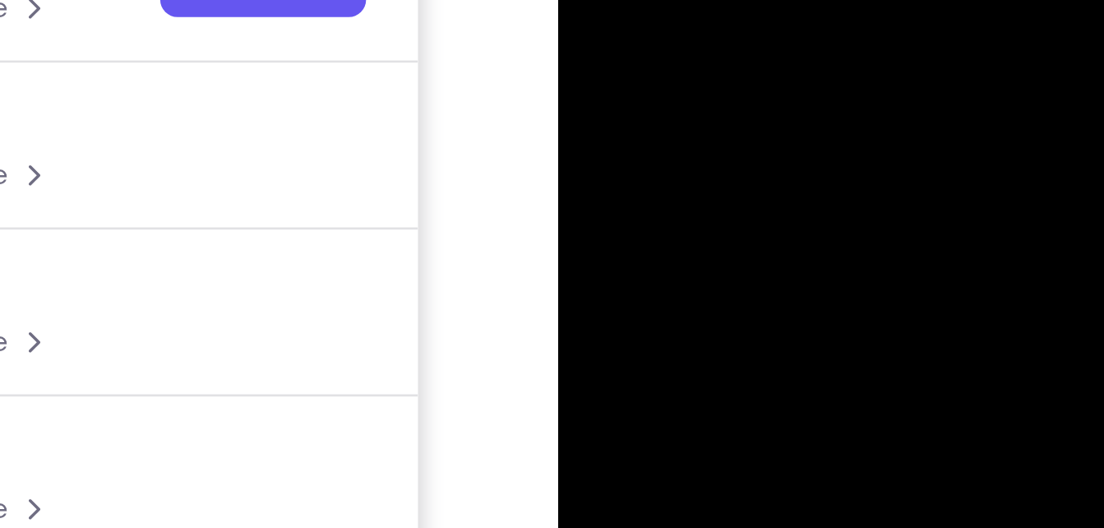
click at [649, 0] on div at bounding box center [674, 65] width 207 height 460
click at [642, 0] on div at bounding box center [674, 65] width 207 height 460
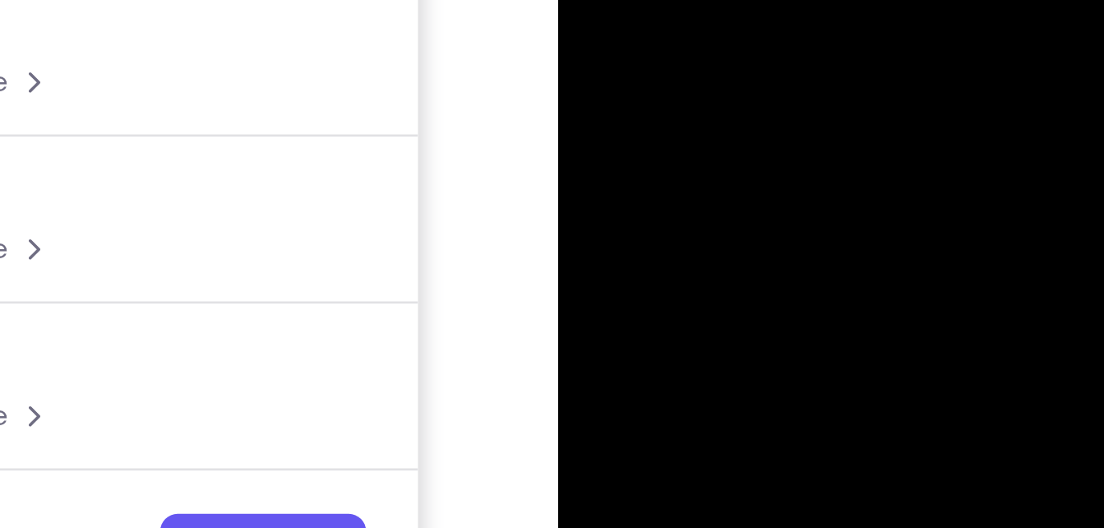
drag, startPoint x: 690, startPoint y: -44, endPoint x: 659, endPoint y: -151, distance: 111.9
drag, startPoint x: 671, startPoint y: -33, endPoint x: 675, endPoint y: -177, distance: 144.0
drag, startPoint x: 682, startPoint y: -53, endPoint x: 664, endPoint y: -157, distance: 105.3
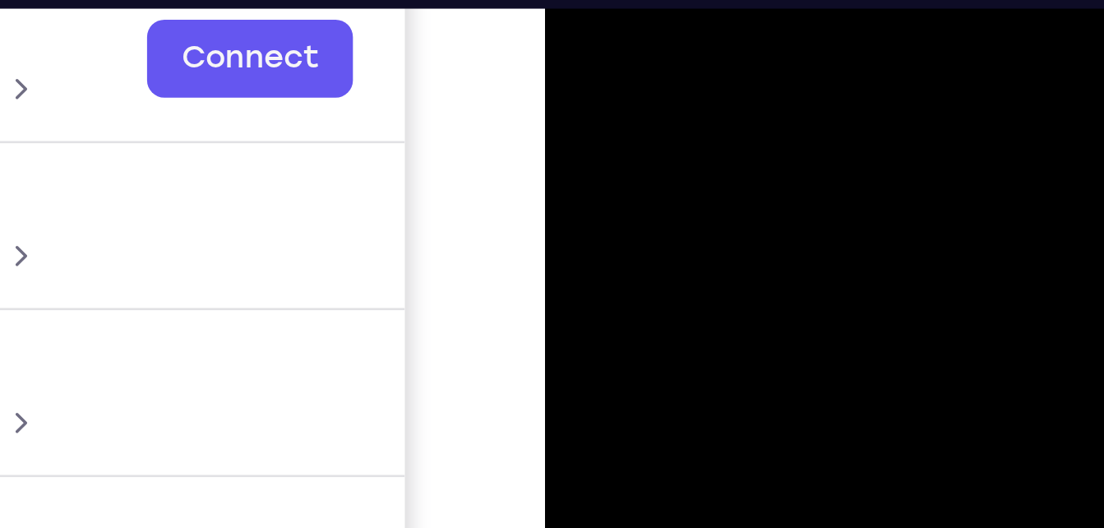
click at [697, 11] on div at bounding box center [661, 145] width 207 height 460
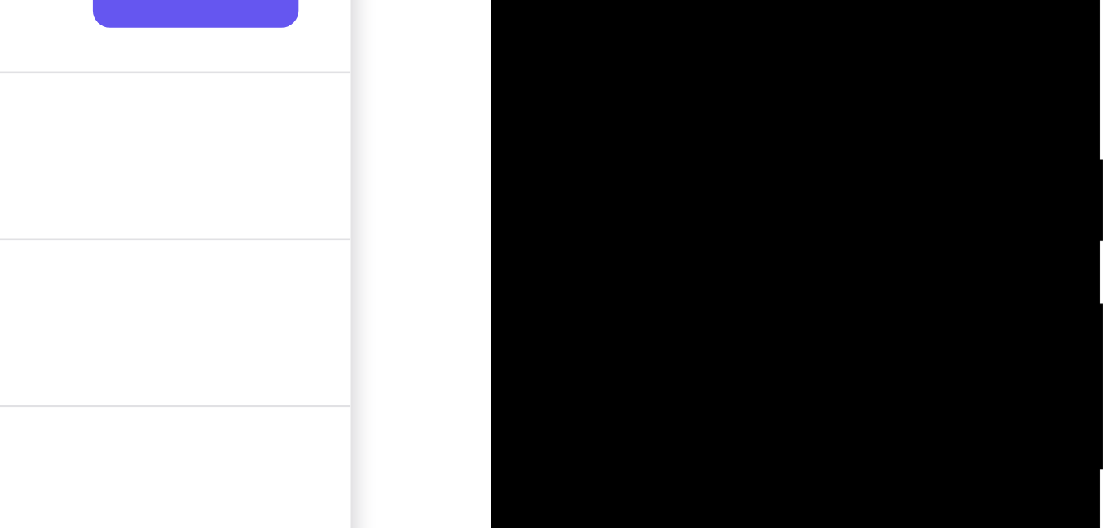
click at [697, 0] on div at bounding box center [607, 76] width 207 height 460
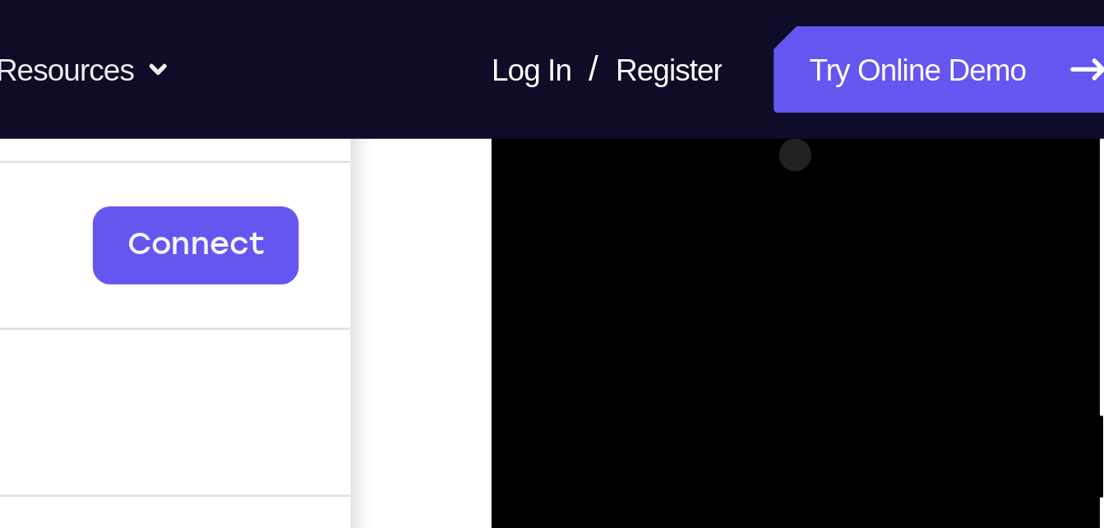
scroll to position [225, 0]
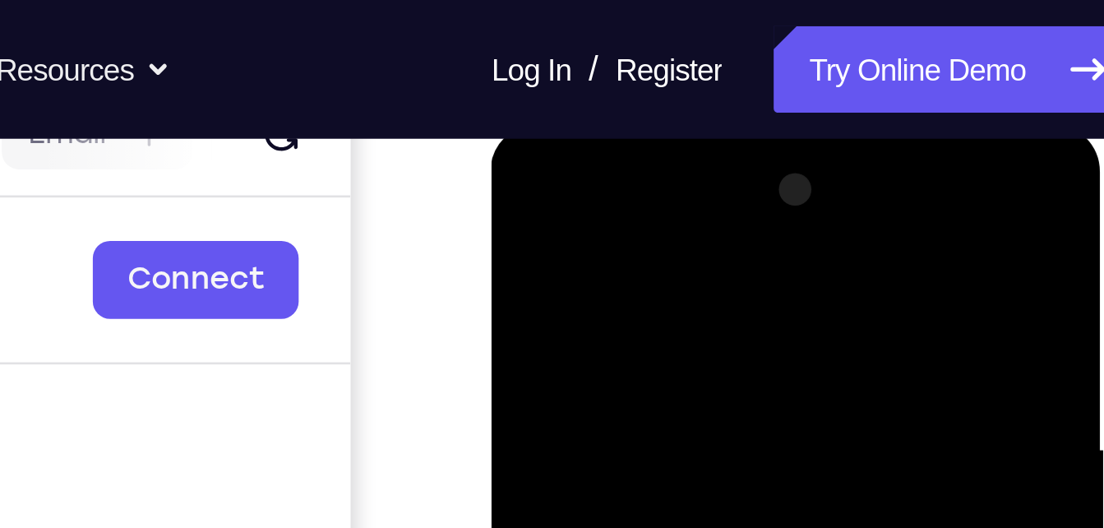
click at [516, 199] on div at bounding box center [607, 366] width 207 height 460
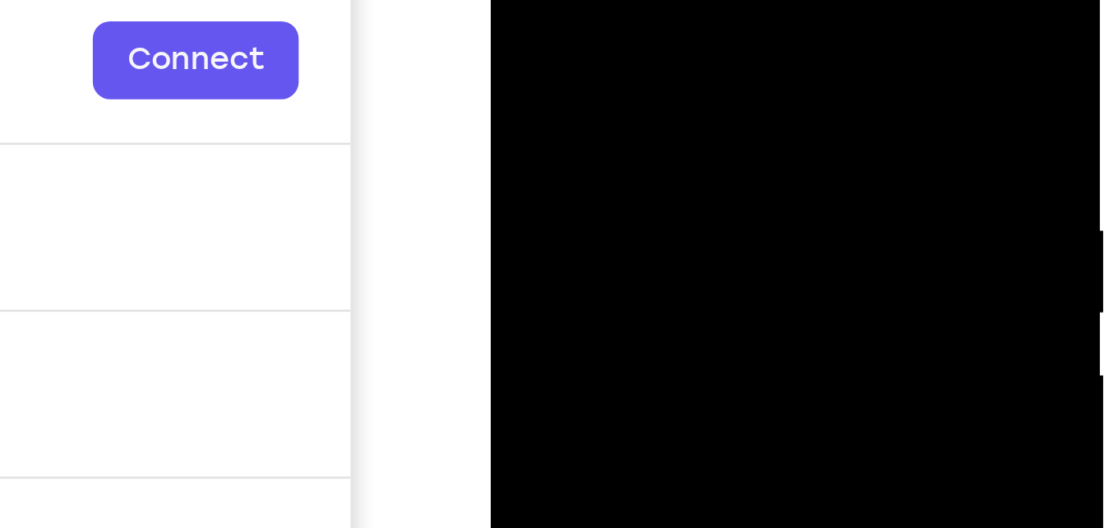
drag, startPoint x: 630, startPoint y: 76, endPoint x: 621, endPoint y: -76, distance: 152.4
click at [621, 0] on div at bounding box center [607, 148] width 207 height 460
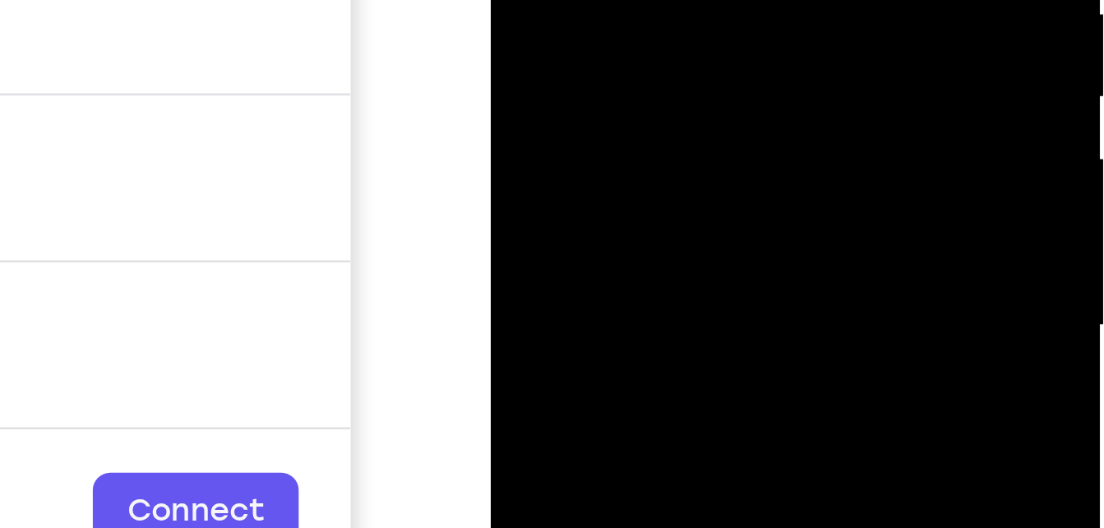
drag, startPoint x: 629, startPoint y: -134, endPoint x: 617, endPoint y: -150, distance: 19.9
drag, startPoint x: 619, startPoint y: -71, endPoint x: 607, endPoint y: -202, distance: 132.1
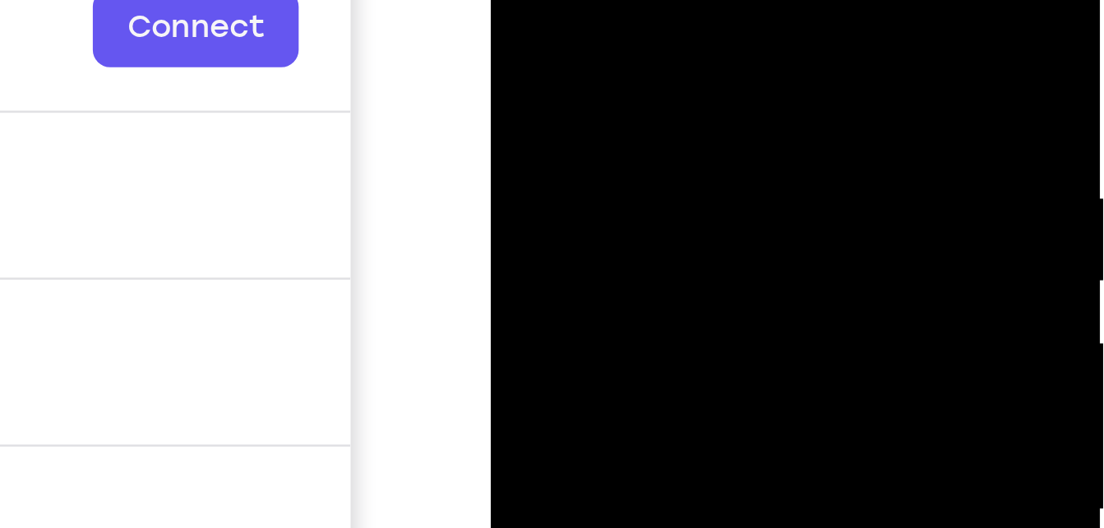
drag, startPoint x: 686, startPoint y: 33, endPoint x: 687, endPoint y: 89, distance: 55.9
click at [687, 89] on div at bounding box center [607, 115] width 207 height 460
click at [697, 72] on div at bounding box center [607, 115] width 207 height 460
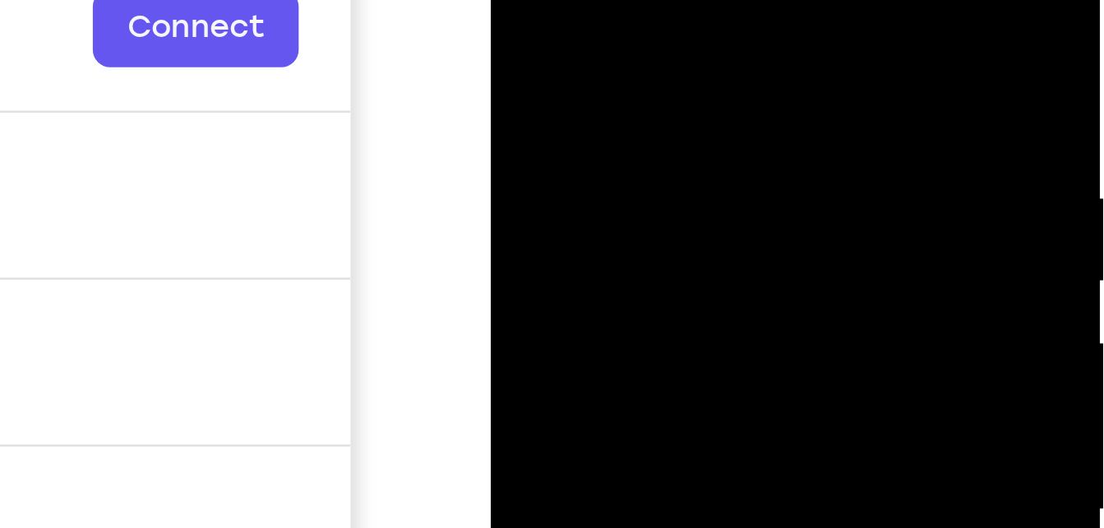
click at [697, 72] on div at bounding box center [607, 115] width 207 height 460
click at [518, 0] on div at bounding box center [607, 115] width 207 height 460
drag, startPoint x: 624, startPoint y: 81, endPoint x: 610, endPoint y: -103, distance: 184.7
click at [610, 0] on div at bounding box center [607, 115] width 207 height 460
drag, startPoint x: 625, startPoint y: 77, endPoint x: 604, endPoint y: -72, distance: 150.2
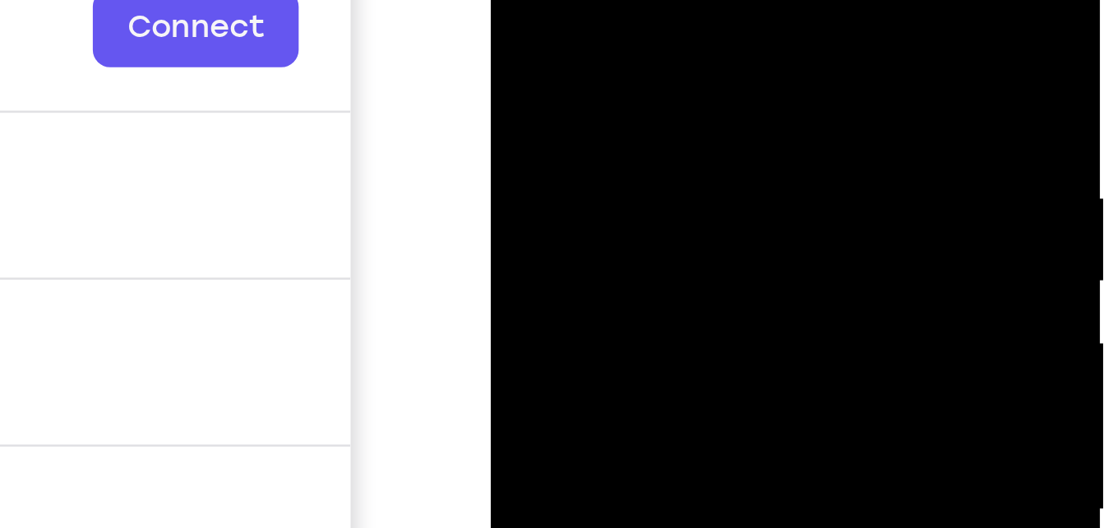
click at [604, 0] on div at bounding box center [607, 115] width 207 height 460
drag, startPoint x: 606, startPoint y: 28, endPoint x: 594, endPoint y: -80, distance: 108.4
click at [594, 0] on div at bounding box center [607, 115] width 207 height 460
click at [672, 30] on div at bounding box center [607, 115] width 207 height 460
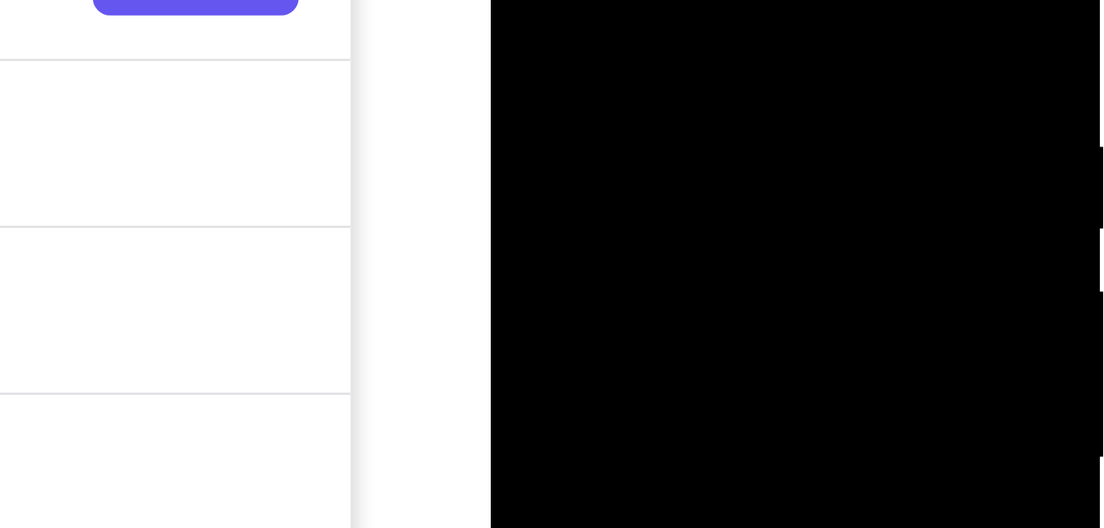
click at [703, 0] on div at bounding box center [607, 63] width 207 height 460
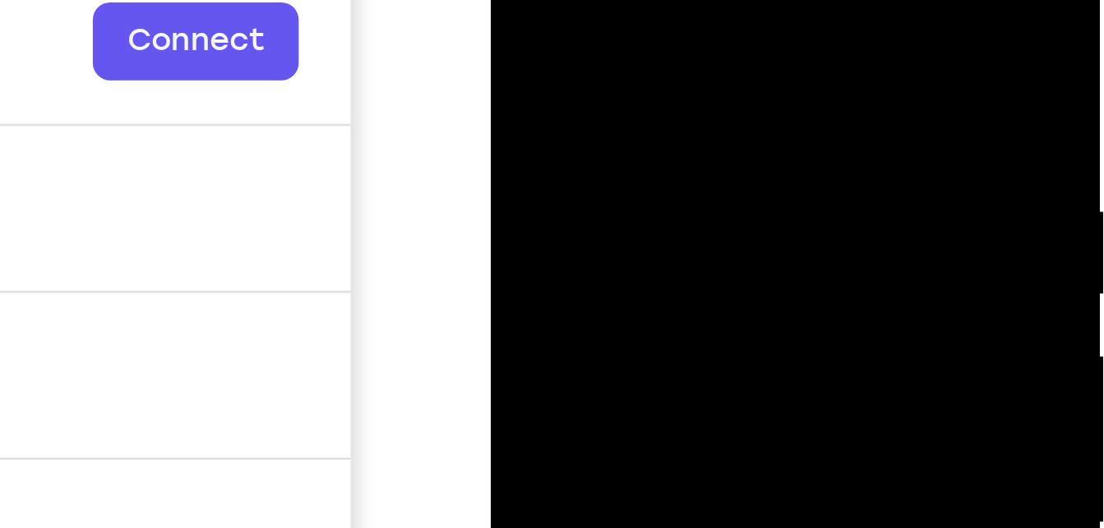
click at [699, 44] on div at bounding box center [607, 128] width 207 height 460
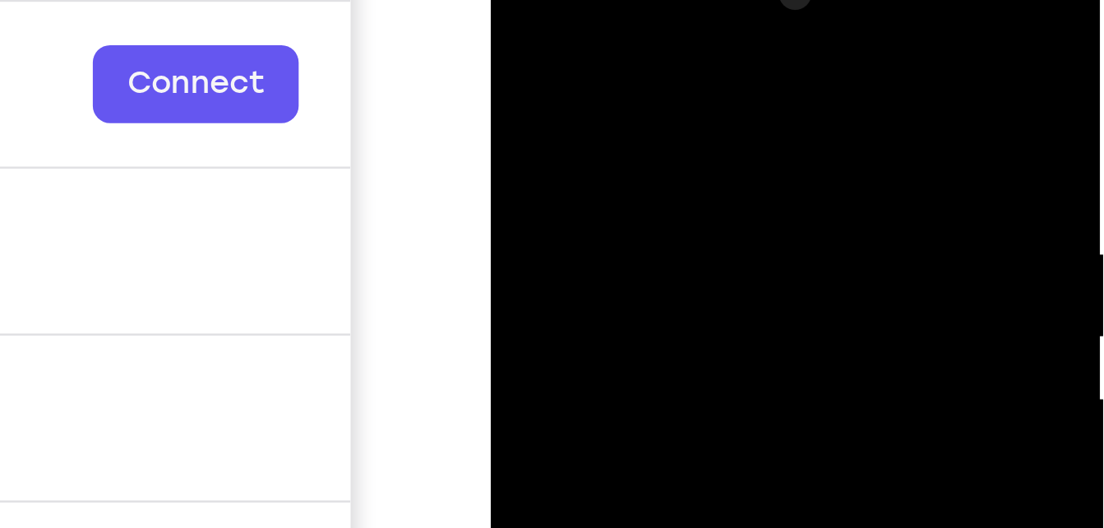
click at [520, 8] on div at bounding box center [607, 172] width 207 height 460
drag, startPoint x: 595, startPoint y: 113, endPoint x: 581, endPoint y: -67, distance: 180.7
click at [581, 0] on div at bounding box center [608, 174] width 233 height 490
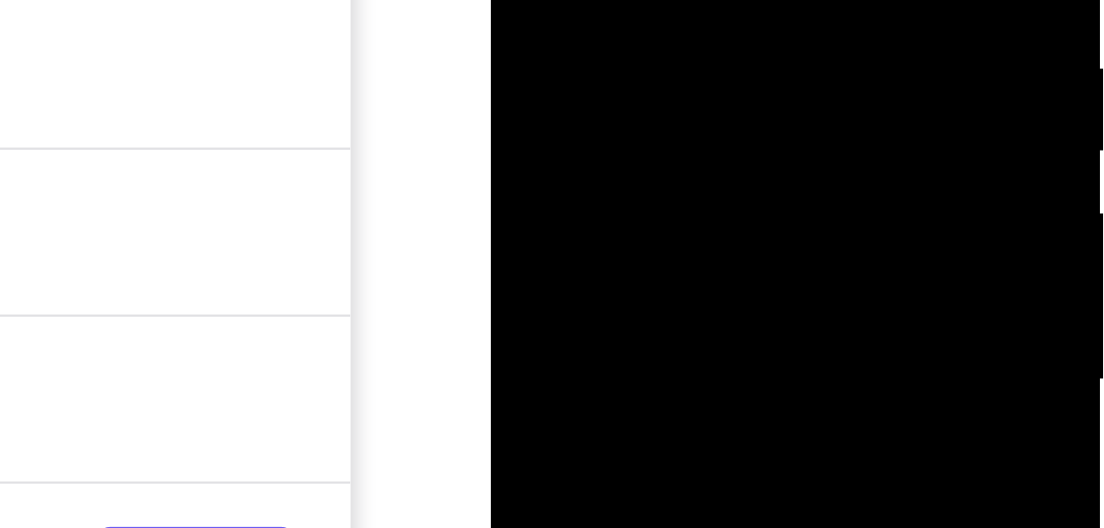
drag, startPoint x: 604, startPoint y: -118, endPoint x: 585, endPoint y: -183, distance: 68.4
drag, startPoint x: 625, startPoint y: -21, endPoint x: 594, endPoint y: -166, distance: 147.9
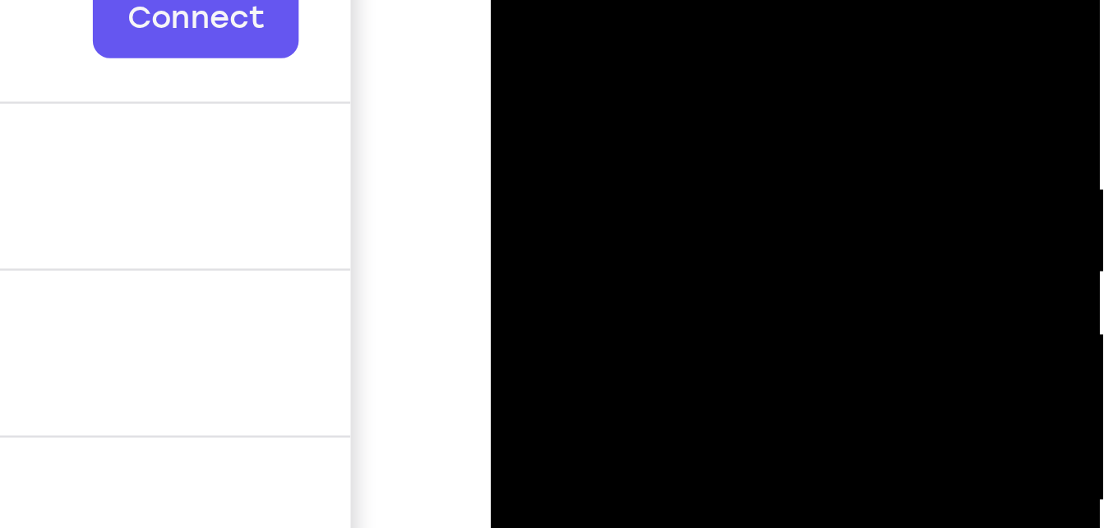
click at [698, 15] on div at bounding box center [607, 106] width 207 height 460
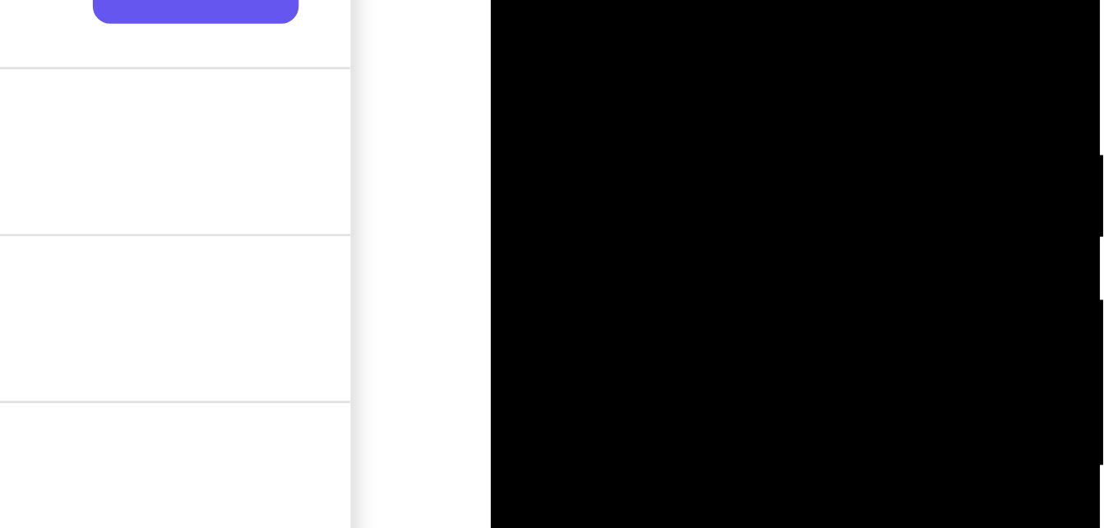
click at [698, 0] on div at bounding box center [607, 71] width 207 height 460
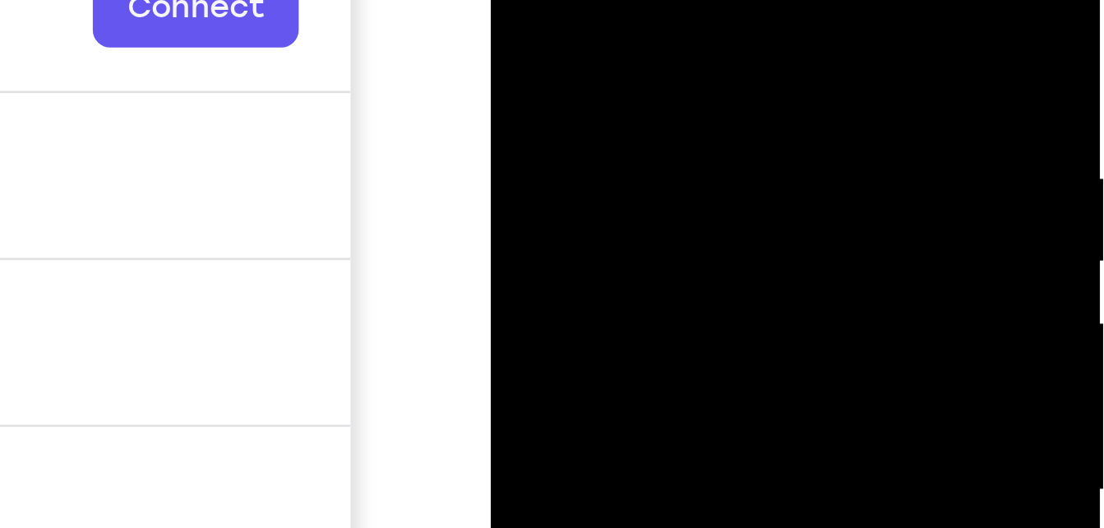
click at [698, 0] on div at bounding box center [607, 95] width 207 height 460
drag, startPoint x: 650, startPoint y: 7, endPoint x: 641, endPoint y: 45, distance: 39.7
click at [641, 45] on div at bounding box center [607, 95] width 207 height 460
click at [514, 0] on div at bounding box center [607, 95] width 207 height 460
drag, startPoint x: 633, startPoint y: 79, endPoint x: 615, endPoint y: -115, distance: 194.9
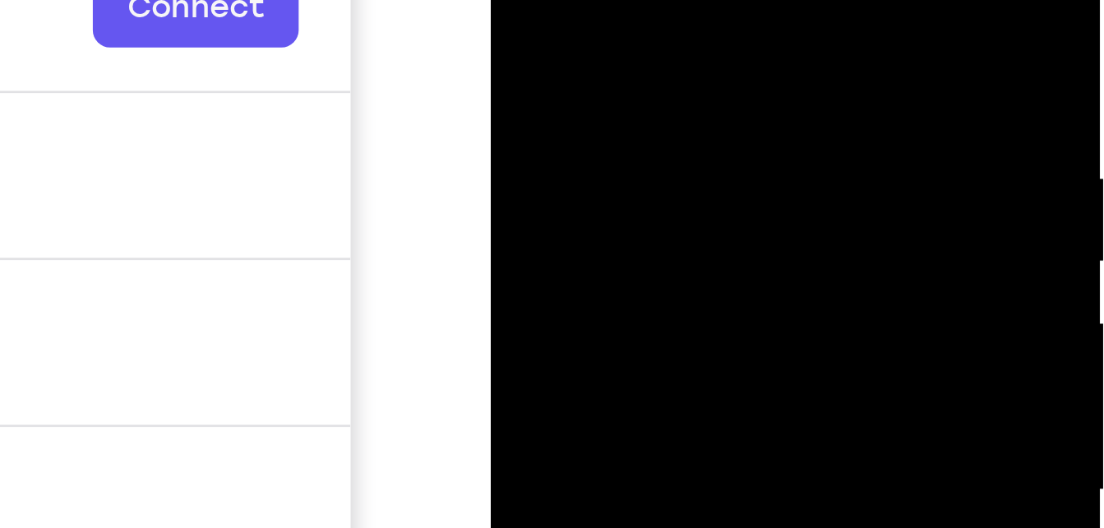
click at [615, 0] on div at bounding box center [607, 95] width 207 height 460
drag, startPoint x: 622, startPoint y: 60, endPoint x: 618, endPoint y: -115, distance: 175.2
click at [618, 0] on div at bounding box center [607, 95] width 207 height 460
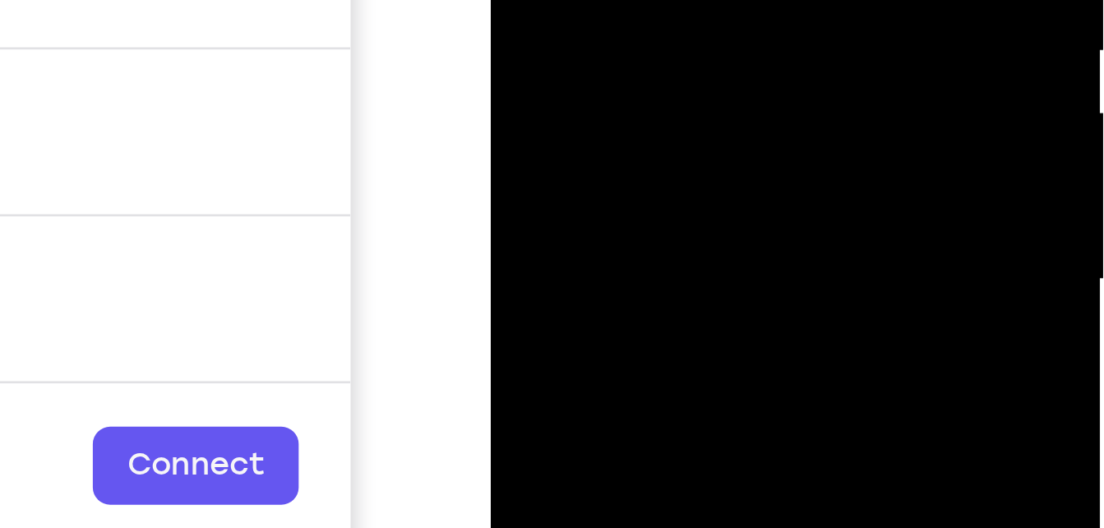
drag, startPoint x: 613, startPoint y: -186, endPoint x: 604, endPoint y: -220, distance: 35.7
drag, startPoint x: 610, startPoint y: -62, endPoint x: 604, endPoint y: -187, distance: 125.9
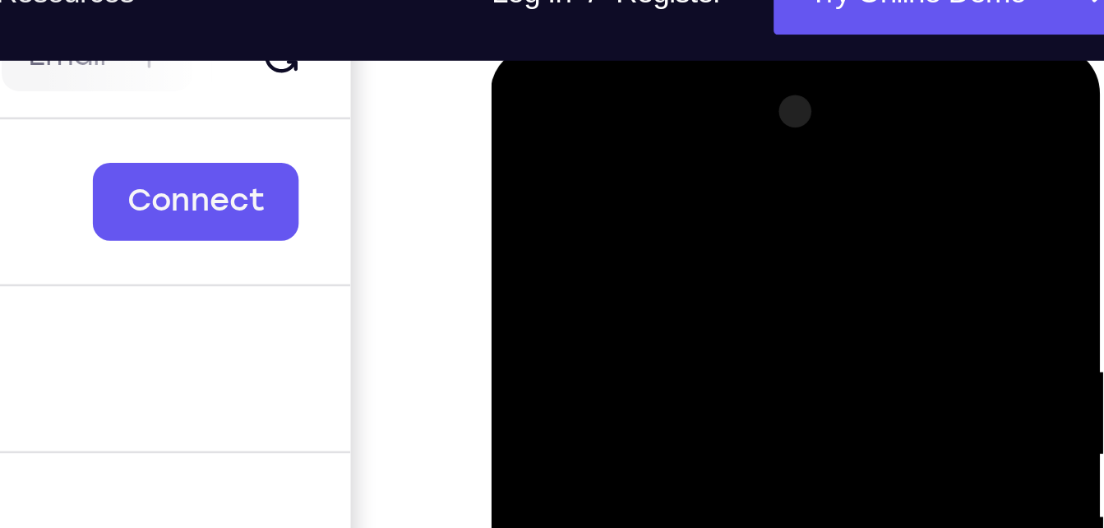
scroll to position [206, 0]
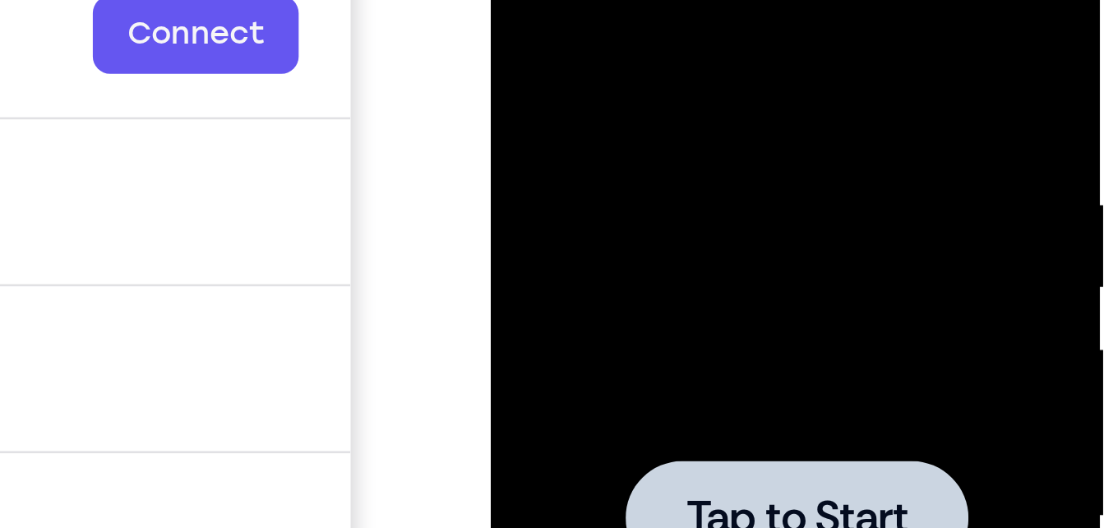
click at [619, 39] on div at bounding box center [607, 121] width 207 height 460
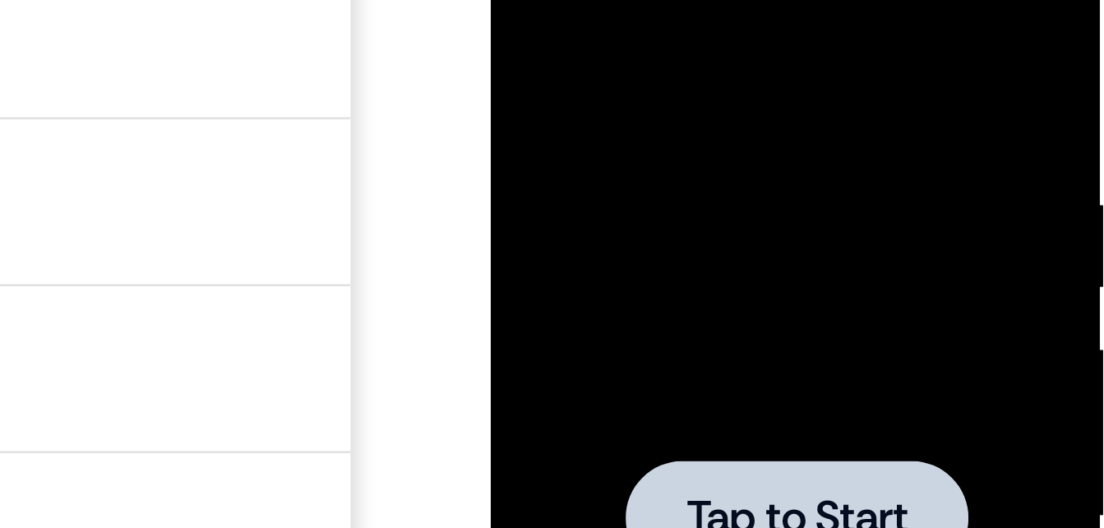
click at [605, 65] on div at bounding box center [607, 121] width 207 height 460
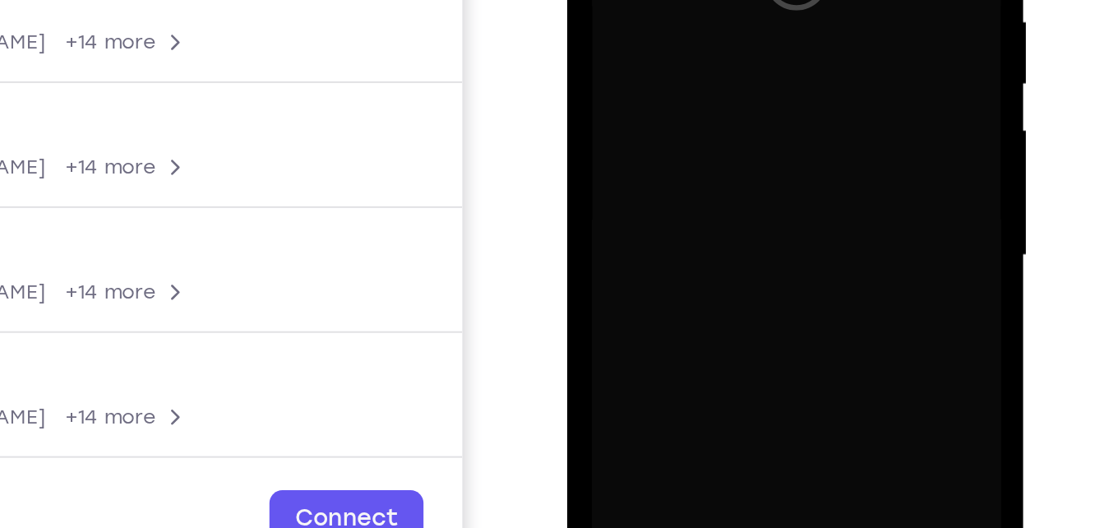
click at [681, 78] on div at bounding box center [683, 20] width 207 height 460
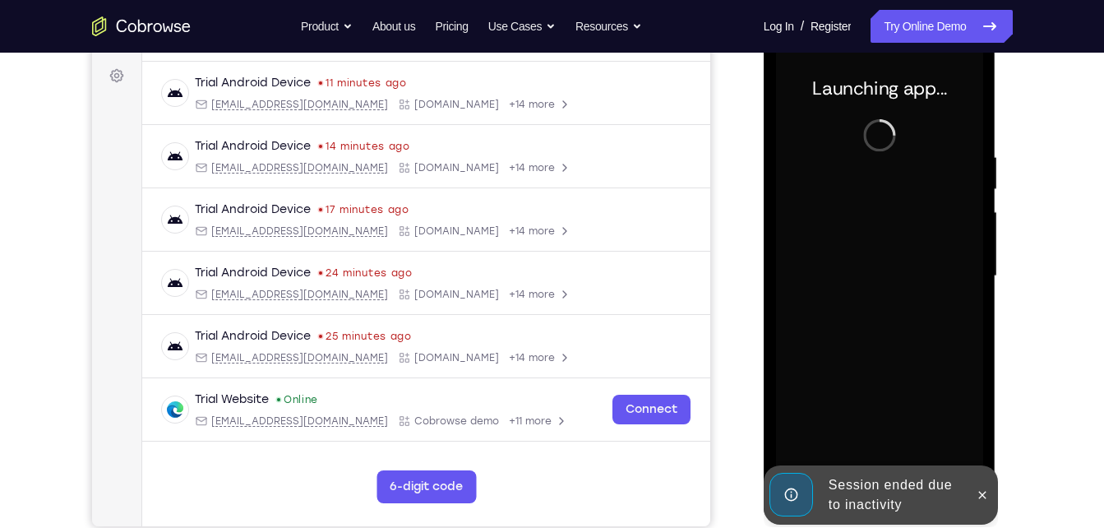
scroll to position [241, 0]
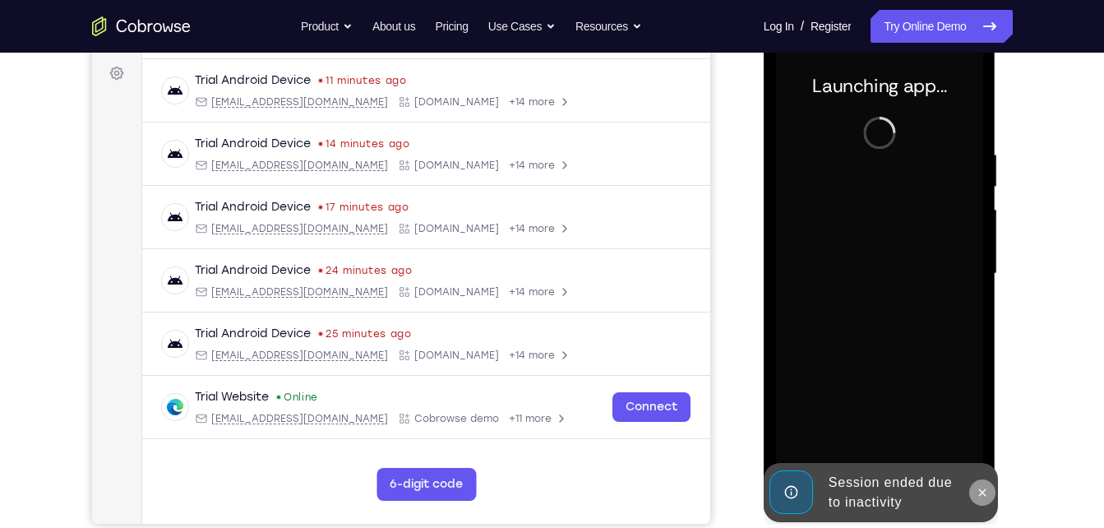
click at [986, 502] on button at bounding box center [982, 492] width 26 height 26
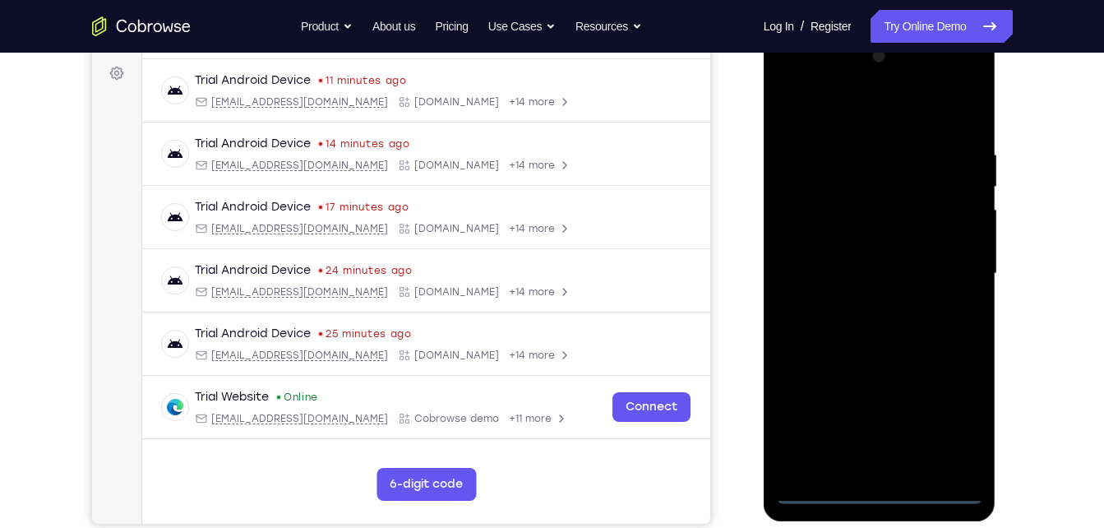
click at [881, 485] on div at bounding box center [879, 274] width 207 height 460
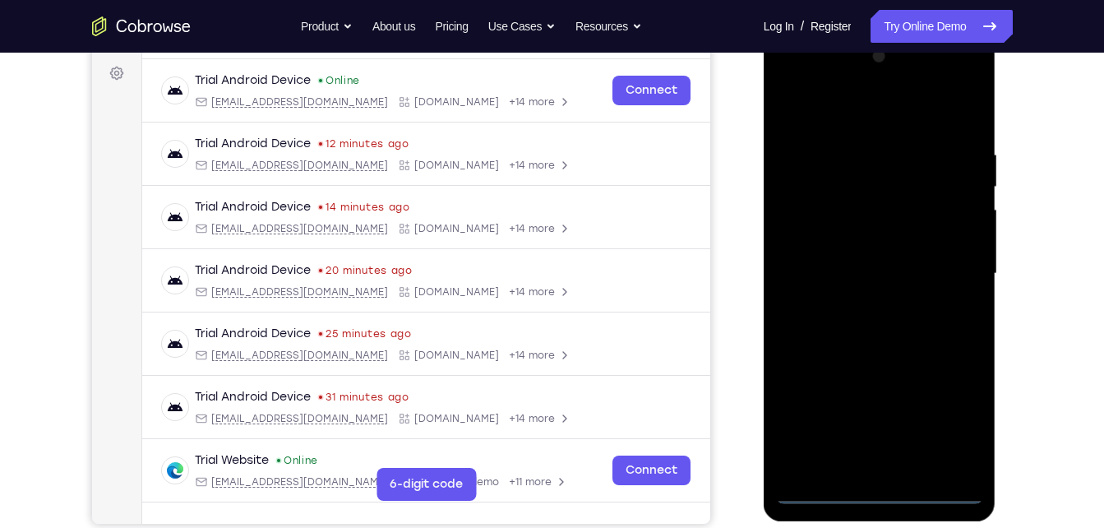
click at [884, 495] on div at bounding box center [879, 274] width 207 height 460
click at [960, 422] on div at bounding box center [879, 274] width 207 height 460
click at [805, 86] on div at bounding box center [879, 274] width 207 height 460
click at [953, 270] on div at bounding box center [879, 274] width 207 height 460
click at [858, 306] on div at bounding box center [879, 274] width 207 height 460
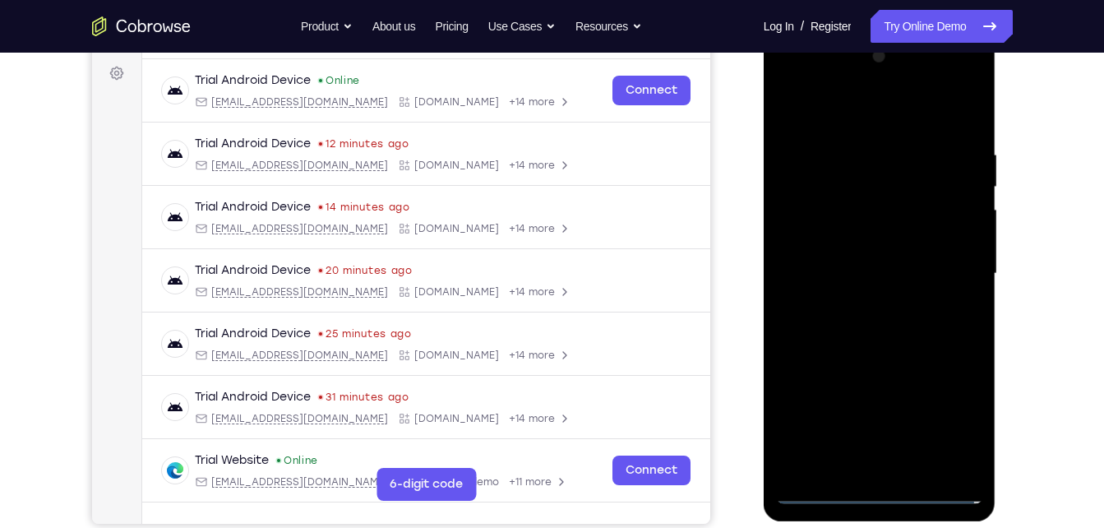
click at [855, 263] on div at bounding box center [879, 274] width 207 height 460
click at [867, 238] on div at bounding box center [879, 274] width 207 height 460
click at [968, 248] on div at bounding box center [879, 274] width 207 height 460
click at [941, 271] on div at bounding box center [879, 274] width 207 height 460
click at [876, 325] on div at bounding box center [879, 274] width 207 height 460
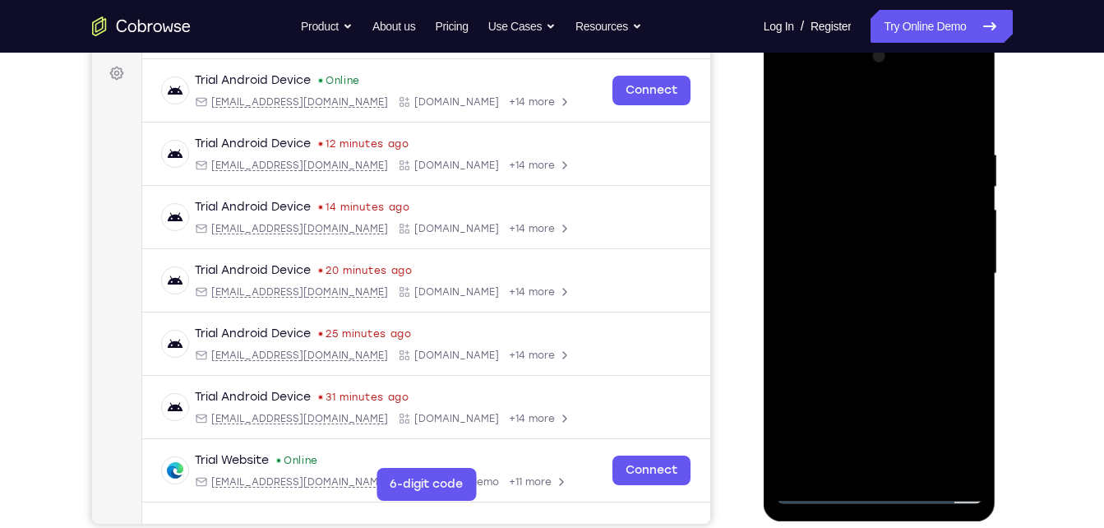
click at [881, 341] on div at bounding box center [879, 274] width 207 height 460
click at [913, 468] on div at bounding box center [879, 274] width 207 height 460
click at [895, 359] on div at bounding box center [879, 274] width 207 height 460
click at [798, 99] on div at bounding box center [879, 274] width 207 height 460
click at [851, 143] on div at bounding box center [879, 274] width 207 height 460
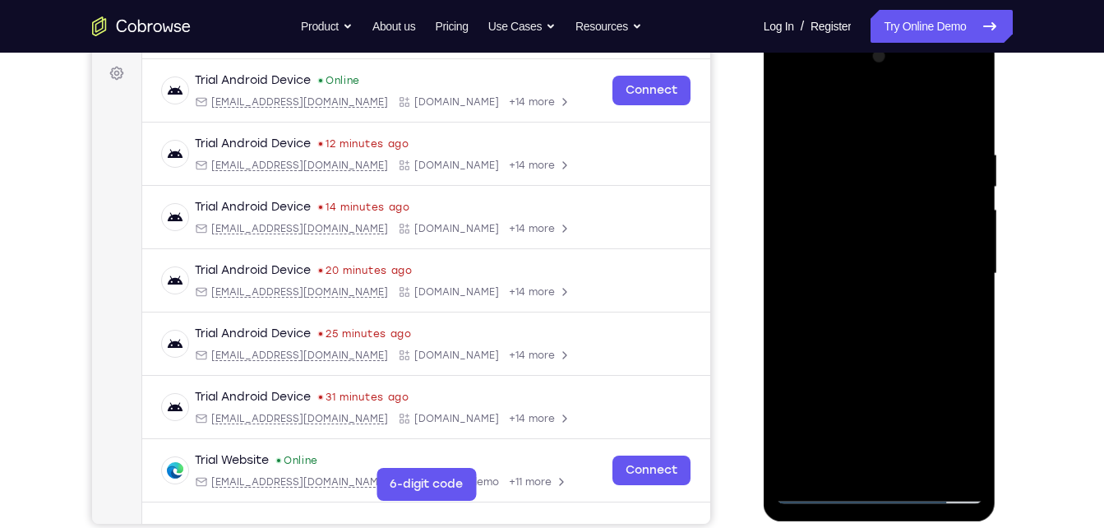
click at [965, 116] on div at bounding box center [879, 274] width 207 height 460
click at [920, 469] on div at bounding box center [879, 274] width 207 height 460
click at [917, 467] on div at bounding box center [879, 274] width 207 height 460
click at [812, 493] on div at bounding box center [879, 274] width 207 height 460
click at [838, 469] on div at bounding box center [879, 274] width 207 height 460
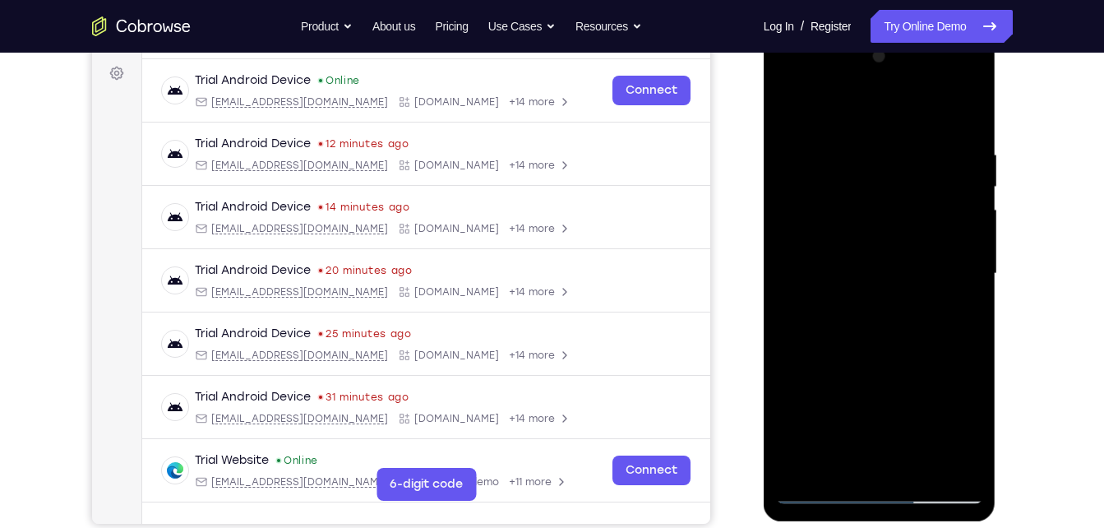
click at [881, 108] on div at bounding box center [879, 274] width 207 height 460
click at [827, 158] on div at bounding box center [879, 274] width 207 height 460
drag, startPoint x: 897, startPoint y: 365, endPoint x: 830, endPoint y: -61, distance: 431.2
click at [830, 31] on html "Online web based iOS Simulators and Android Emulators. Run iPhone, iPad, Mobile…" at bounding box center [881, 277] width 234 height 493
drag, startPoint x: 913, startPoint y: 419, endPoint x: 838, endPoint y: -43, distance: 467.3
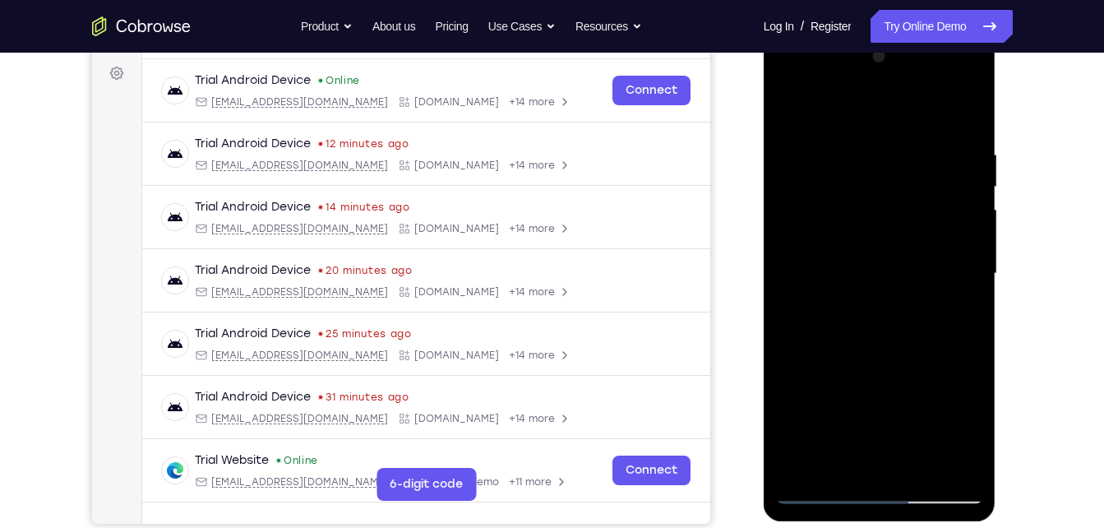
click at [838, 31] on html "Online web based iOS Simulators and Android Emulators. Run iPhone, iPad, Mobile…" at bounding box center [881, 277] width 234 height 493
drag, startPoint x: 851, startPoint y: 368, endPoint x: 839, endPoint y: 162, distance: 205.9
click at [839, 162] on div at bounding box center [879, 274] width 207 height 460
click at [960, 400] on div at bounding box center [879, 274] width 207 height 460
drag, startPoint x: 928, startPoint y: 320, endPoint x: 900, endPoint y: 460, distance: 143.2
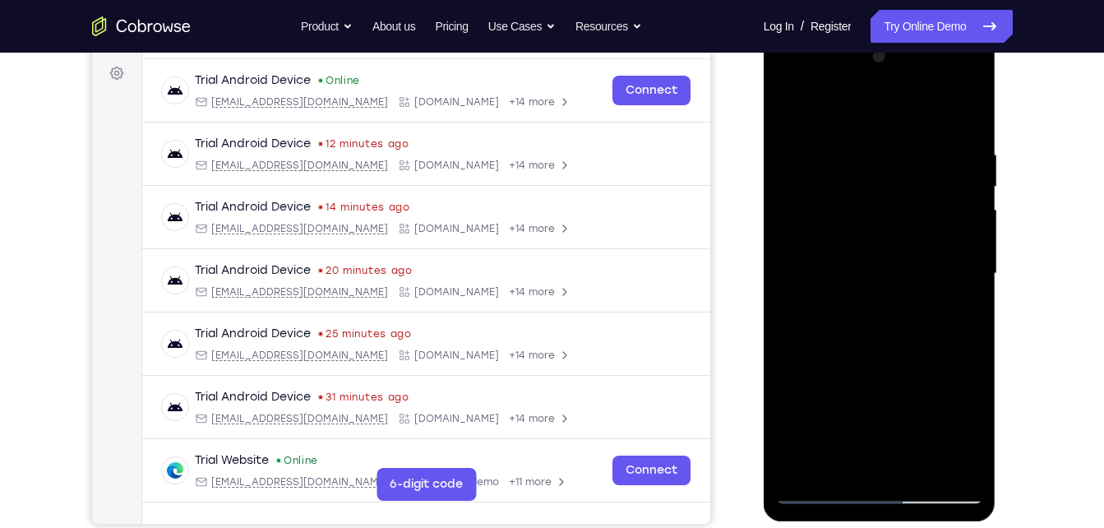
click at [900, 460] on div at bounding box center [879, 274] width 207 height 460
click at [789, 109] on div at bounding box center [879, 274] width 207 height 460
click at [887, 344] on div at bounding box center [879, 274] width 207 height 460
drag, startPoint x: 902, startPoint y: 344, endPoint x: 838, endPoint y: 20, distance: 330.3
click at [838, 31] on html "Online web based iOS Simulators and Android Emulators. Run iPhone, iPad, Mobile…" at bounding box center [881, 277] width 234 height 493
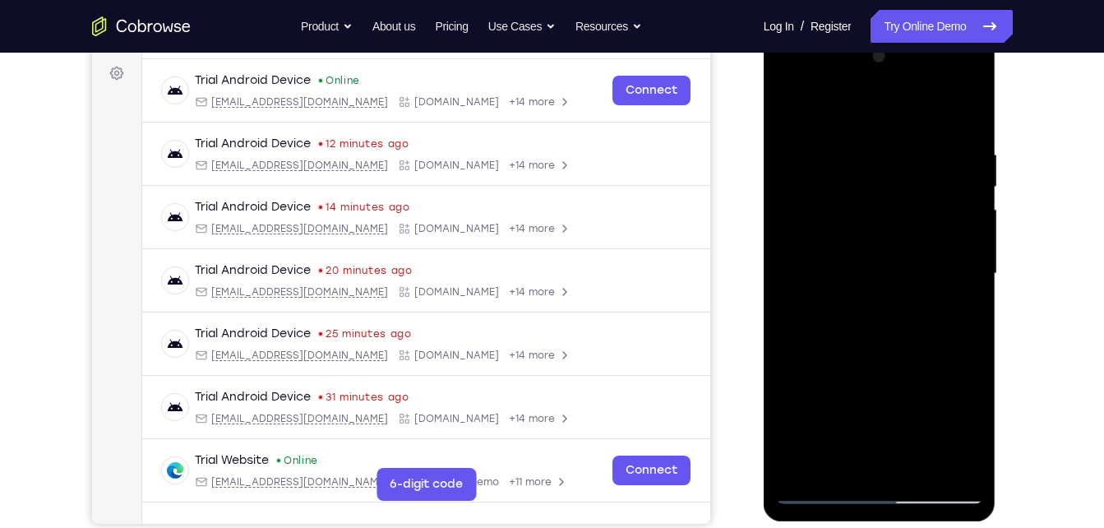
drag, startPoint x: 858, startPoint y: 300, endPoint x: 891, endPoint y: -60, distance: 361.7
click at [891, 31] on html "Online web based iOS Simulators and Android Emulators. Run iPhone, iPad, Mobile…" at bounding box center [881, 277] width 234 height 493
drag, startPoint x: 883, startPoint y: 335, endPoint x: 867, endPoint y: 105, distance: 230.8
click at [867, 105] on div at bounding box center [879, 274] width 207 height 460
drag, startPoint x: 889, startPoint y: 356, endPoint x: 880, endPoint y: 160, distance: 196.7
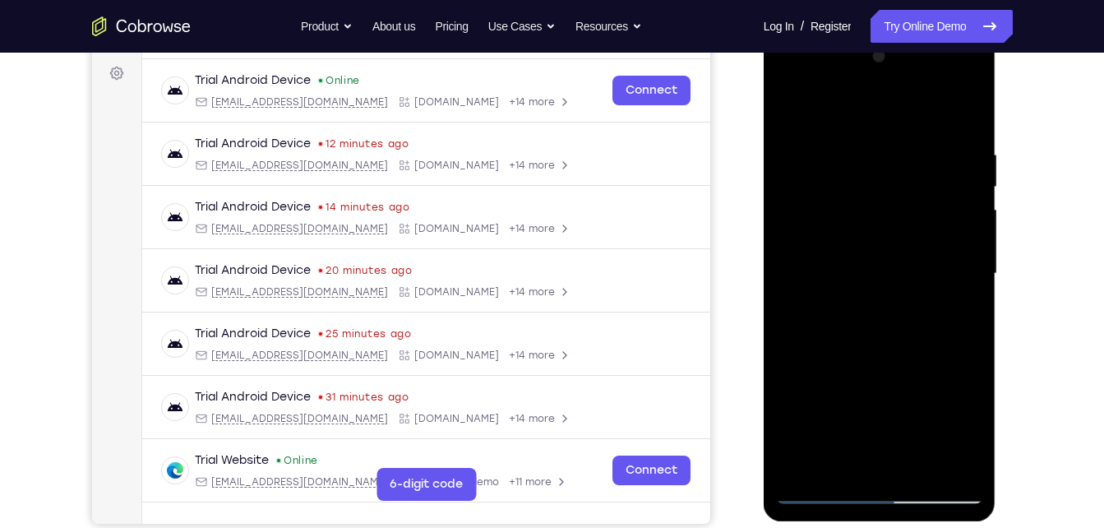
click at [880, 160] on div at bounding box center [879, 274] width 207 height 460
drag, startPoint x: 889, startPoint y: 391, endPoint x: 888, endPoint y: 104, distance: 287.0
click at [888, 104] on div at bounding box center [879, 274] width 207 height 460
drag, startPoint x: 855, startPoint y: 365, endPoint x: 863, endPoint y: 274, distance: 91.6
click at [863, 274] on div at bounding box center [879, 274] width 207 height 460
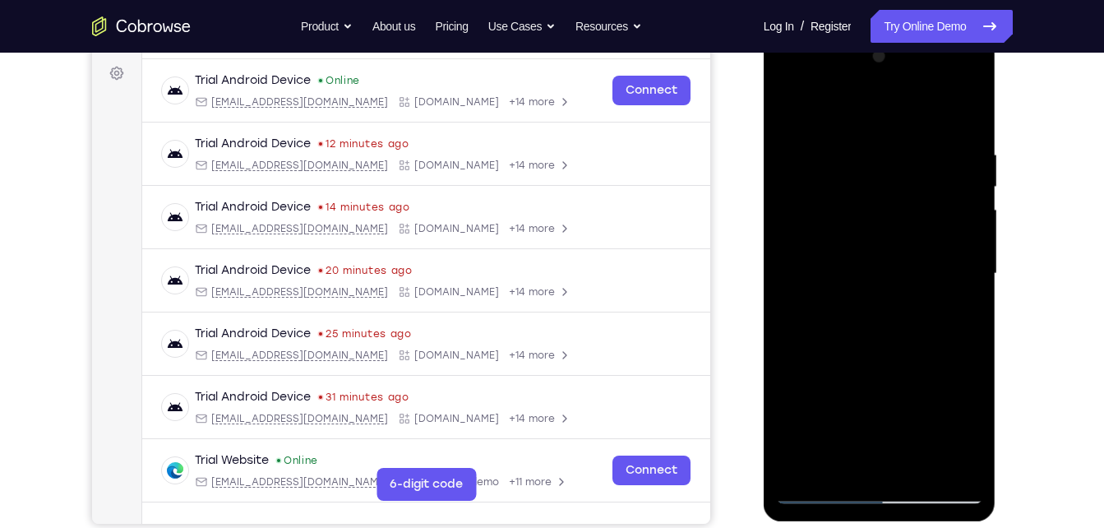
drag, startPoint x: 869, startPoint y: 400, endPoint x: 833, endPoint y: 433, distance: 48.9
click at [833, 433] on div at bounding box center [879, 274] width 207 height 460
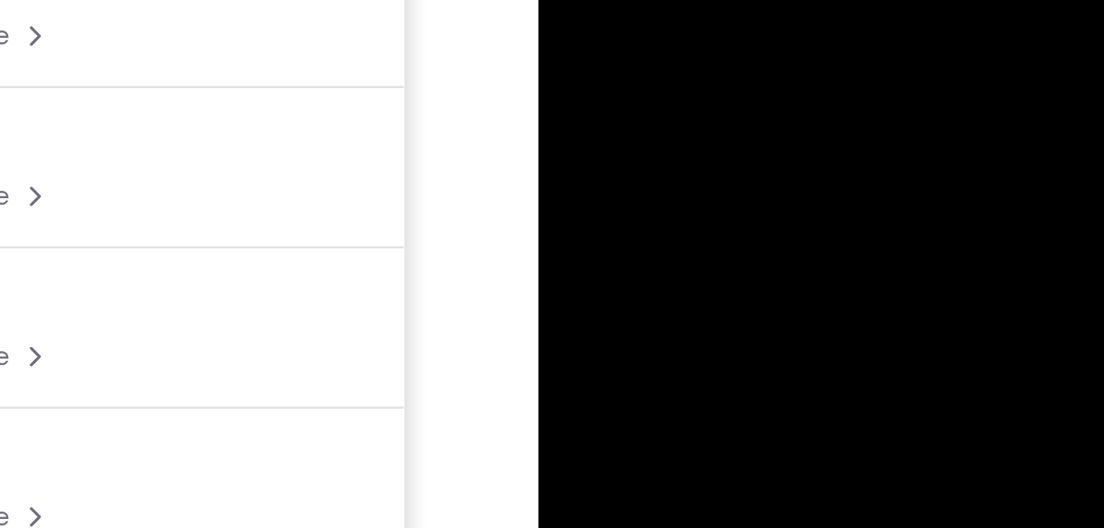
drag, startPoint x: 633, startPoint y: -114, endPoint x: 624, endPoint y: -237, distance: 122.9
drag, startPoint x: 644, startPoint y: -62, endPoint x: 644, endPoint y: -237, distance: 175.1
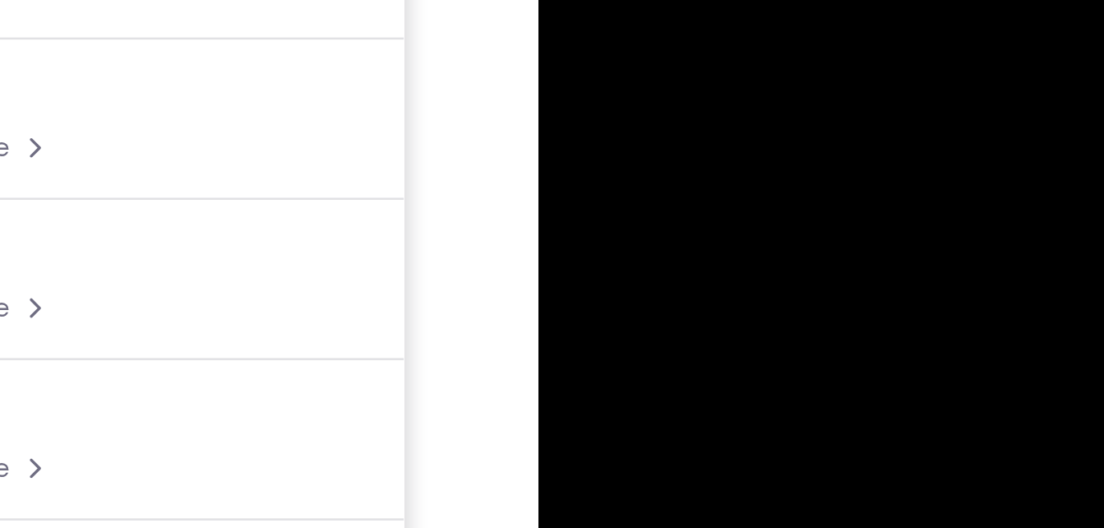
drag, startPoint x: 636, startPoint y: -90, endPoint x: 638, endPoint y: -168, distance: 77.3
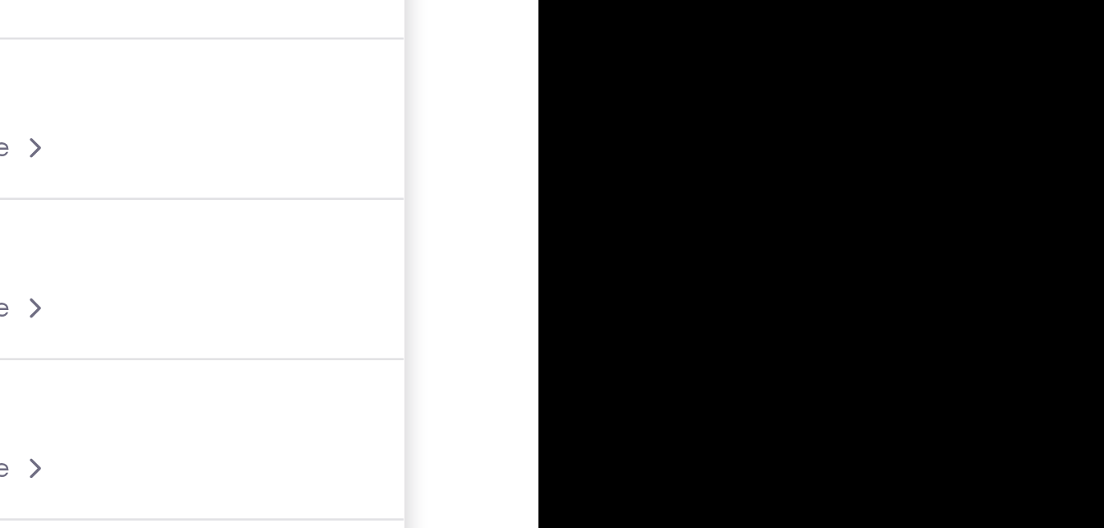
drag, startPoint x: 617, startPoint y: -77, endPoint x: 588, endPoint y: -213, distance: 138.7
drag, startPoint x: 656, startPoint y: -81, endPoint x: 673, endPoint y: -213, distance: 132.6
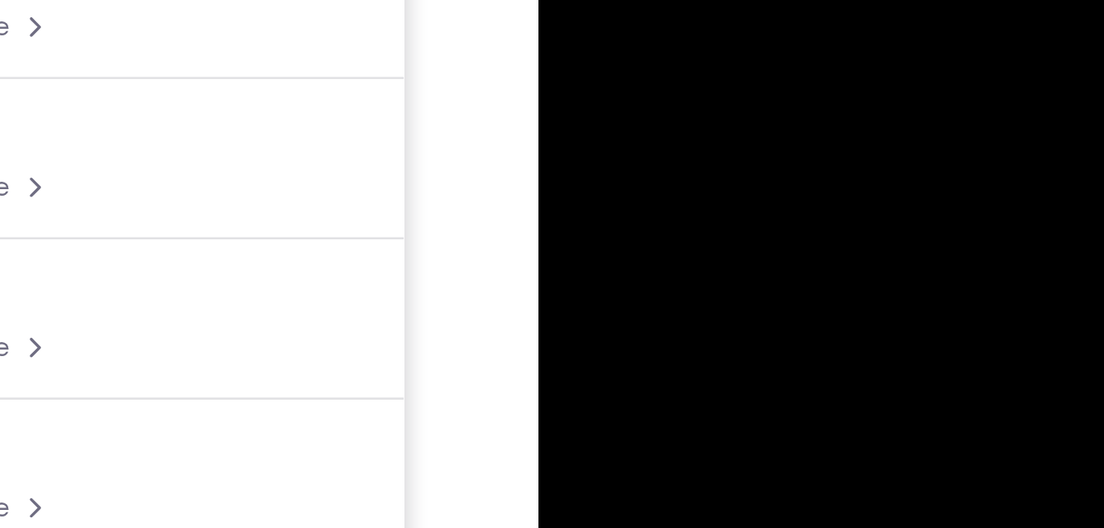
drag, startPoint x: 647, startPoint y: -58, endPoint x: 659, endPoint y: -171, distance: 114.1
drag, startPoint x: 673, startPoint y: -90, endPoint x: 649, endPoint y: -213, distance: 125.8
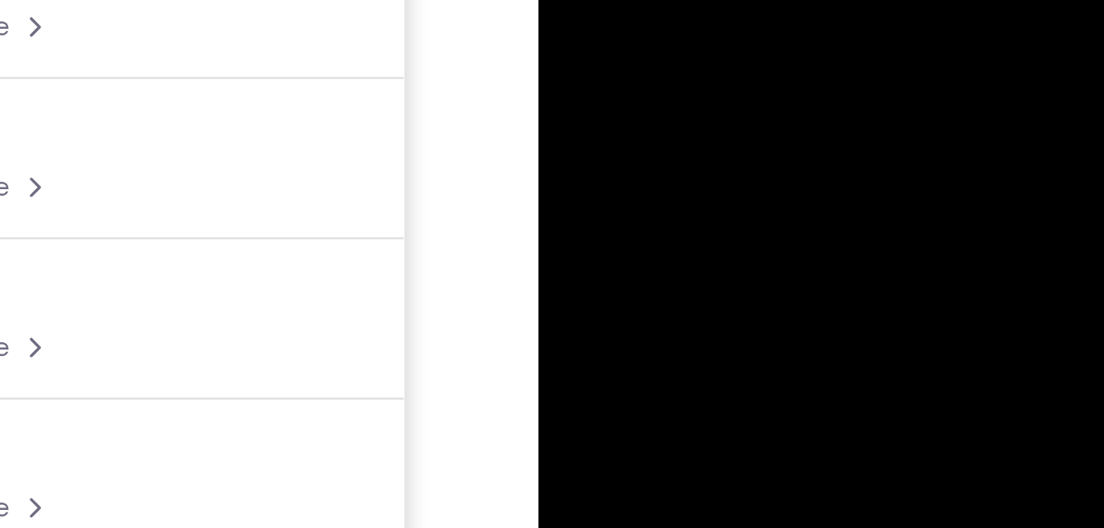
drag, startPoint x: 644, startPoint y: -16, endPoint x: 626, endPoint y: -201, distance: 185.9
drag, startPoint x: 627, startPoint y: -60, endPoint x: 622, endPoint y: -100, distance: 40.5
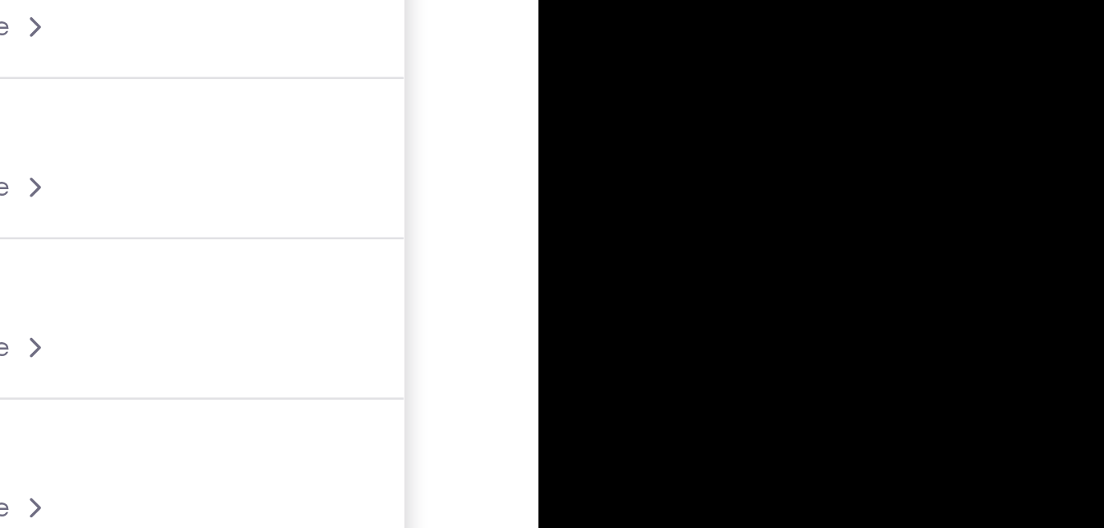
drag, startPoint x: 630, startPoint y: -51, endPoint x: 616, endPoint y: -213, distance: 162.6
drag, startPoint x: 631, startPoint y: -40, endPoint x: 622, endPoint y: -213, distance: 172.9
drag, startPoint x: 633, startPoint y: -42, endPoint x: 623, endPoint y: -213, distance: 171.3
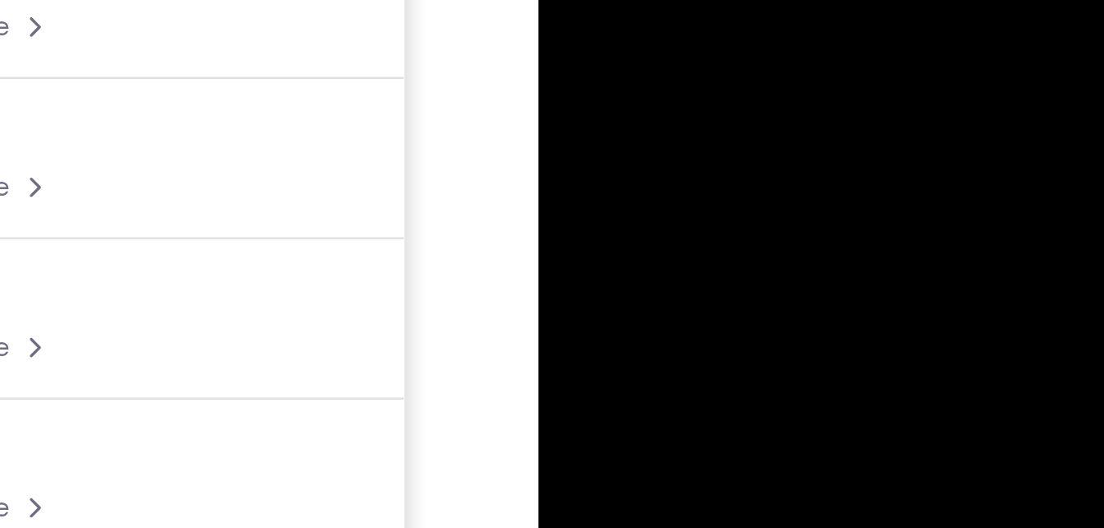
drag, startPoint x: 665, startPoint y: -28, endPoint x: 641, endPoint y: -213, distance: 186.6
drag, startPoint x: 642, startPoint y: -63, endPoint x: 641, endPoint y: -213, distance: 149.7
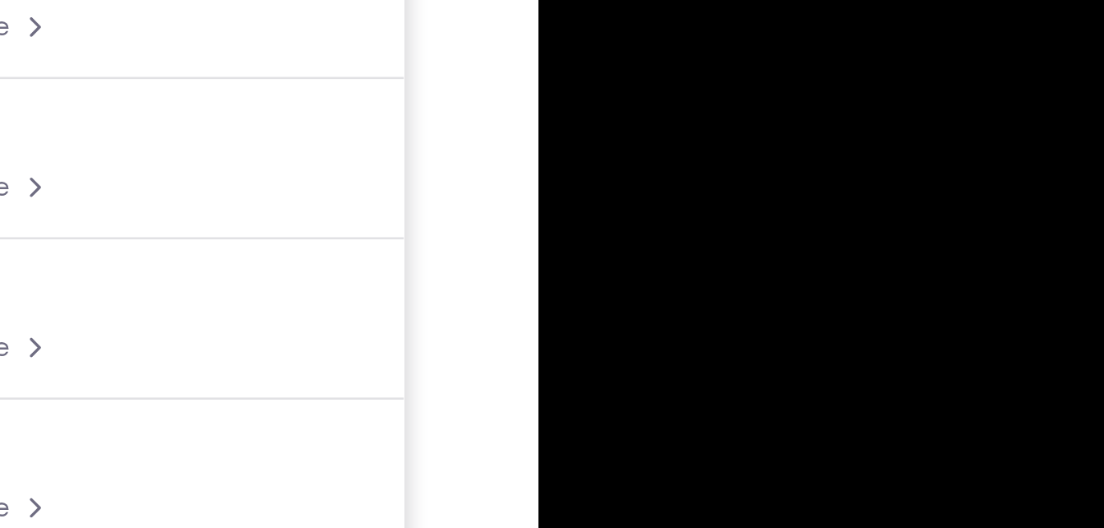
drag, startPoint x: 650, startPoint y: -25, endPoint x: 645, endPoint y: -76, distance: 51.3
drag, startPoint x: 636, startPoint y: -25, endPoint x: 636, endPoint y: -72, distance: 47.7
drag, startPoint x: 658, startPoint y: -44, endPoint x: 659, endPoint y: -111, distance: 67.4
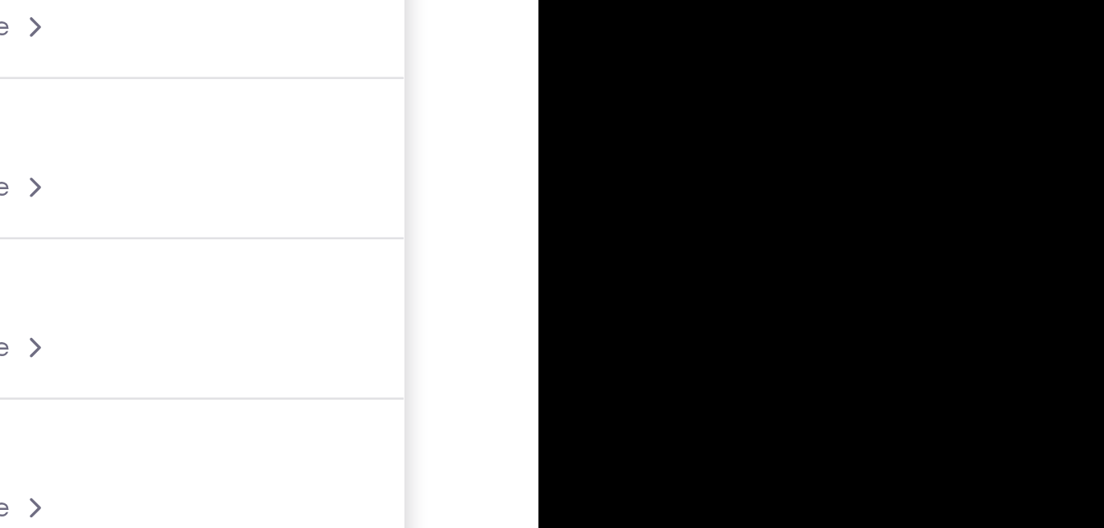
drag, startPoint x: 676, startPoint y: -45, endPoint x: 701, endPoint y: -192, distance: 149.4
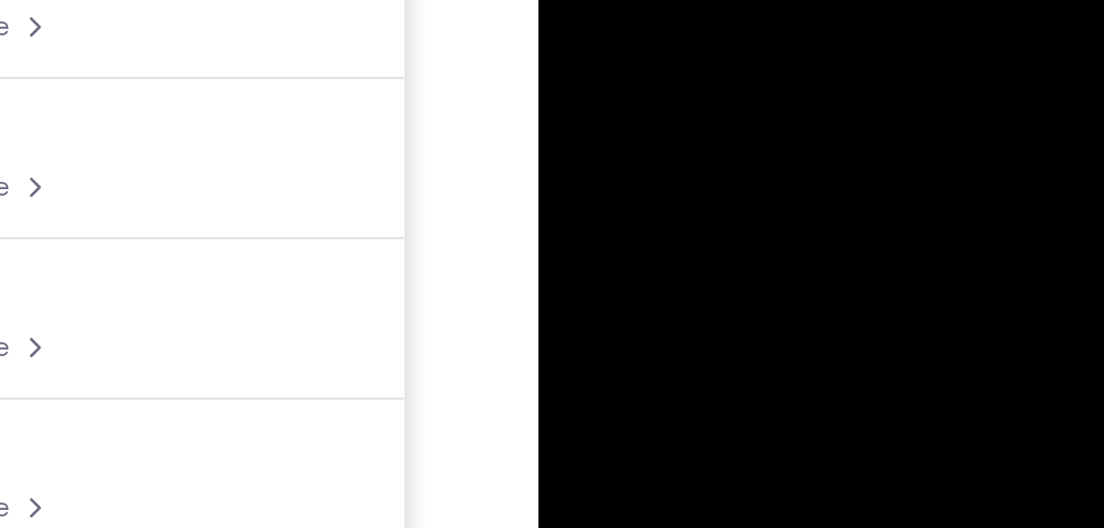
drag, startPoint x: 669, startPoint y: -49, endPoint x: 697, endPoint y: -213, distance: 166.0
drag, startPoint x: 668, startPoint y: -86, endPoint x: 709, endPoint y: -213, distance: 133.1
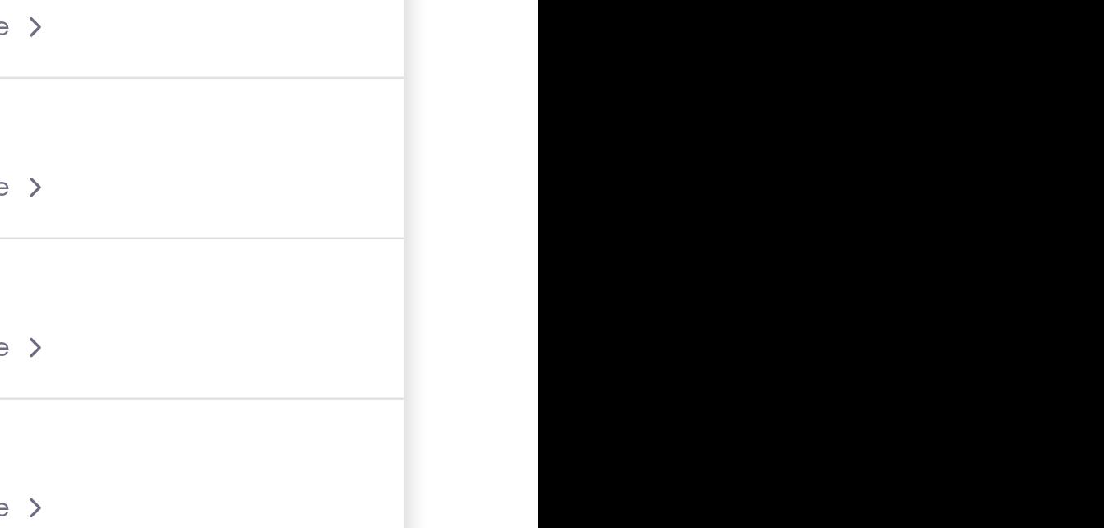
drag, startPoint x: 684, startPoint y: -45, endPoint x: 680, endPoint y: -213, distance: 167.8
drag, startPoint x: 683, startPoint y: -41, endPoint x: 681, endPoint y: -213, distance: 171.9
drag, startPoint x: 643, startPoint y: -30, endPoint x: 654, endPoint y: -206, distance: 176.3
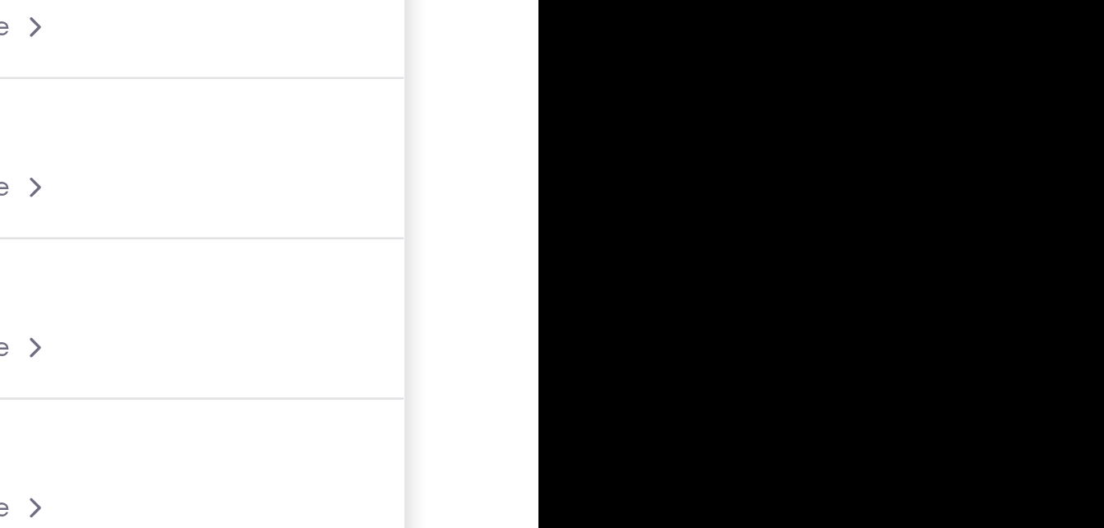
drag, startPoint x: 624, startPoint y: -8, endPoint x: 669, endPoint y: -213, distance: 209.7
drag, startPoint x: 647, startPoint y: -27, endPoint x: 640, endPoint y: -187, distance: 160.5
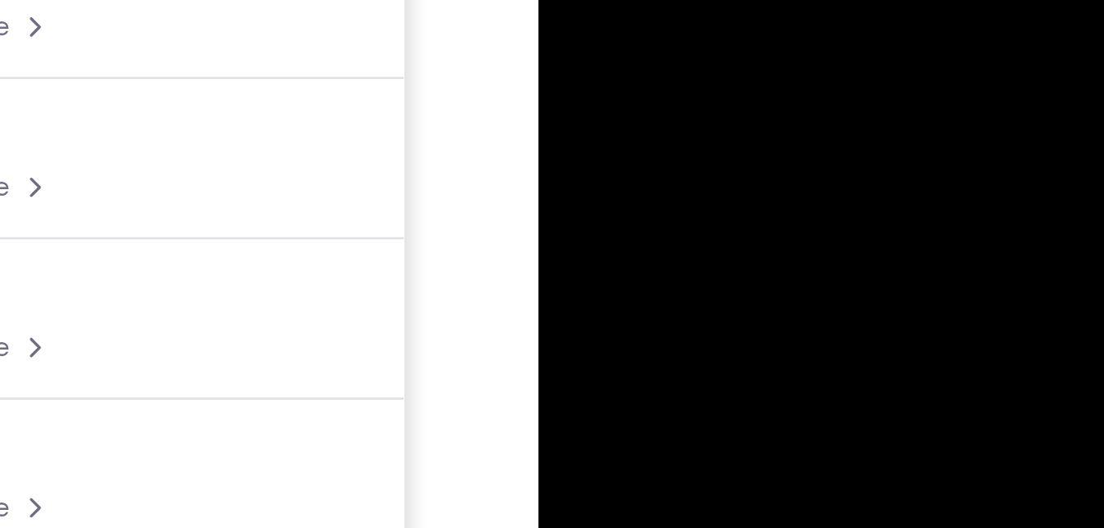
drag, startPoint x: 654, startPoint y: -102, endPoint x: 648, endPoint y: -127, distance: 25.3
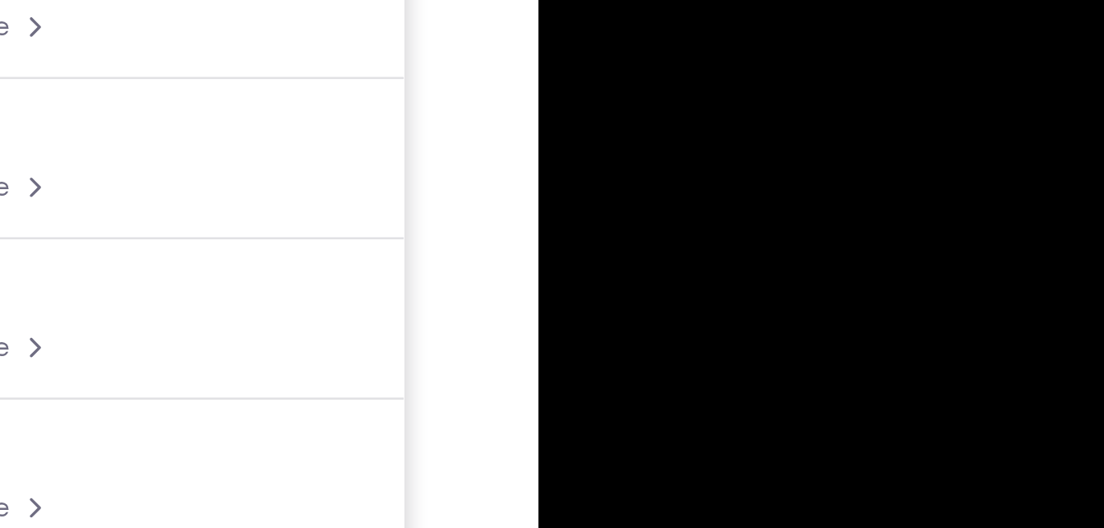
drag, startPoint x: 678, startPoint y: -92, endPoint x: 673, endPoint y: -35, distance: 57.0
drag, startPoint x: 696, startPoint y: -12, endPoint x: 719, endPoint y: -160, distance: 148.9
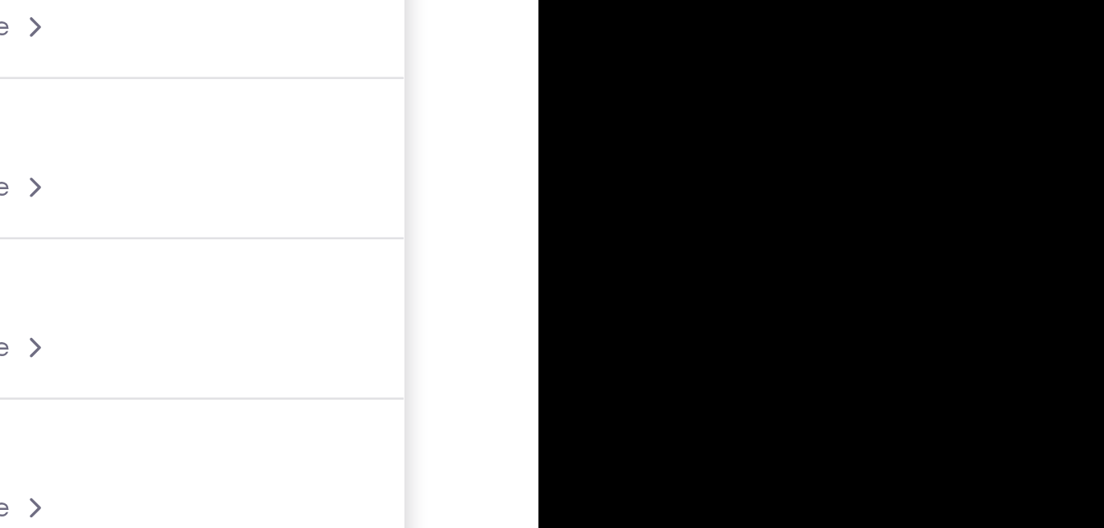
drag, startPoint x: 659, startPoint y: -37, endPoint x: 663, endPoint y: -193, distance: 156.3
drag, startPoint x: 664, startPoint y: -96, endPoint x: 668, endPoint y: -123, distance: 27.4
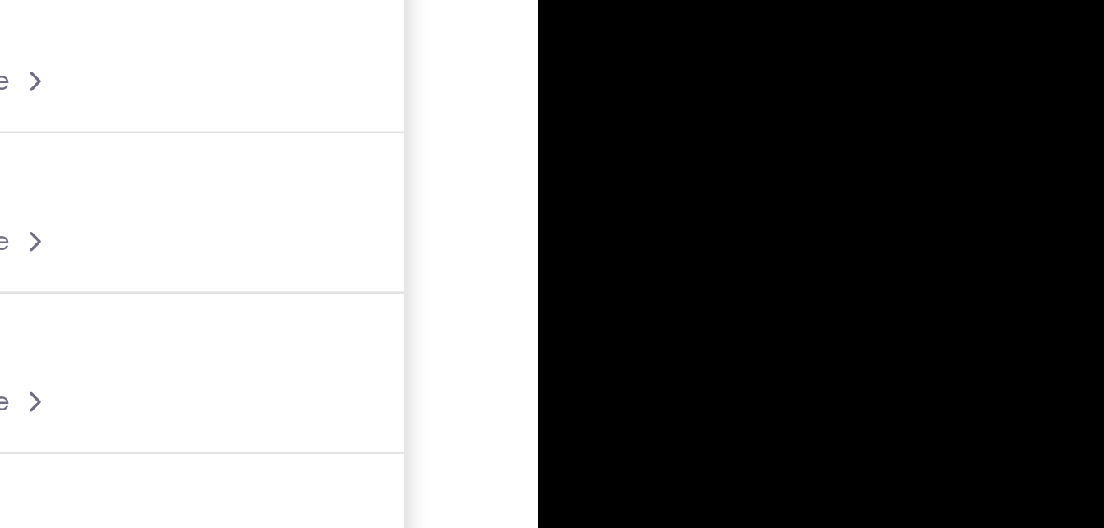
drag, startPoint x: 706, startPoint y: -16, endPoint x: 673, endPoint y: -180, distance: 166.7
drag, startPoint x: 667, startPoint y: -16, endPoint x: 676, endPoint y: -180, distance: 164.7
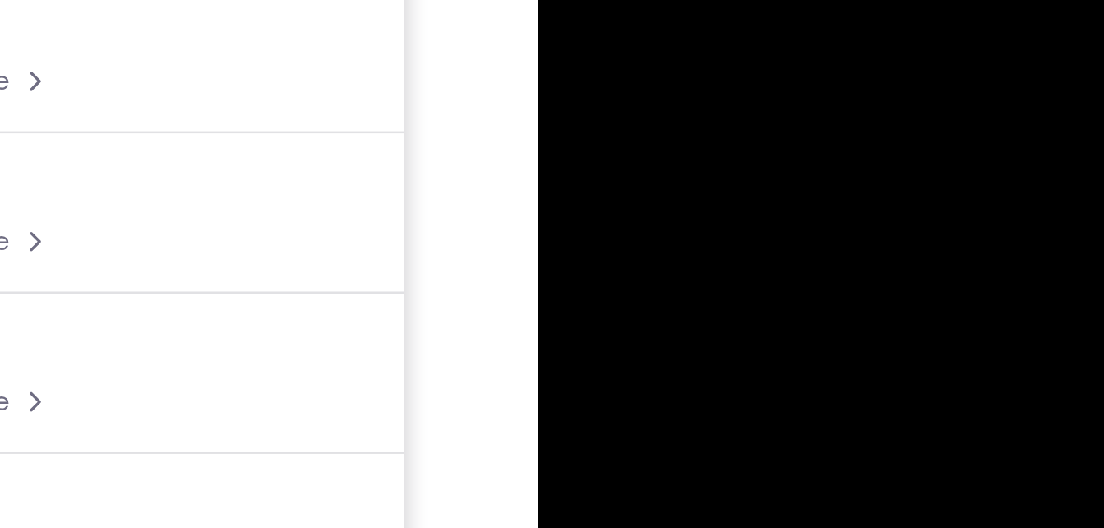
drag, startPoint x: 664, startPoint y: -42, endPoint x: 678, endPoint y: -144, distance: 102.9
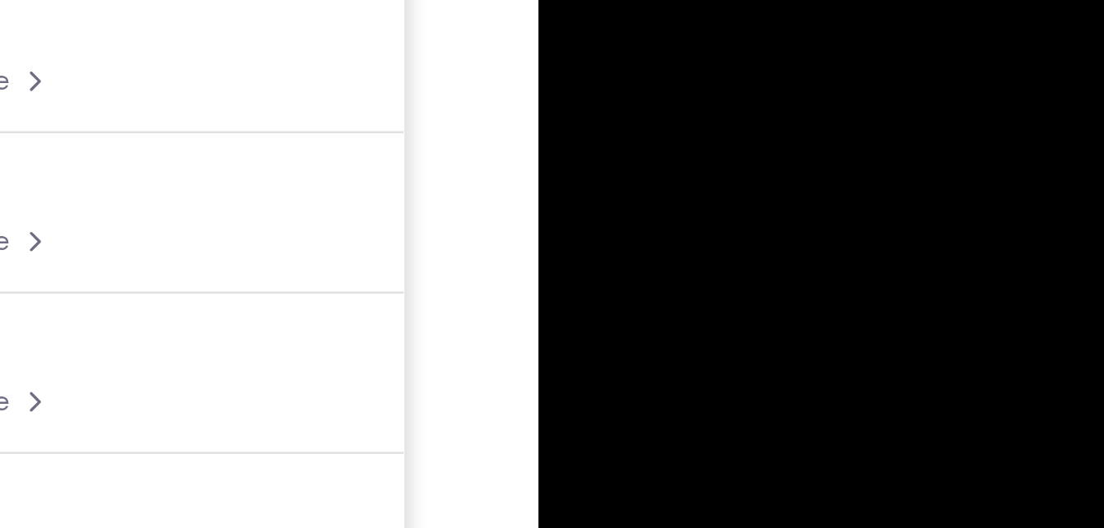
drag, startPoint x: 681, startPoint y: -12, endPoint x: 645, endPoint y: -180, distance: 171.4
drag, startPoint x: 654, startPoint y: -26, endPoint x: 667, endPoint y: -180, distance: 154.3
drag, startPoint x: 636, startPoint y: -29, endPoint x: 630, endPoint y: -180, distance: 151.4
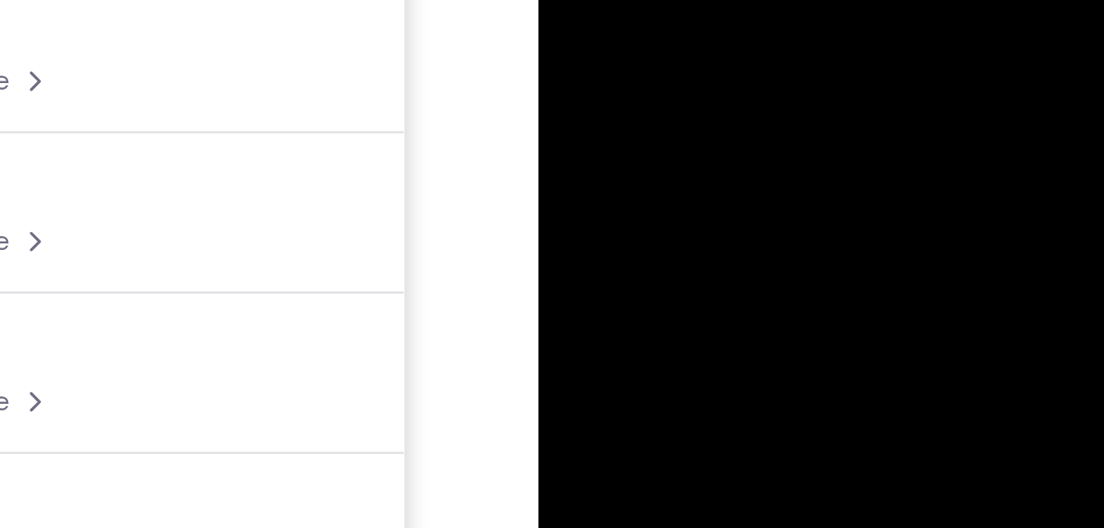
drag, startPoint x: 634, startPoint y: 29, endPoint x: 620, endPoint y: -130, distance: 159.3
drag, startPoint x: 650, startPoint y: 12, endPoint x: 648, endPoint y: -157, distance: 168.6
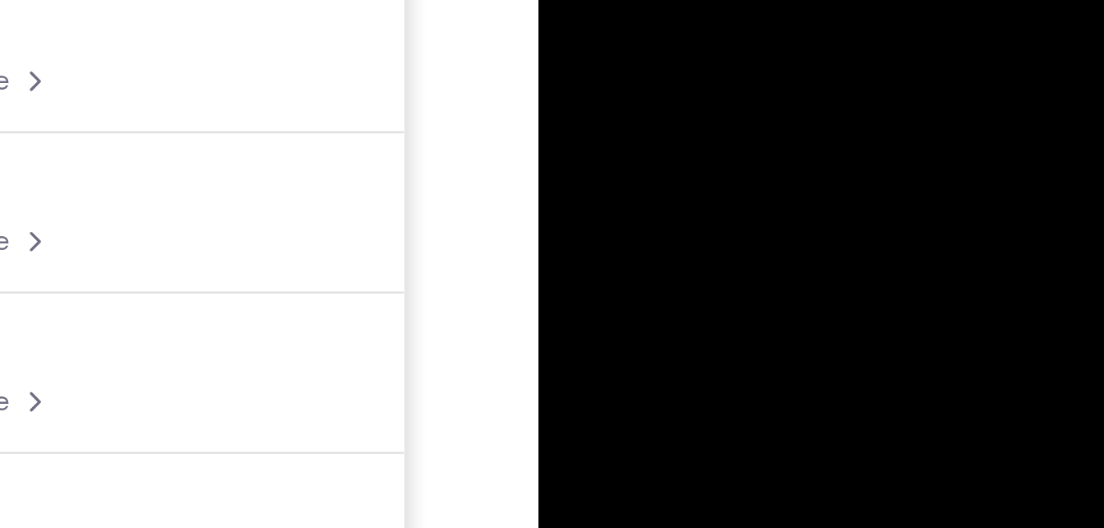
drag, startPoint x: 647, startPoint y: -24, endPoint x: 622, endPoint y: -180, distance: 158.2
drag, startPoint x: 729, startPoint y: -27, endPoint x: 719, endPoint y: -3, distance: 25.8
click at [719, 0] on div at bounding box center [654, 60] width 207 height 460
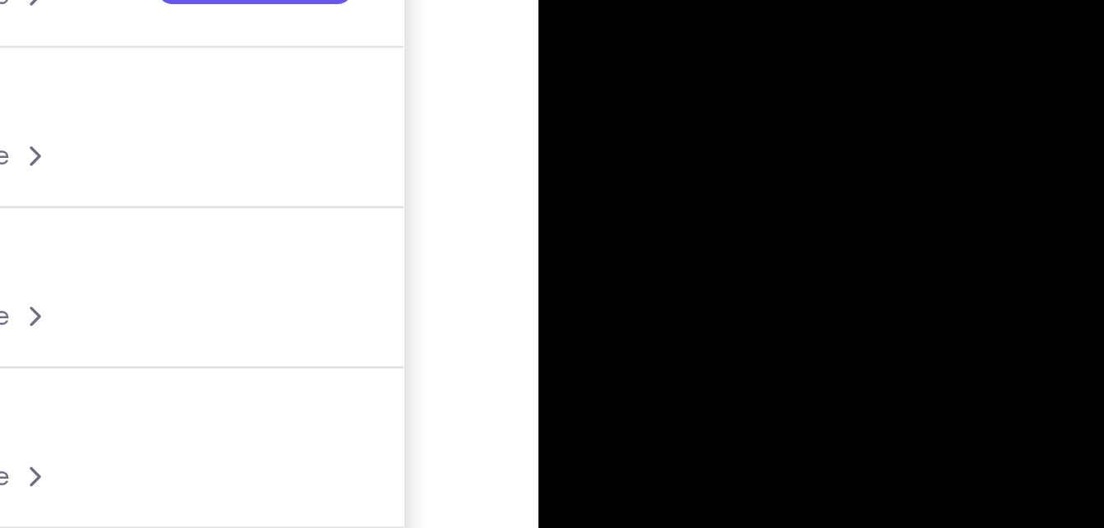
click at [743, 0] on div at bounding box center [654, 60] width 207 height 460
drag, startPoint x: 672, startPoint y: 35, endPoint x: 665, endPoint y: -135, distance: 170.3
click at [665, 0] on div at bounding box center [654, 60] width 207 height 460
drag, startPoint x: 687, startPoint y: 40, endPoint x: 704, endPoint y: -133, distance: 174.4
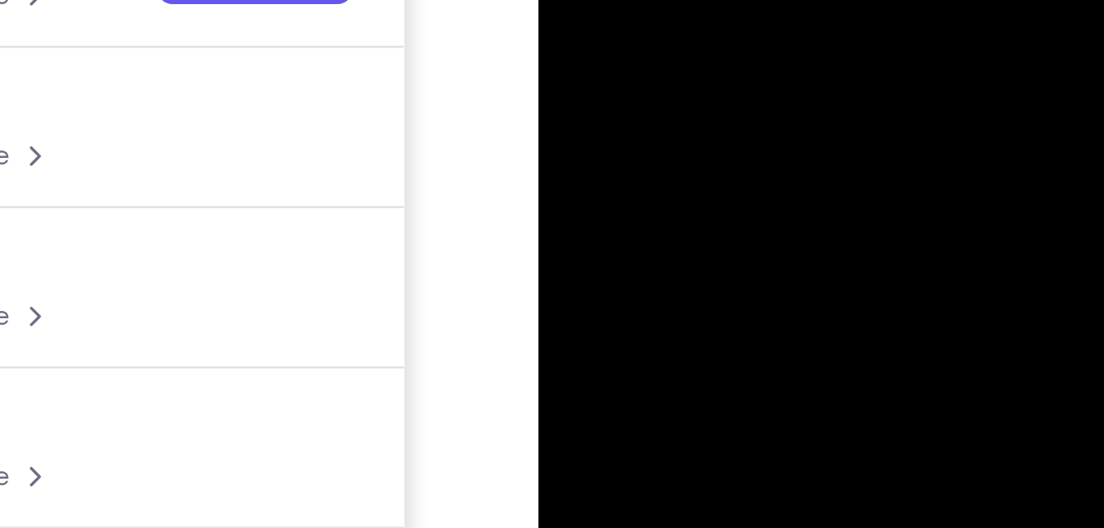
click at [704, 0] on div at bounding box center [654, 60] width 207 height 460
click at [743, 4] on div at bounding box center [654, 60] width 207 height 460
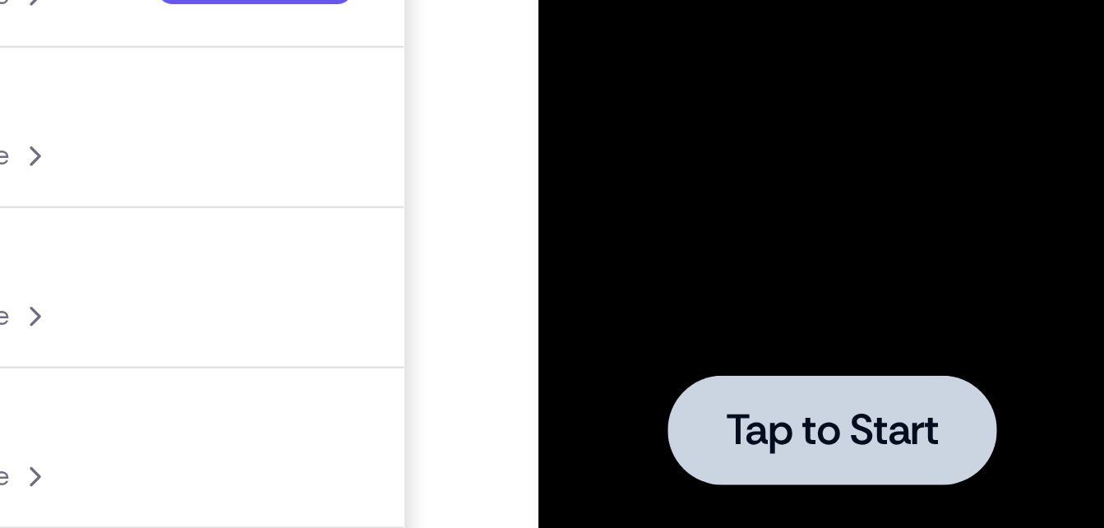
click at [636, 46] on div at bounding box center [655, 60] width 130 height 44
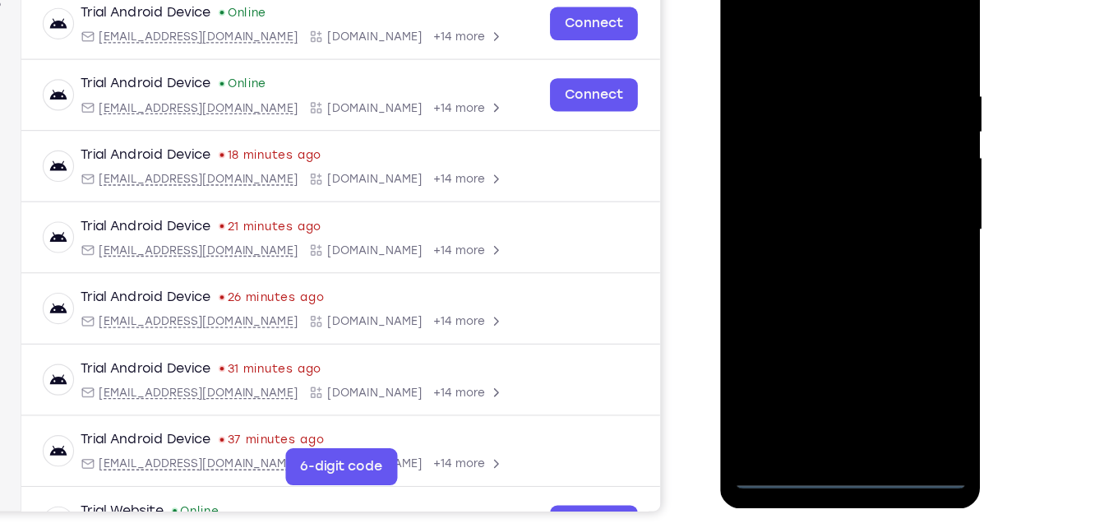
scroll to position [253, 0]
click at [831, 415] on div at bounding box center [836, 200] width 207 height 460
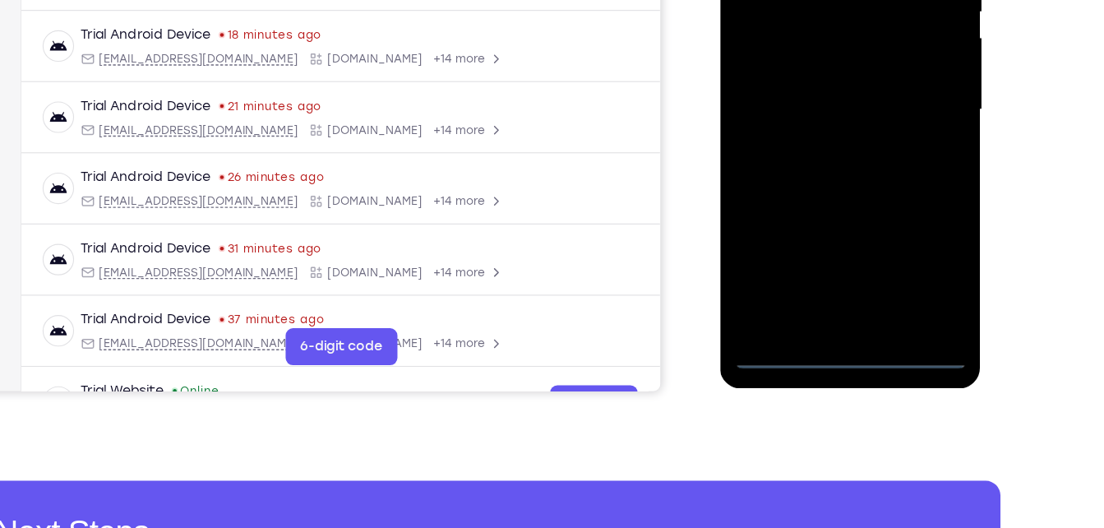
scroll to position [368, 0]
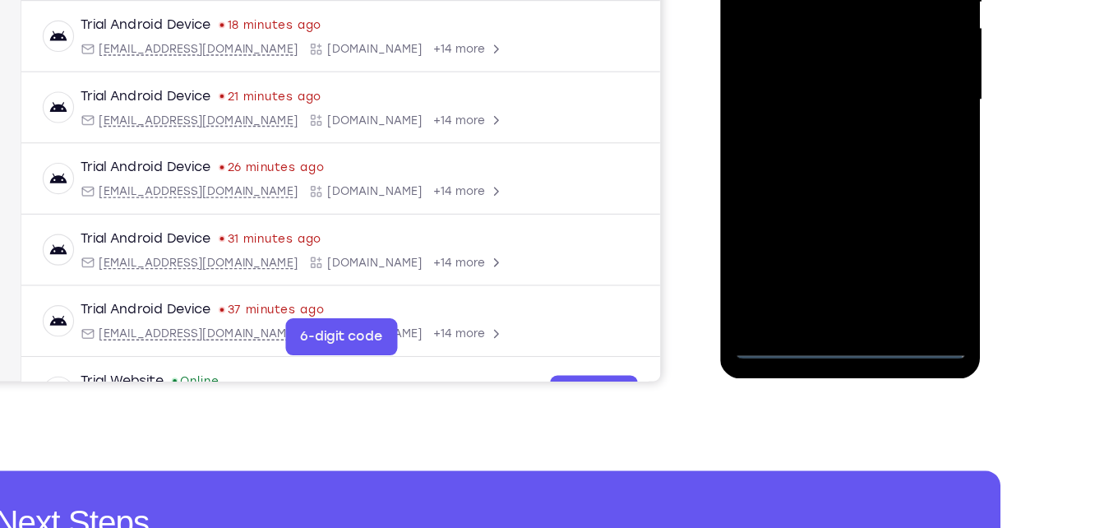
click at [913, 199] on div at bounding box center [836, 70] width 207 height 460
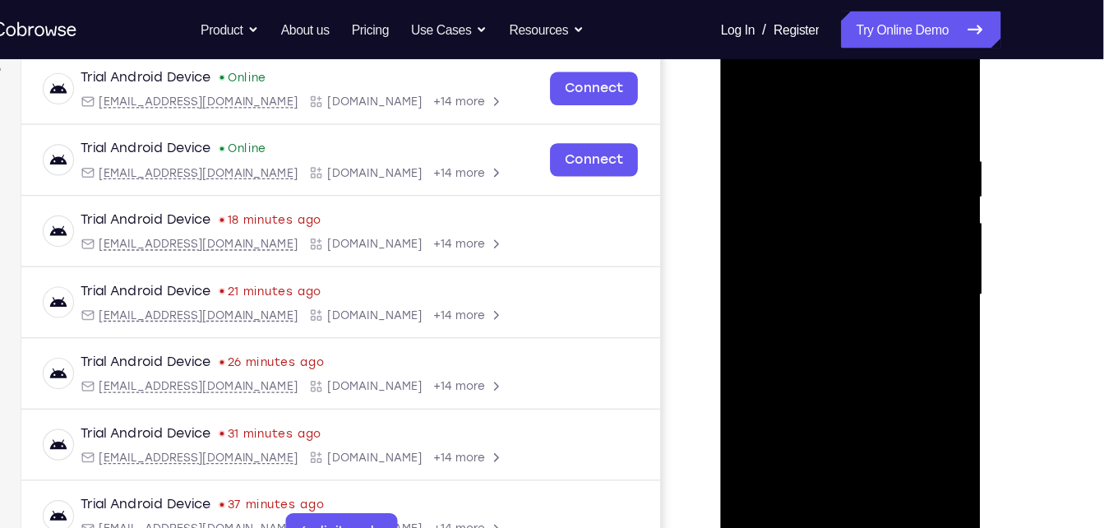
scroll to position [252, 0]
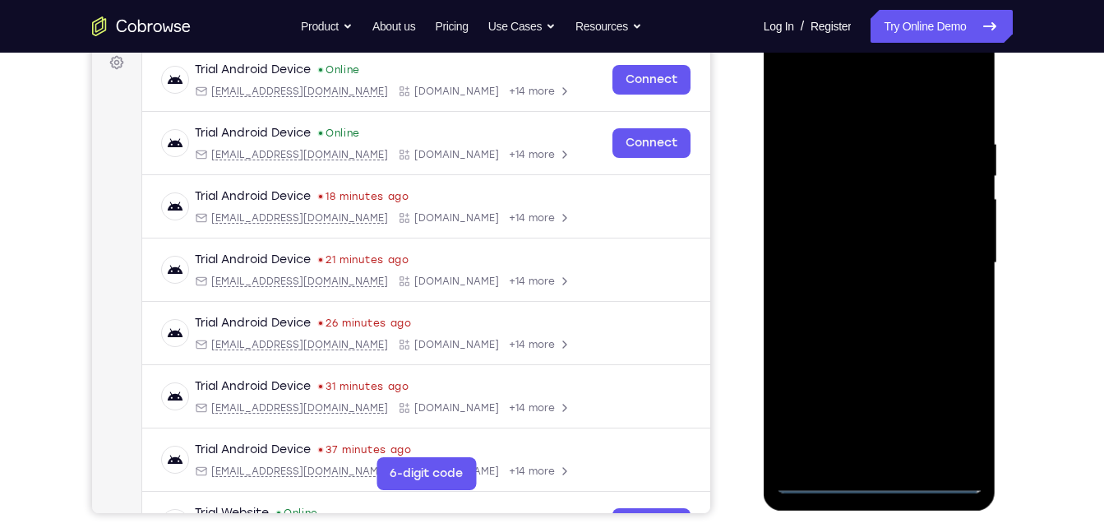
click at [960, 405] on div at bounding box center [879, 263] width 207 height 460
click at [828, 78] on div at bounding box center [879, 263] width 207 height 460
click at [949, 267] on div at bounding box center [879, 263] width 207 height 460
click at [867, 294] on div at bounding box center [879, 263] width 207 height 460
click at [870, 224] on div at bounding box center [879, 263] width 207 height 460
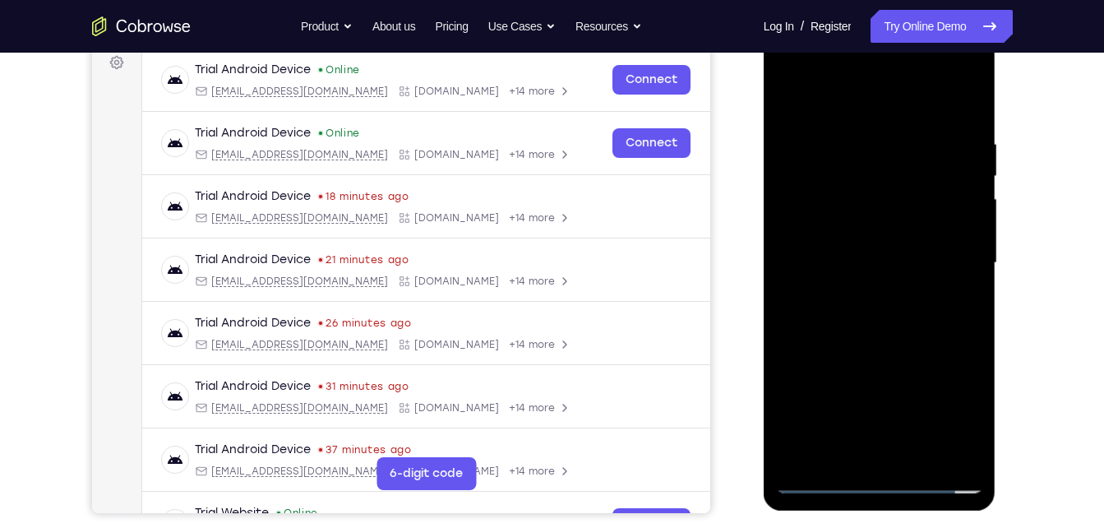
click at [915, 253] on div at bounding box center [879, 263] width 207 height 460
click at [839, 291] on div at bounding box center [879, 263] width 207 height 460
click at [877, 222] on div at bounding box center [879, 263] width 207 height 460
click at [919, 460] on div at bounding box center [879, 263] width 207 height 460
click at [881, 352] on div at bounding box center [879, 263] width 207 height 460
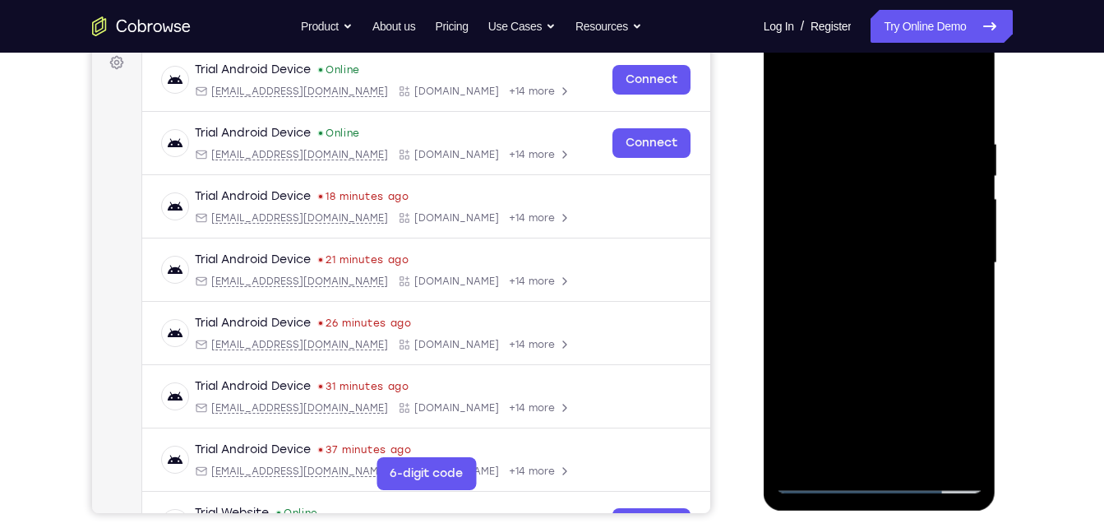
click at [821, 482] on div at bounding box center [879, 263] width 207 height 460
click at [947, 138] on div at bounding box center [879, 263] width 207 height 460
click at [960, 101] on div at bounding box center [879, 263] width 207 height 460
click at [912, 459] on div at bounding box center [879, 263] width 207 height 460
click at [815, 489] on div at bounding box center [879, 263] width 207 height 460
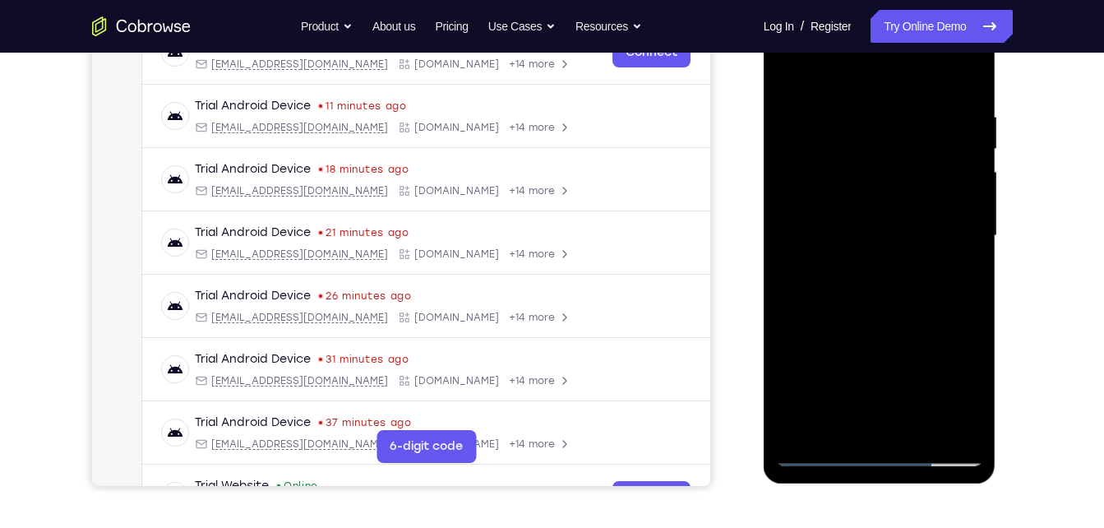
scroll to position [280, 0]
click at [882, 435] on div at bounding box center [879, 235] width 207 height 460
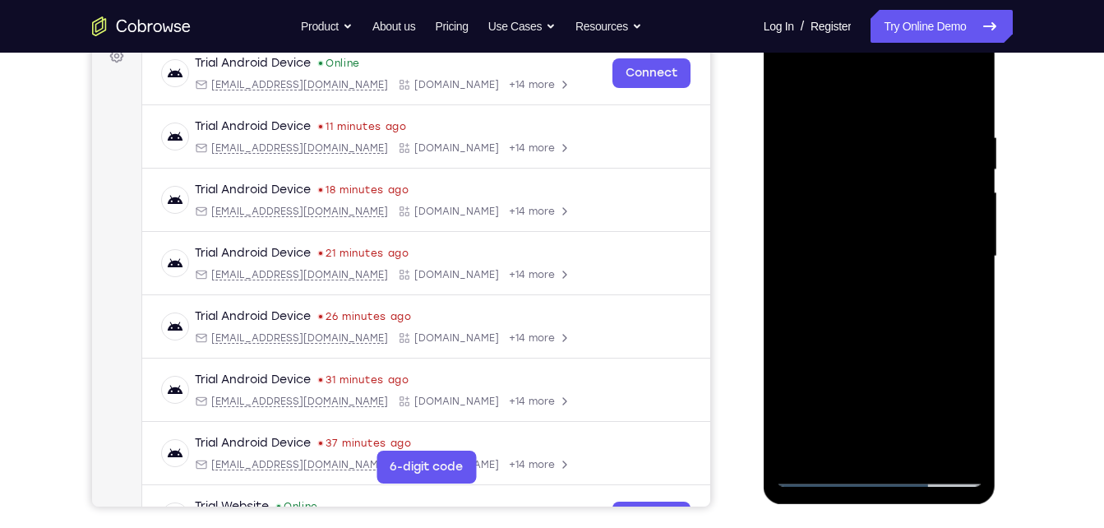
scroll to position [250, 0]
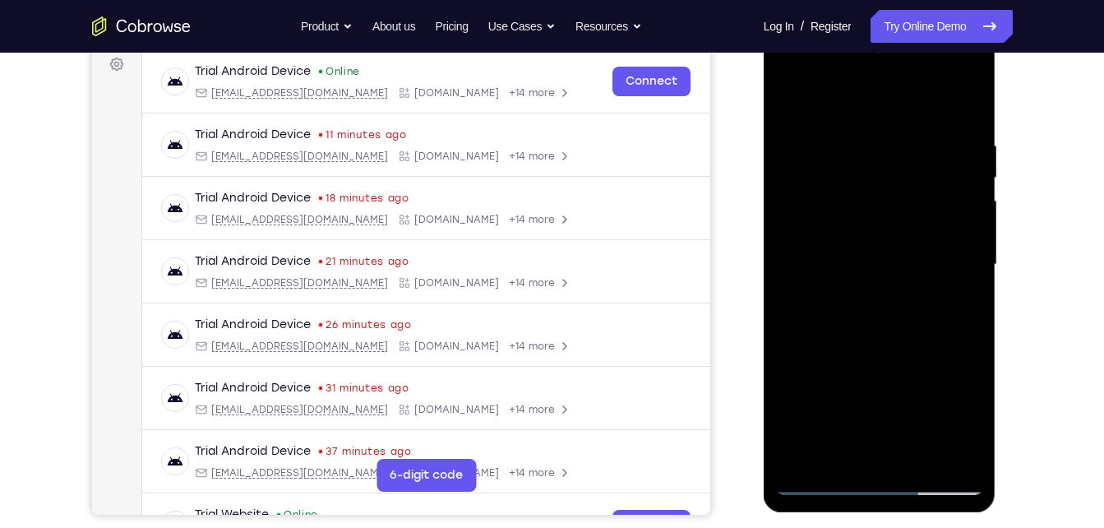
drag, startPoint x: 899, startPoint y: 345, endPoint x: 926, endPoint y: 70, distance: 276.8
click at [926, 70] on div at bounding box center [879, 265] width 207 height 460
drag, startPoint x: 893, startPoint y: 332, endPoint x: 903, endPoint y: -55, distance: 387.4
click at [903, 22] on html "Online web based iOS Simulators and Android Emulators. Run iPhone, iPad, Mobile…" at bounding box center [881, 268] width 234 height 493
drag, startPoint x: 867, startPoint y: 321, endPoint x: 879, endPoint y: 29, distance: 292.2
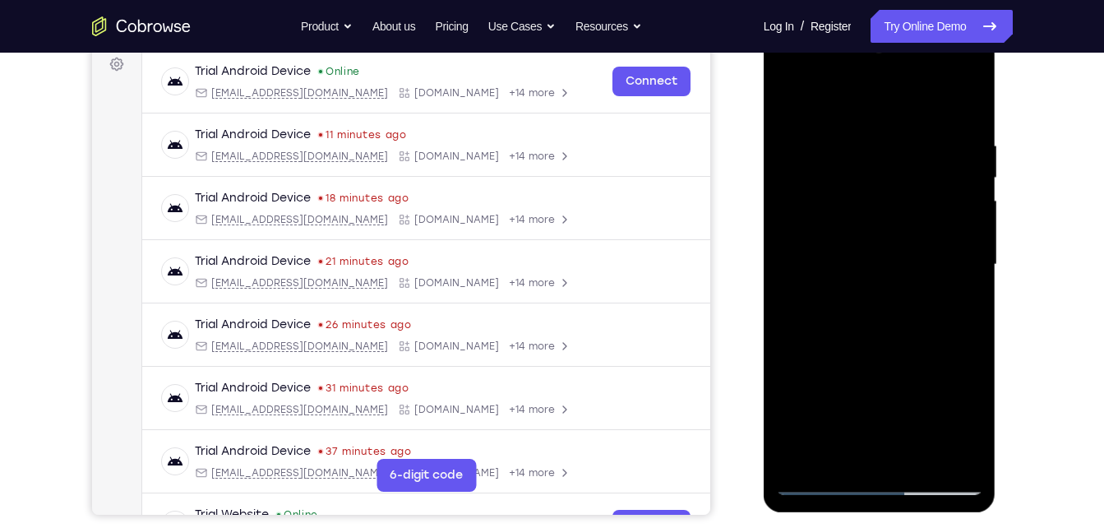
click at [879, 29] on div at bounding box center [880, 267] width 233 height 490
drag, startPoint x: 840, startPoint y: 283, endPoint x: 756, endPoint y: -61, distance: 353.8
click at [764, 22] on html "Online web based iOS Simulators and Android Emulators. Run iPhone, iPad, Mobile…" at bounding box center [881, 268] width 234 height 493
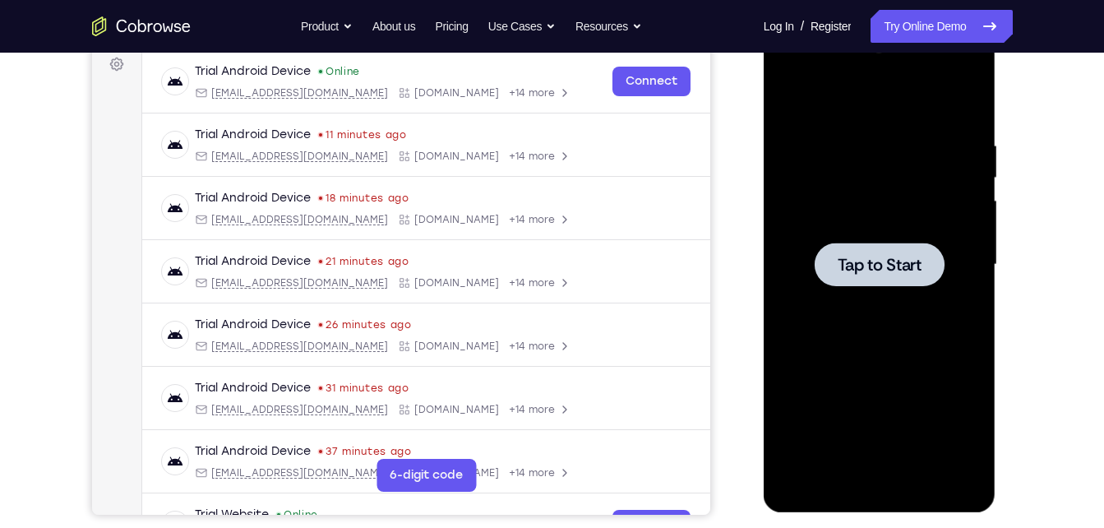
click at [853, 285] on div at bounding box center [880, 265] width 130 height 44
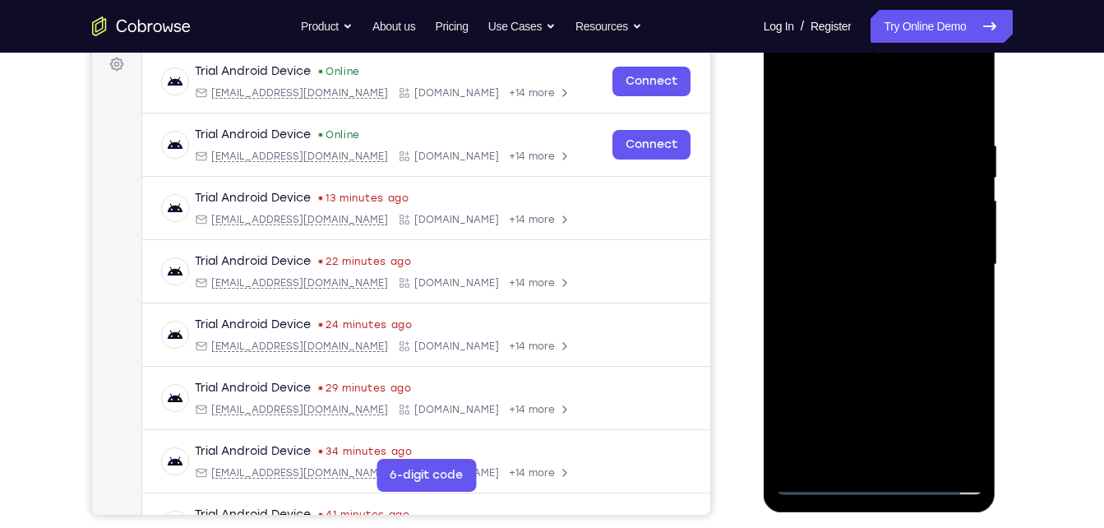
click at [885, 486] on div at bounding box center [879, 265] width 207 height 460
click at [959, 418] on div at bounding box center [879, 265] width 207 height 460
click at [827, 67] on div at bounding box center [879, 265] width 207 height 460
click at [811, 76] on div at bounding box center [879, 265] width 207 height 460
click at [954, 255] on div at bounding box center [879, 265] width 207 height 460
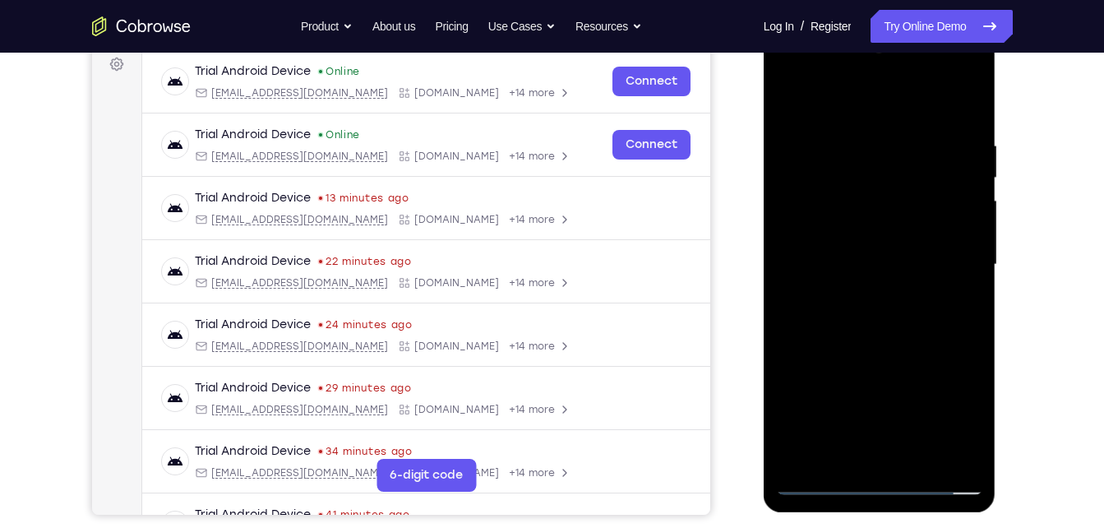
click at [865, 292] on div at bounding box center [879, 265] width 207 height 460
click at [870, 293] on div at bounding box center [879, 265] width 207 height 460
click at [867, 252] on div at bounding box center [879, 265] width 207 height 460
click at [866, 232] on div at bounding box center [879, 265] width 207 height 460
click at [852, 272] on div at bounding box center [879, 265] width 207 height 460
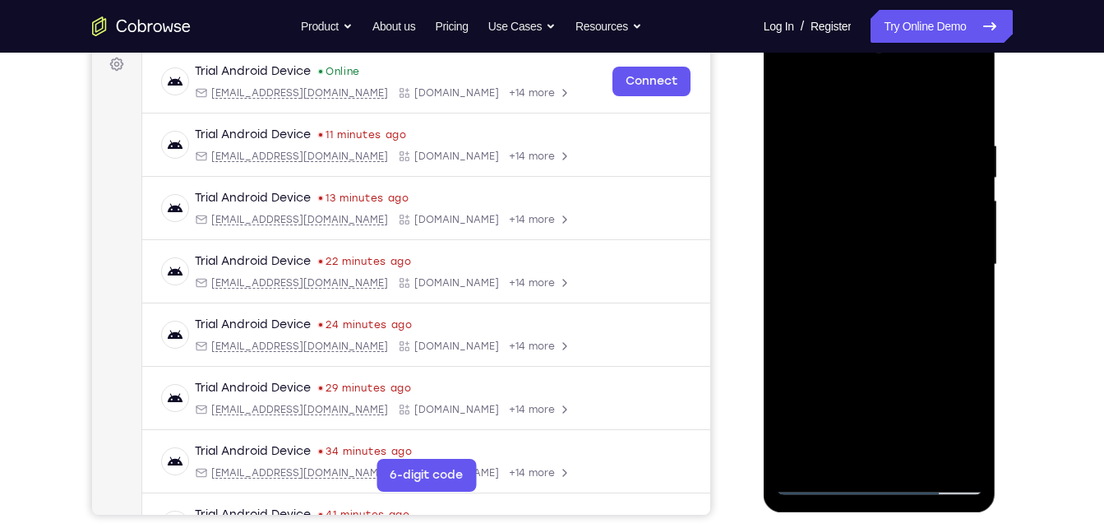
click at [909, 320] on div at bounding box center [879, 265] width 207 height 460
click at [898, 294] on div at bounding box center [879, 265] width 207 height 460
click at [883, 335] on div at bounding box center [879, 265] width 207 height 460
click at [915, 456] on div at bounding box center [879, 265] width 207 height 460
click at [901, 353] on div at bounding box center [879, 265] width 207 height 460
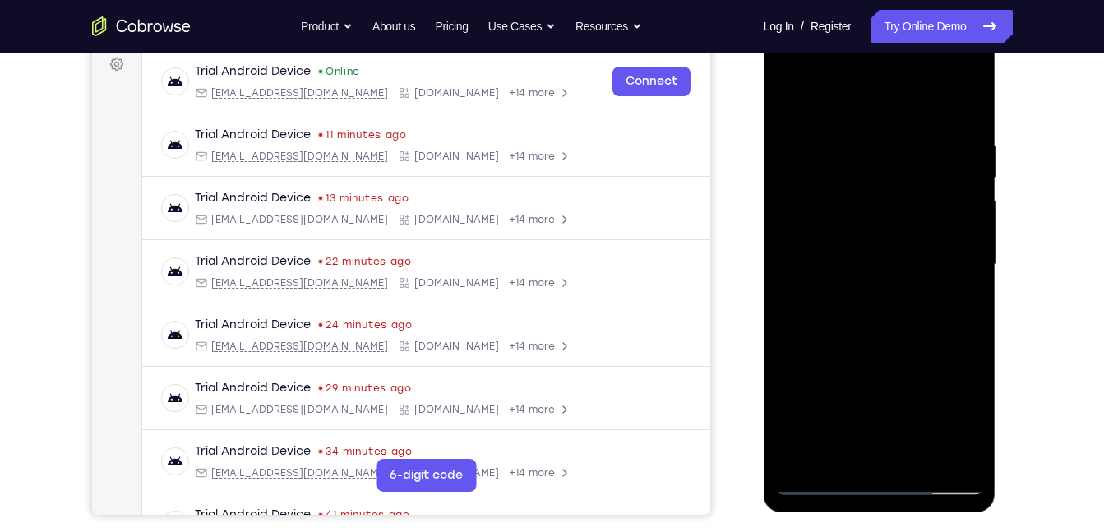
click at [822, 483] on div at bounding box center [879, 265] width 207 height 460
click at [826, 252] on div at bounding box center [879, 265] width 207 height 460
click at [922, 459] on div at bounding box center [879, 265] width 207 height 460
click at [895, 213] on div at bounding box center [879, 265] width 207 height 460
click at [969, 423] on div at bounding box center [879, 265] width 207 height 460
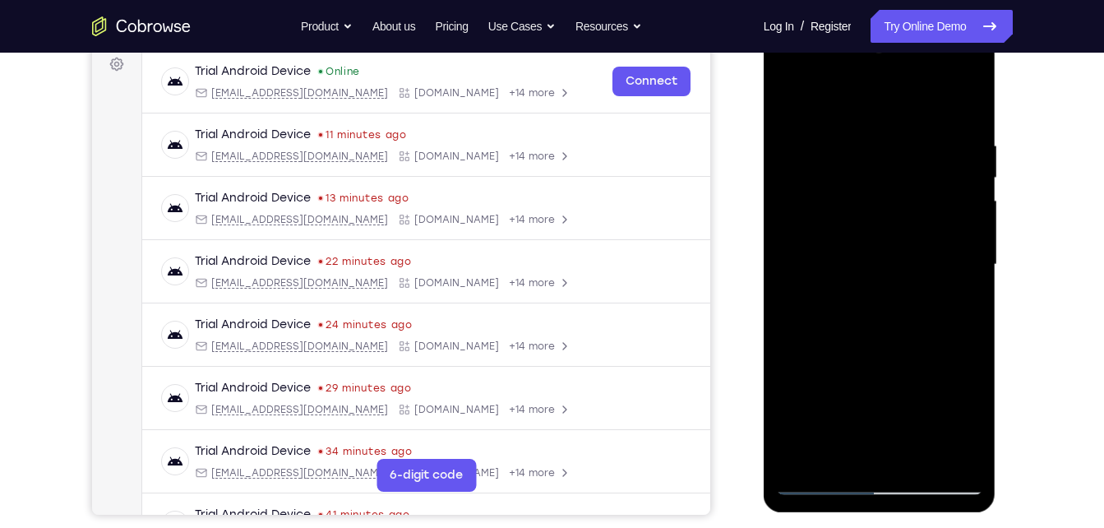
click at [969, 423] on div at bounding box center [879, 265] width 207 height 460
click at [965, 306] on div at bounding box center [879, 265] width 207 height 460
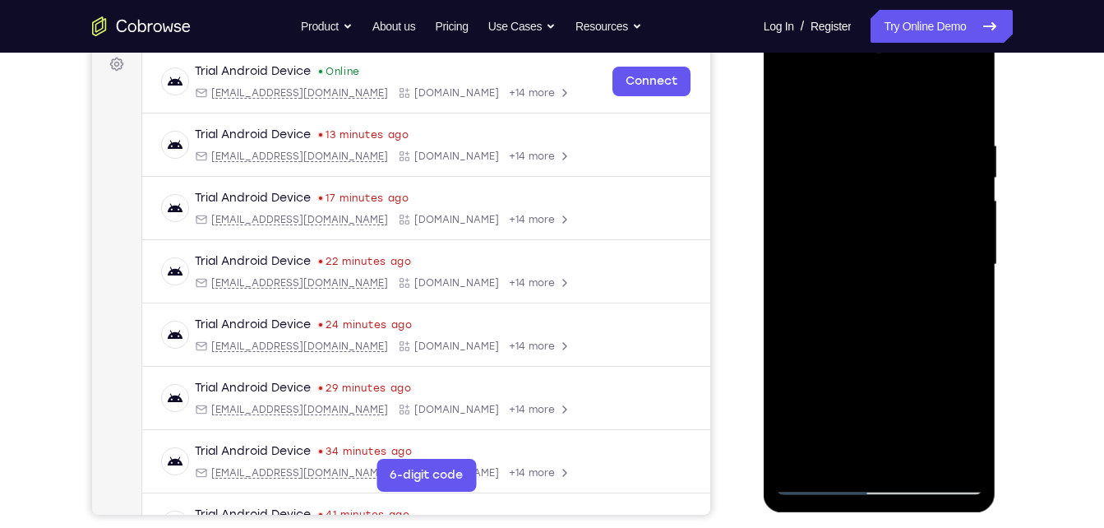
click at [786, 101] on div at bounding box center [879, 265] width 207 height 460
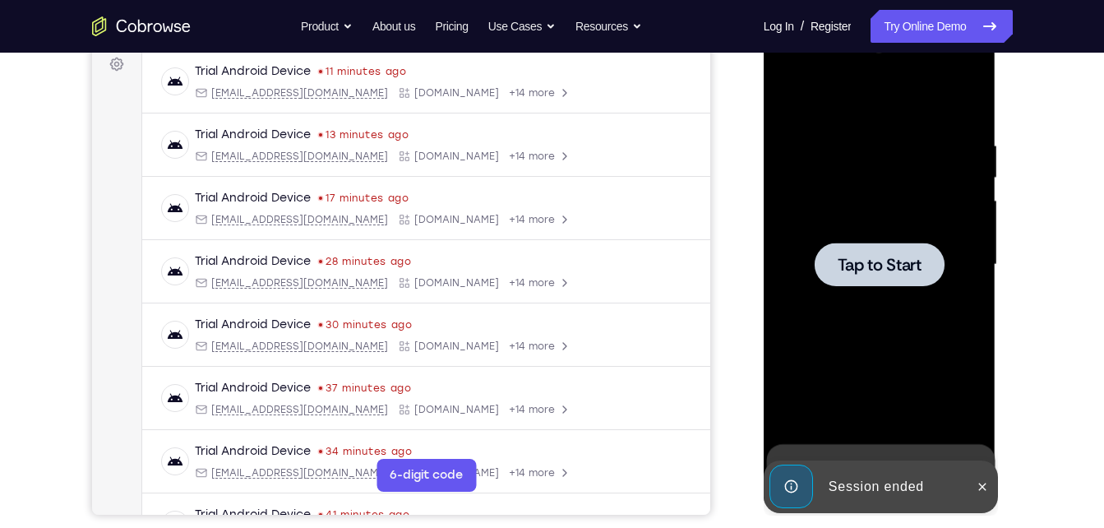
click at [849, 337] on div at bounding box center [879, 265] width 207 height 460
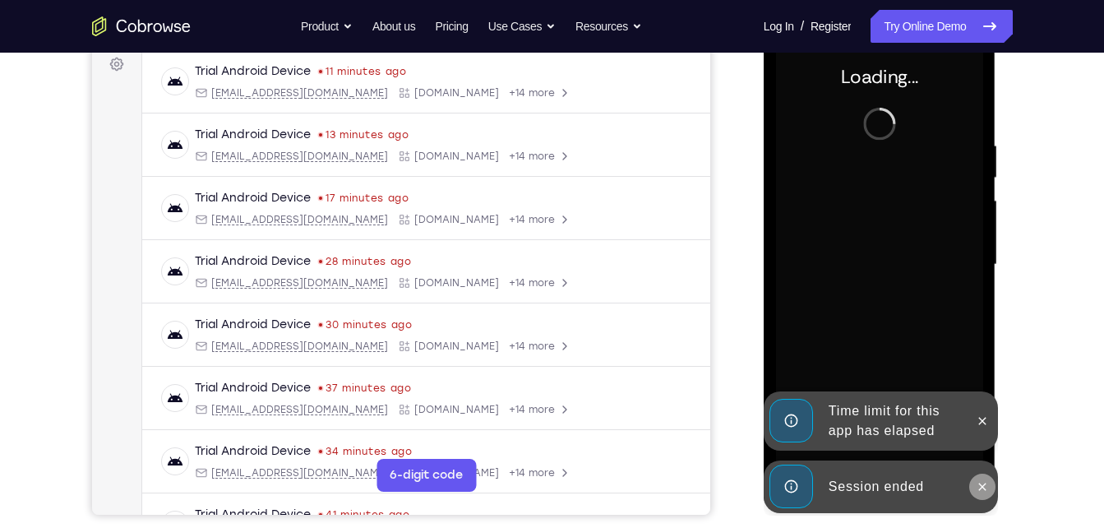
click at [985, 488] on icon at bounding box center [982, 486] width 13 height 13
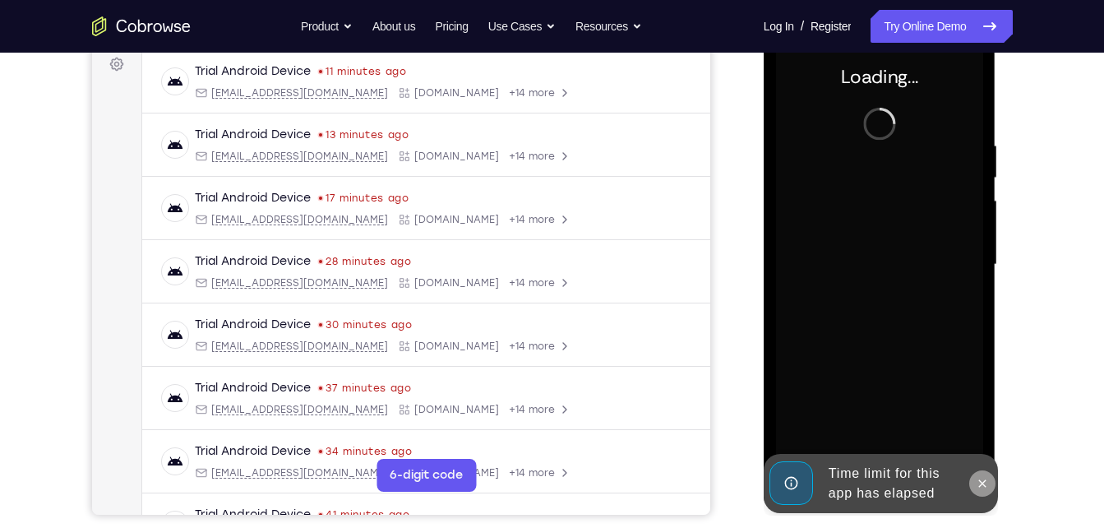
click at [983, 480] on icon at bounding box center [982, 483] width 13 height 13
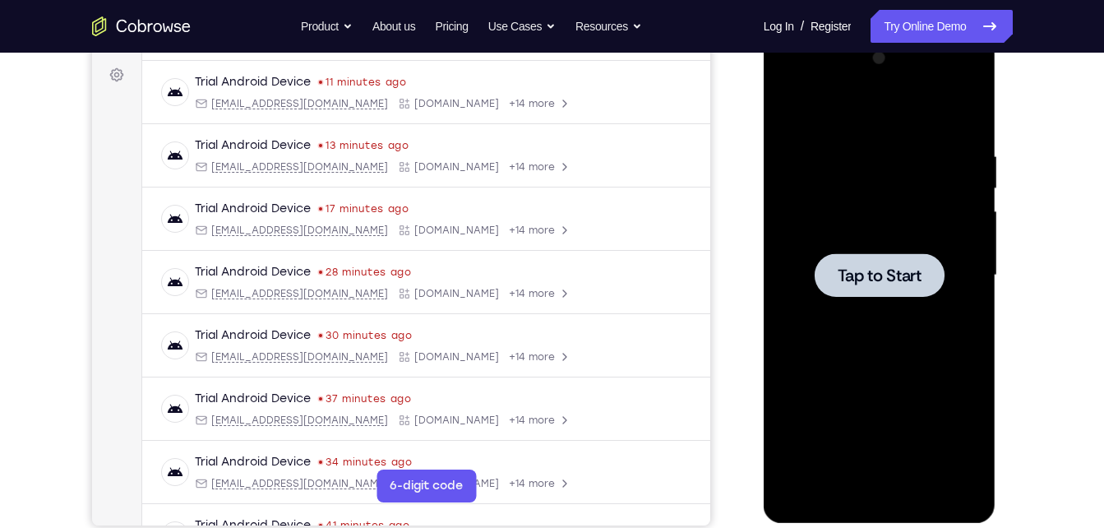
scroll to position [238, 0]
drag, startPoint x: 805, startPoint y: 319, endPoint x: 805, endPoint y: 308, distance: 11.5
click at [805, 308] on div at bounding box center [879, 276] width 207 height 460
click at [891, 299] on div at bounding box center [879, 276] width 207 height 460
